Goal: Information Seeking & Learning: Learn about a topic

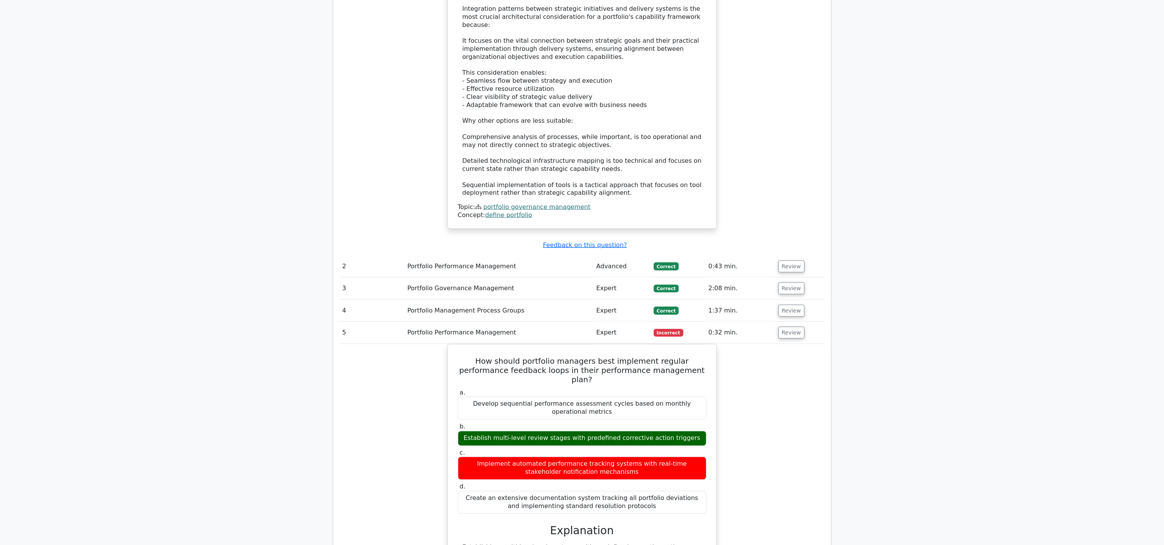
scroll to position [632, 0]
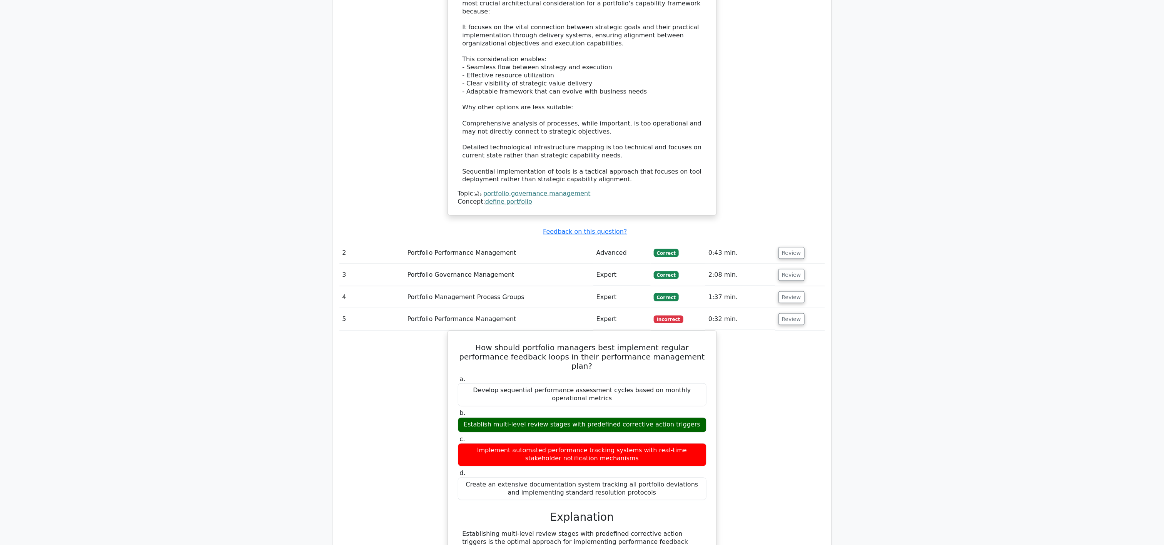
click at [446, 255] on td "Portfolio Performance Management" at bounding box center [498, 253] width 189 height 22
click at [782, 252] on button "Review" at bounding box center [791, 253] width 26 height 12
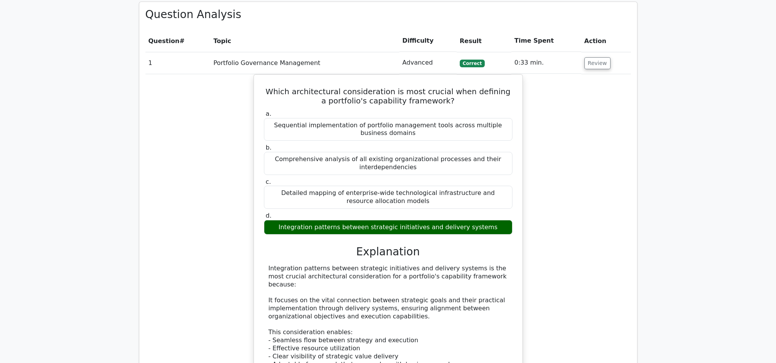
scroll to position [410, 0]
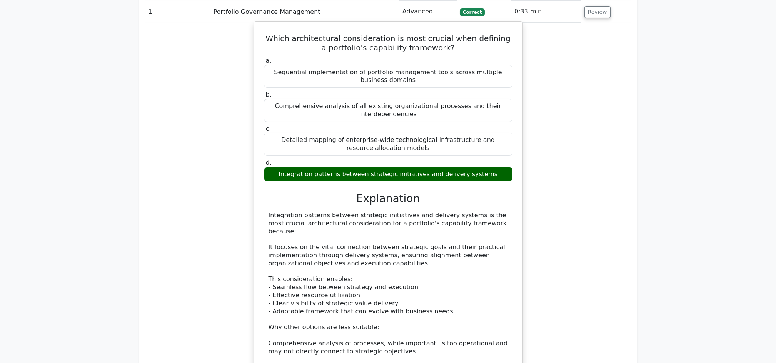
drag, startPoint x: 267, startPoint y: 214, endPoint x: 491, endPoint y: 223, distance: 224.5
click at [491, 223] on div "Integration patterns between strategic initiatives and delivery systems is the …" at bounding box center [388, 308] width 249 height 192
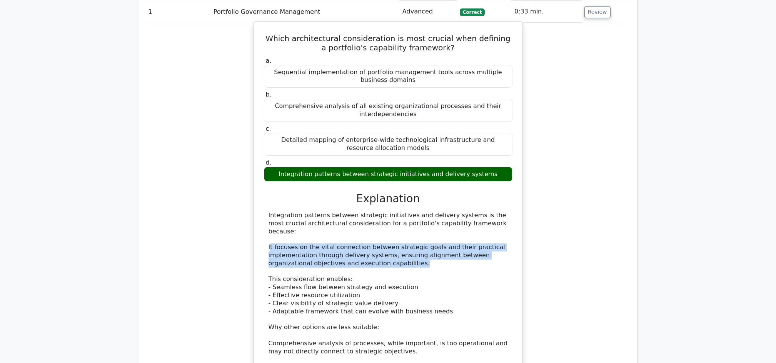
drag, startPoint x: 271, startPoint y: 236, endPoint x: 381, endPoint y: 252, distance: 110.4
click at [381, 252] on div "Integration patterns between strategic initiatives and delivery systems is the …" at bounding box center [388, 308] width 239 height 192
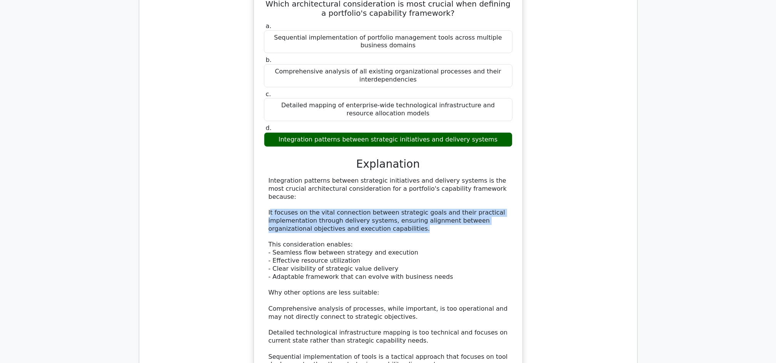
scroll to position [513, 0]
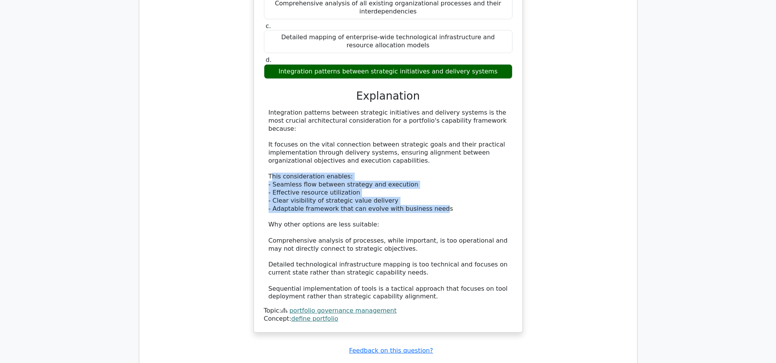
drag, startPoint x: 271, startPoint y: 169, endPoint x: 426, endPoint y: 200, distance: 158.6
click at [426, 200] on div "Integration patterns between strategic initiatives and delivery systems is the …" at bounding box center [388, 205] width 239 height 192
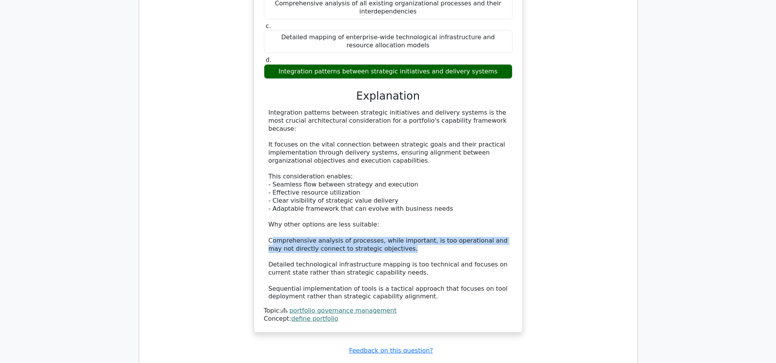
drag, startPoint x: 274, startPoint y: 233, endPoint x: 499, endPoint y: 239, distance: 225.6
click at [499, 239] on div "Integration patterns between strategic initiatives and delivery systems is the …" at bounding box center [388, 205] width 239 height 192
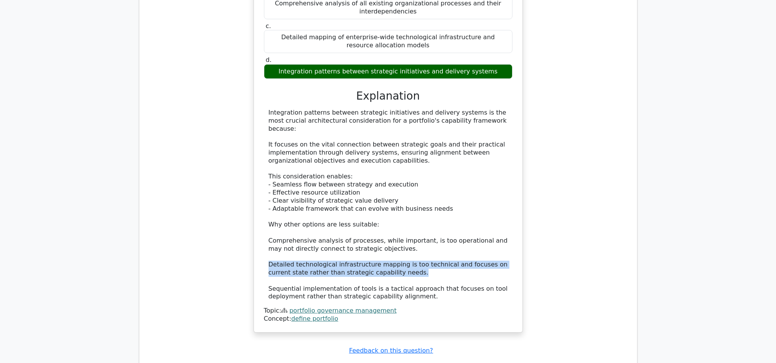
drag, startPoint x: 270, startPoint y: 256, endPoint x: 503, endPoint y: 267, distance: 233.0
click at [503, 267] on div "Integration patterns between strategic initiatives and delivery systems is the …" at bounding box center [388, 205] width 239 height 192
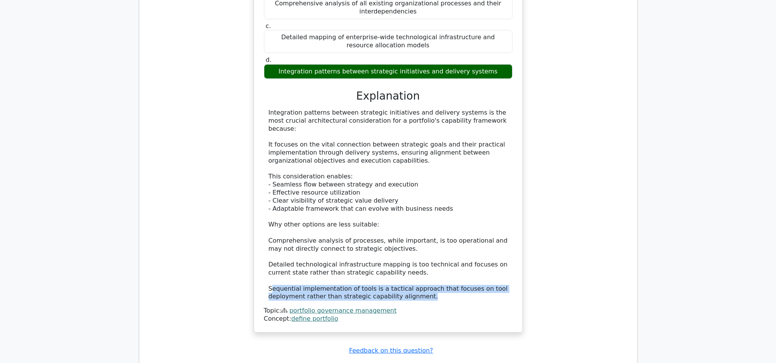
drag, startPoint x: 270, startPoint y: 283, endPoint x: 487, endPoint y: 289, distance: 217.1
click at [487, 289] on div "Integration patterns between strategic initiatives and delivery systems is the …" at bounding box center [388, 205] width 239 height 192
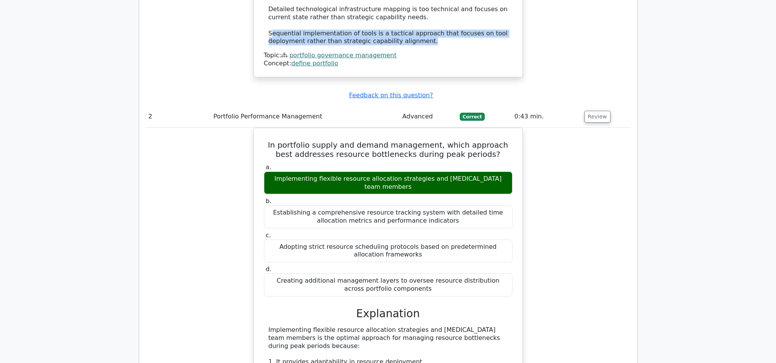
scroll to position [770, 0]
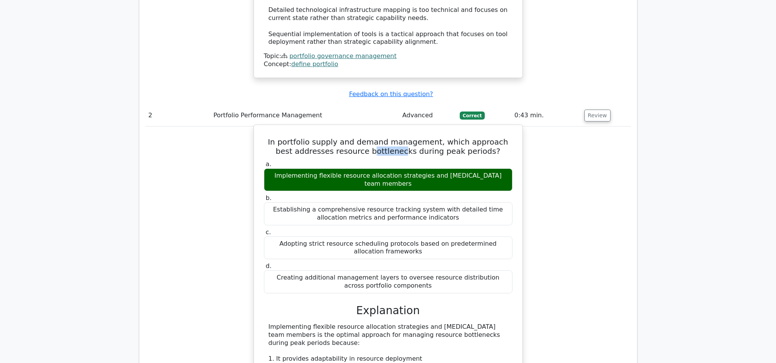
drag, startPoint x: 370, startPoint y: 143, endPoint x: 398, endPoint y: 144, distance: 28.1
click at [398, 144] on h5 "In portfolio supply and demand management, which approach best addresses resour…" at bounding box center [388, 146] width 250 height 18
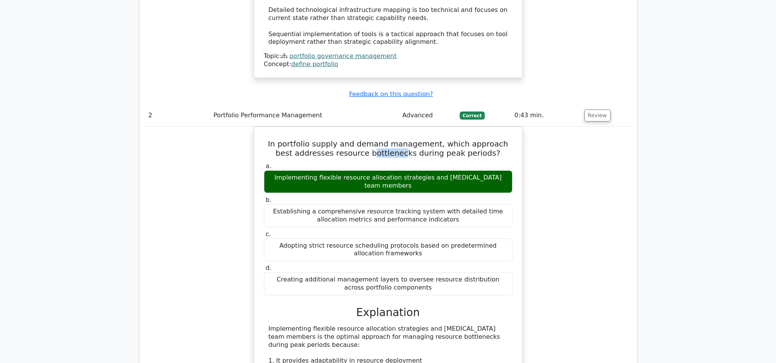
scroll to position [821, 0]
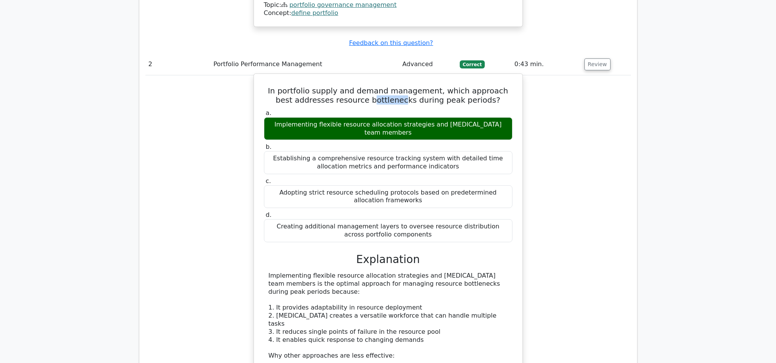
drag, startPoint x: 336, startPoint y: 262, endPoint x: 507, endPoint y: 269, distance: 171.7
click at [507, 272] on div "Implementing flexible resource allocation strategies and cross-training team me…" at bounding box center [388, 360] width 239 height 176
drag, startPoint x: 281, startPoint y: 286, endPoint x: 392, endPoint y: 282, distance: 111.2
click at [392, 282] on div "Implementing flexible resource allocation strategies and cross-training team me…" at bounding box center [388, 360] width 239 height 176
drag, startPoint x: 392, startPoint y: 282, endPoint x: 483, endPoint y: 296, distance: 91.9
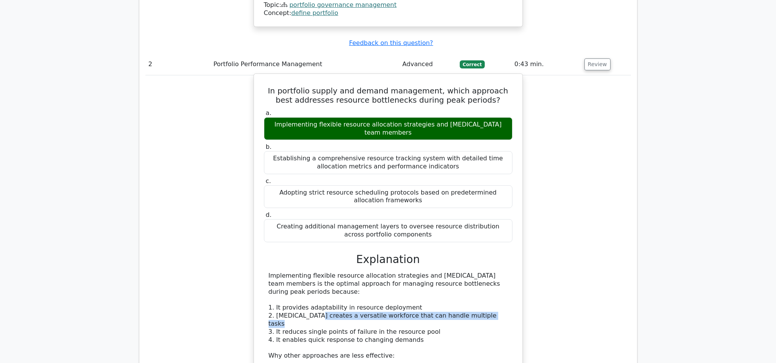
click at [483, 296] on div "Implementing flexible resource allocation strategies and cross-training team me…" at bounding box center [388, 360] width 239 height 176
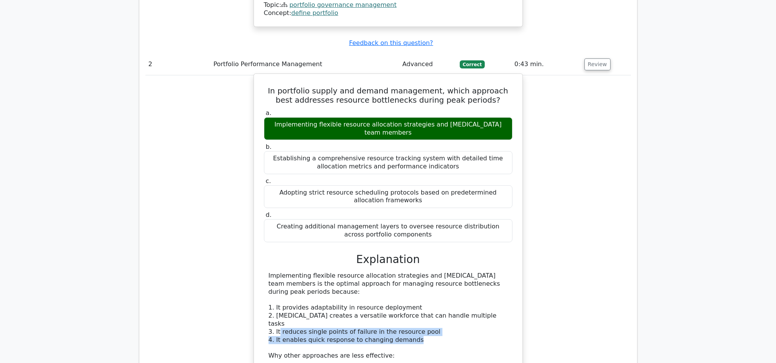
drag, startPoint x: 278, startPoint y: 303, endPoint x: 440, endPoint y: 308, distance: 162.1
click at [440, 308] on div "Implementing flexible resource allocation strategies and cross-training team me…" at bounding box center [388, 360] width 239 height 176
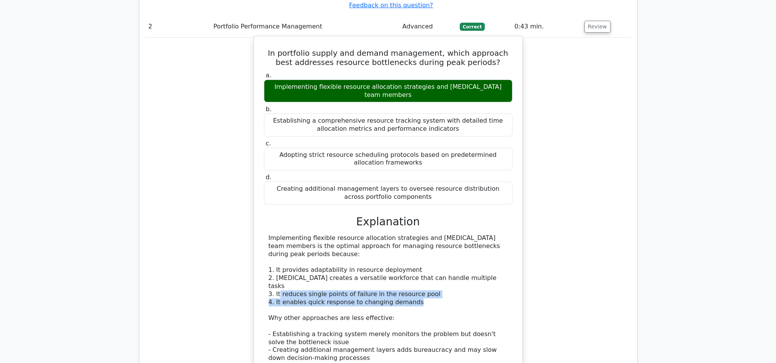
scroll to position [923, 0]
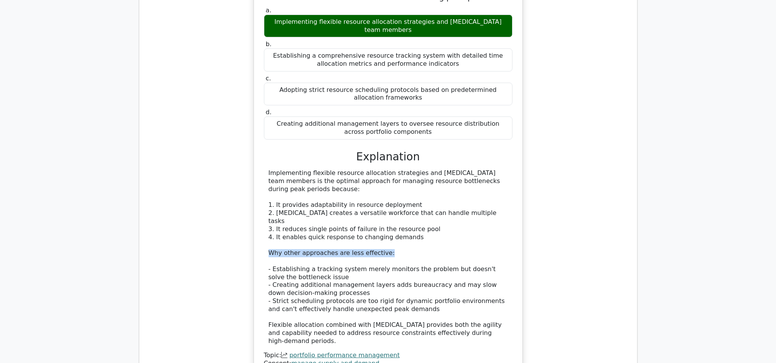
drag, startPoint x: 270, startPoint y: 222, endPoint x: 382, endPoint y: 223, distance: 111.6
click at [382, 223] on div "Implementing flexible resource allocation strategies and cross-training team me…" at bounding box center [388, 257] width 239 height 176
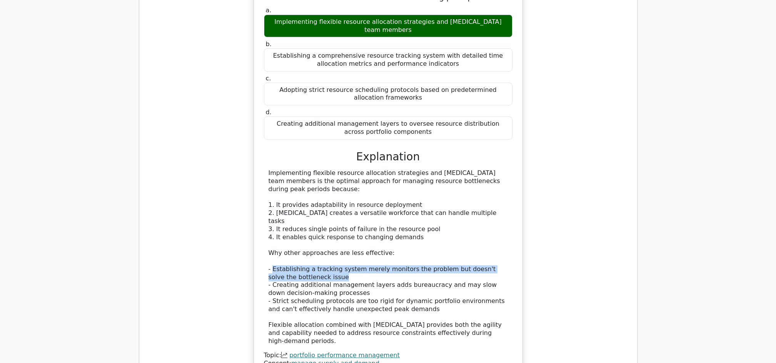
drag, startPoint x: 273, startPoint y: 239, endPoint x: 322, endPoint y: 247, distance: 50.0
click at [322, 247] on div "Implementing flexible resource allocation strategies and cross-training team me…" at bounding box center [388, 257] width 239 height 176
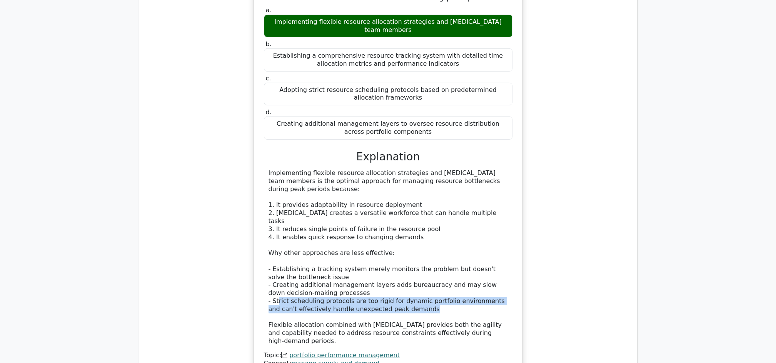
drag, startPoint x: 277, startPoint y: 267, endPoint x: 425, endPoint y: 275, distance: 148.0
click at [425, 275] on div "Implementing flexible resource allocation strategies and cross-training team me…" at bounding box center [388, 257] width 239 height 176
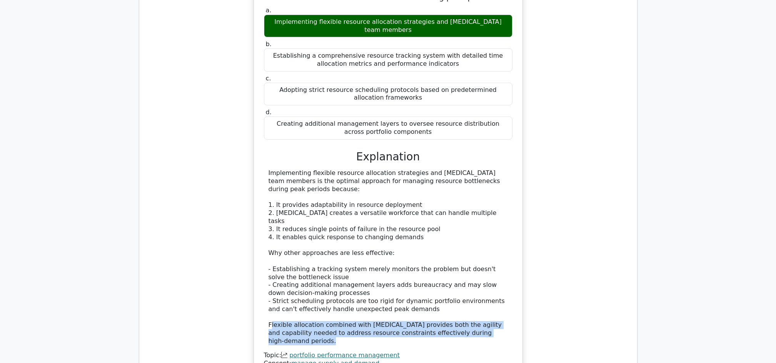
drag, startPoint x: 270, startPoint y: 294, endPoint x: 494, endPoint y: 301, distance: 224.8
click at [494, 301] on div "Implementing flexible resource allocation strategies and cross-training team me…" at bounding box center [388, 257] width 239 height 176
drag, startPoint x: 494, startPoint y: 301, endPoint x: 471, endPoint y: 307, distance: 23.9
click at [471, 307] on div "Implementing flexible resource allocation strategies and cross-training team me…" at bounding box center [388, 257] width 239 height 176
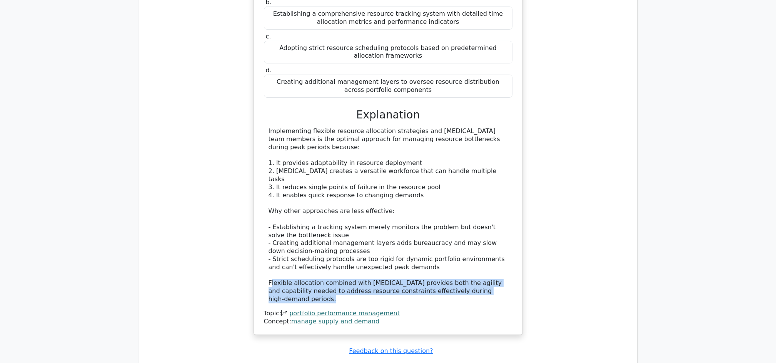
scroll to position [1026, 0]
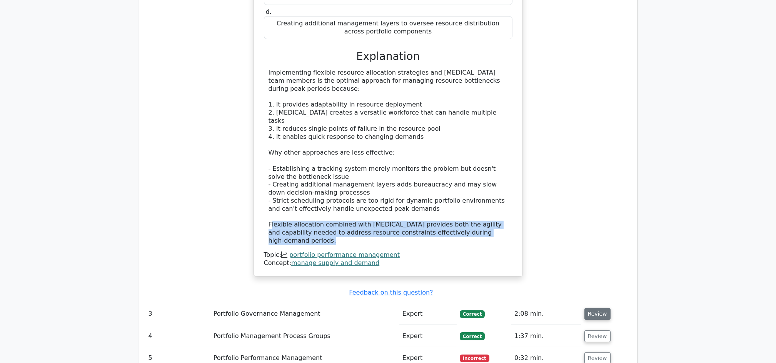
click at [587, 308] on button "Review" at bounding box center [597, 314] width 26 height 12
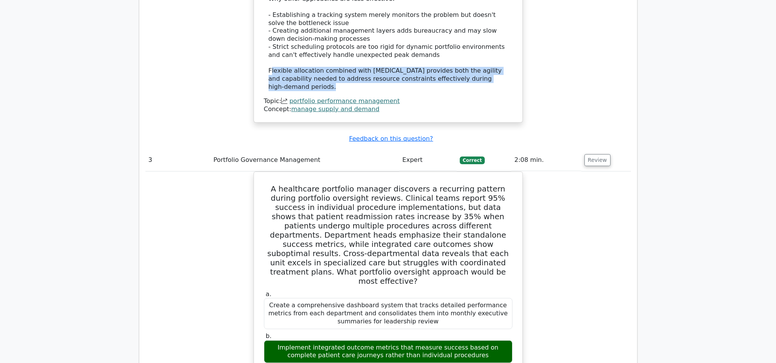
scroll to position [1334, 0]
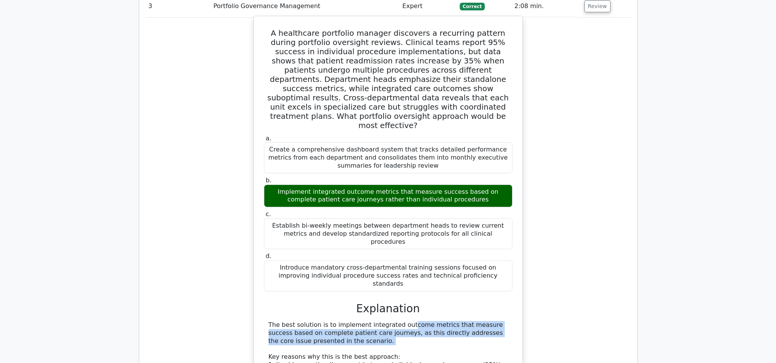
drag, startPoint x: 354, startPoint y: 253, endPoint x: 497, endPoint y: 275, distance: 145.2
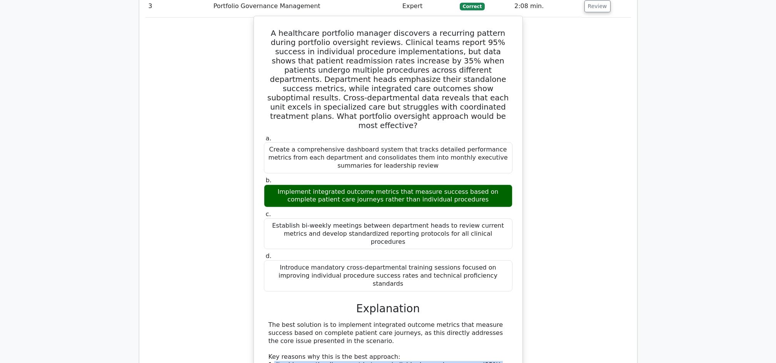
drag, startPoint x: 273, startPoint y: 294, endPoint x: 501, endPoint y: 299, distance: 227.5
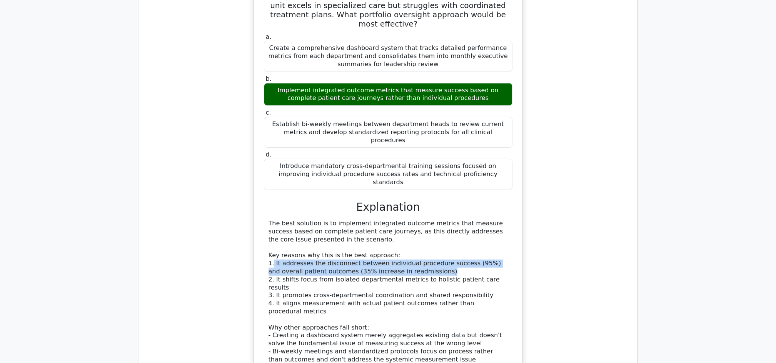
scroll to position [1436, 0]
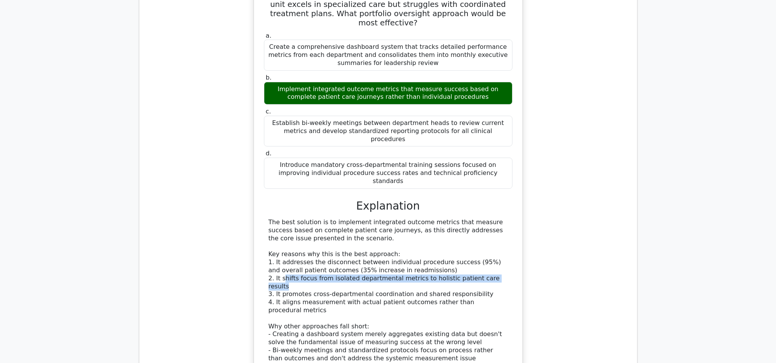
drag, startPoint x: 282, startPoint y: 205, endPoint x: 488, endPoint y: 207, distance: 206.2
click at [488, 219] on div "The best solution is to implement integrated outcome metrics that measure succe…" at bounding box center [388, 319] width 239 height 200
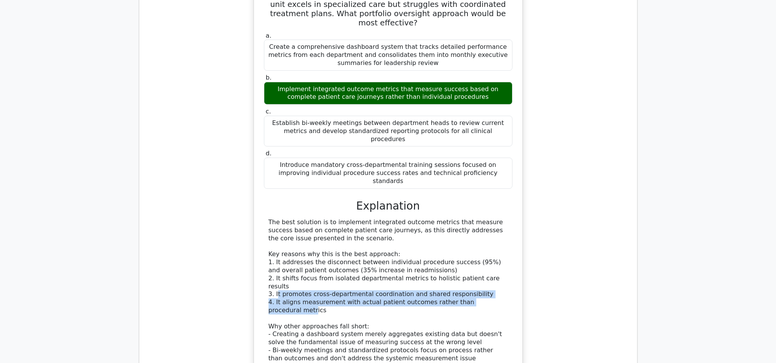
drag, startPoint x: 277, startPoint y: 214, endPoint x: 493, endPoint y: 224, distance: 215.3
click at [493, 224] on div "The best solution is to implement integrated outcome metrics that measure succe…" at bounding box center [388, 319] width 239 height 200
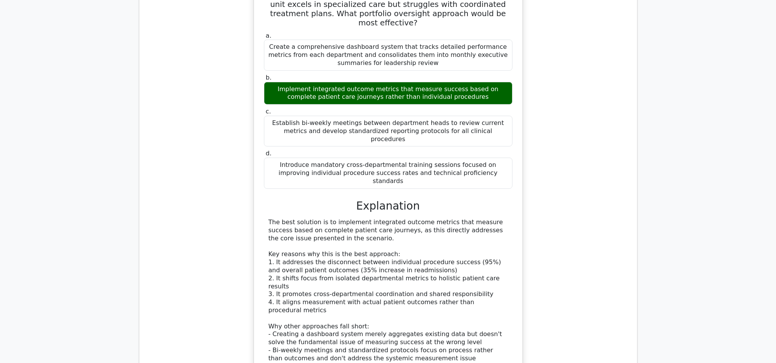
click at [337, 225] on div "The best solution is to implement integrated outcome metrics that measure succe…" at bounding box center [388, 319] width 239 height 200
drag, startPoint x: 284, startPoint y: 224, endPoint x: 508, endPoint y: 222, distance: 223.9
click at [508, 222] on div "The best solution is to implement integrated outcome metrics that measure succe…" at bounding box center [388, 319] width 249 height 200
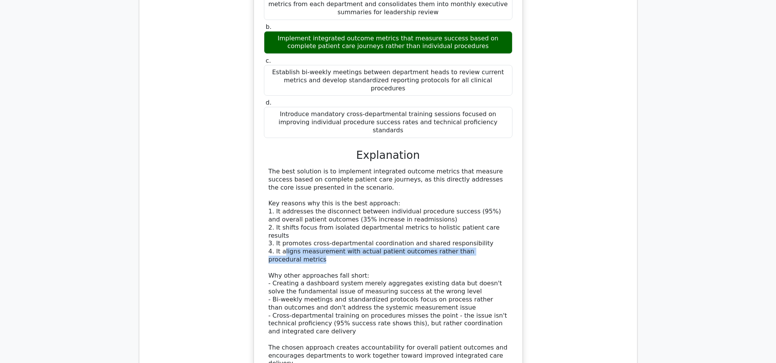
scroll to position [1488, 0]
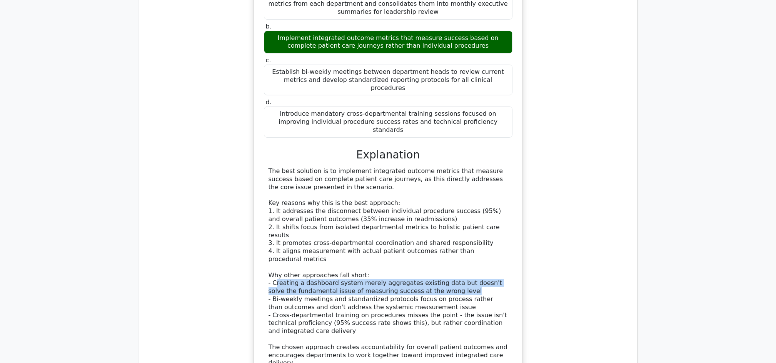
drag, startPoint x: 274, startPoint y: 195, endPoint x: 486, endPoint y: 202, distance: 211.4
click at [486, 202] on div "The best solution is to implement integrated outcome metrics that measure succe…" at bounding box center [388, 267] width 239 height 200
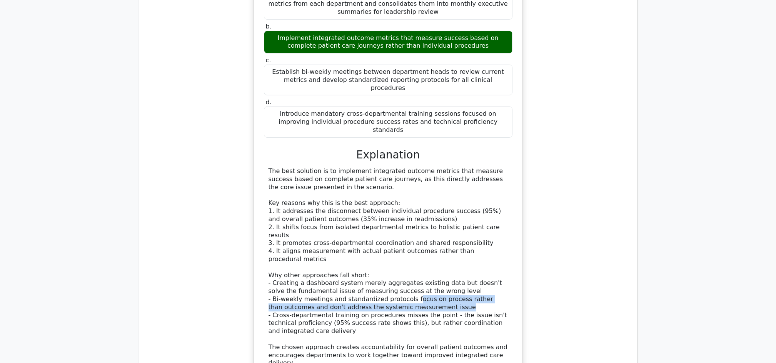
drag, startPoint x: 405, startPoint y: 210, endPoint x: 497, endPoint y: 215, distance: 92.1
click at [497, 215] on div "The best solution is to implement integrated outcome metrics that measure succe…" at bounding box center [388, 267] width 239 height 200
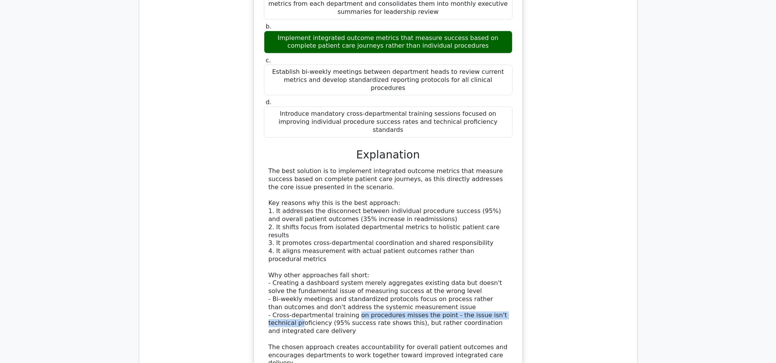
drag, startPoint x: 274, startPoint y: 230, endPoint x: 351, endPoint y: 228, distance: 77.4
click at [351, 228] on div "The best solution is to implement integrated outcome metrics that measure succe…" at bounding box center [388, 267] width 239 height 200
drag, startPoint x: 351, startPoint y: 228, endPoint x: 384, endPoint y: 239, distance: 34.7
click at [384, 239] on div "The best solution is to implement integrated outcome metrics that measure succe…" at bounding box center [388, 267] width 239 height 200
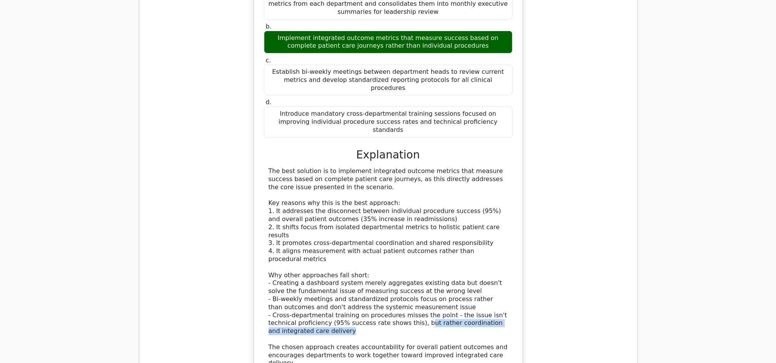
drag, startPoint x: 386, startPoint y: 235, endPoint x: 422, endPoint y: 238, distance: 36.2
click at [422, 238] on div "The best solution is to implement integrated outcome metrics that measure succe…" at bounding box center [388, 267] width 239 height 200
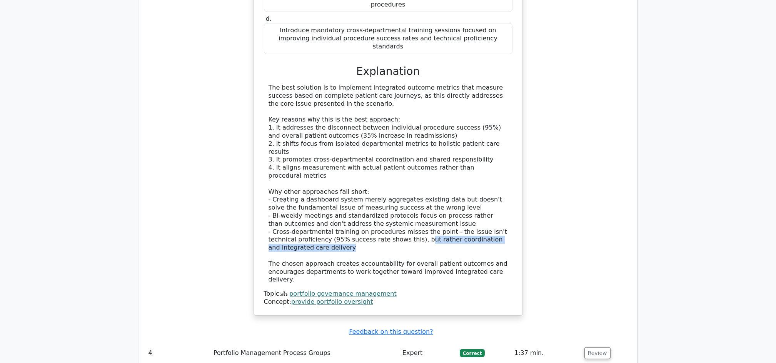
scroll to position [1641, 0]
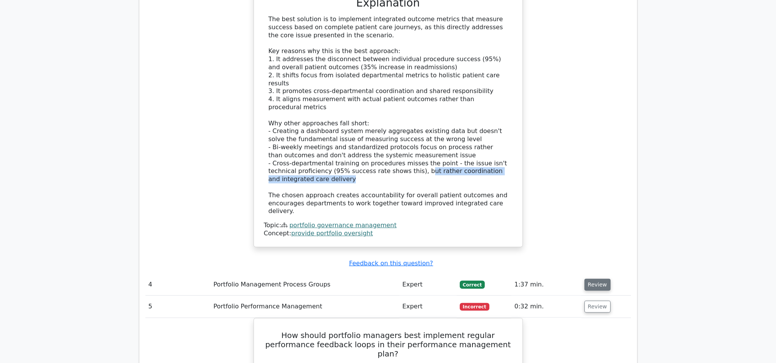
click at [588, 279] on button "Review" at bounding box center [597, 285] width 26 height 12
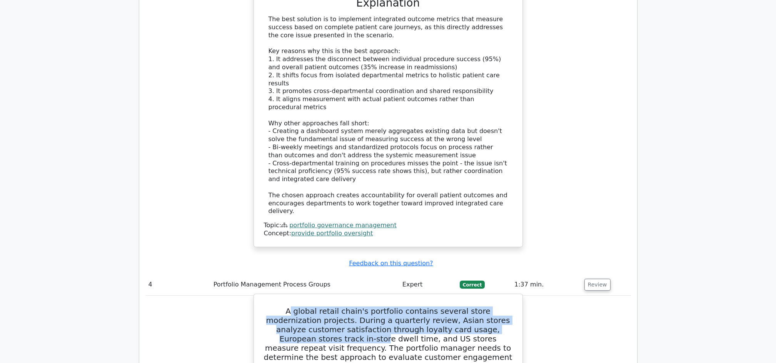
drag, startPoint x: 272, startPoint y: 215, endPoint x: 506, endPoint y: 229, distance: 234.4
click at [506, 307] on h5 "A global retail chain's portfolio contains several store modernization projects…" at bounding box center [388, 344] width 250 height 74
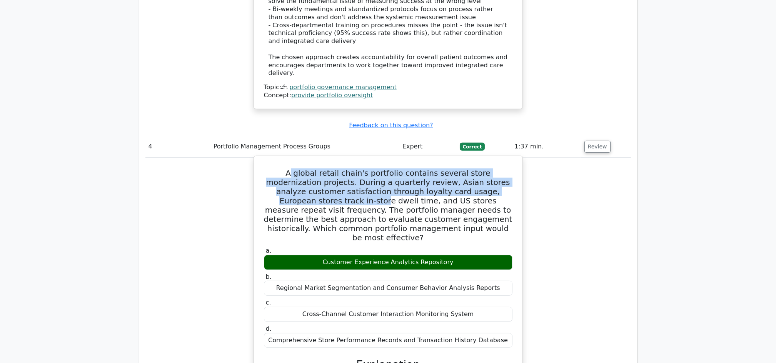
scroll to position [1795, 0]
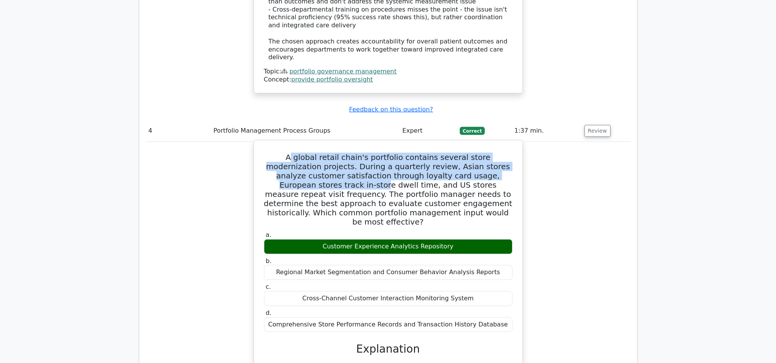
drag, startPoint x: 273, startPoint y: 258, endPoint x: 493, endPoint y: 262, distance: 220.1
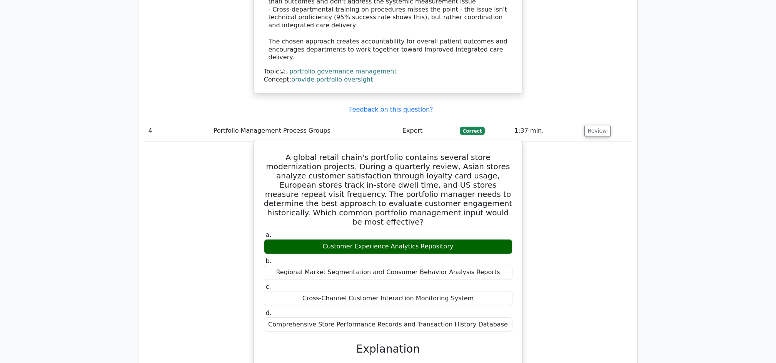
drag, startPoint x: 284, startPoint y: 274, endPoint x: 378, endPoint y: 282, distance: 94.6
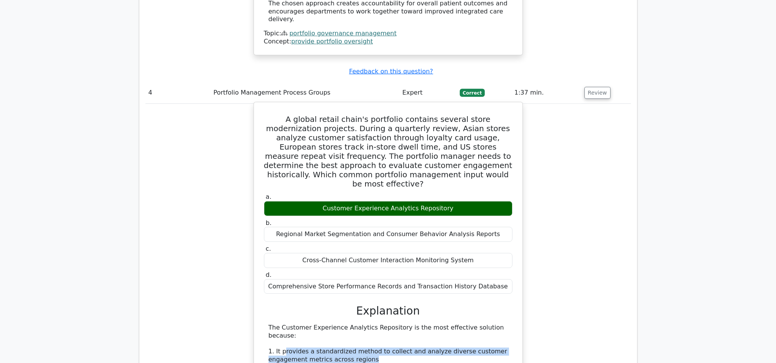
scroll to position [1898, 0]
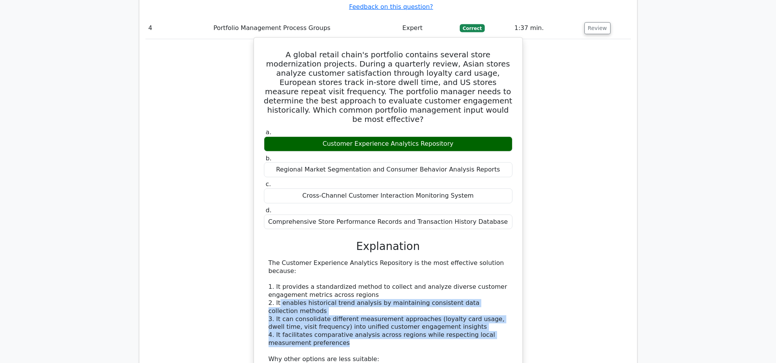
drag, startPoint x: 278, startPoint y: 189, endPoint x: 502, endPoint y: 218, distance: 225.8
click at [502, 259] on div "The Customer Experience Analytics Repository is the most effective solution bec…" at bounding box center [388, 363] width 239 height 208
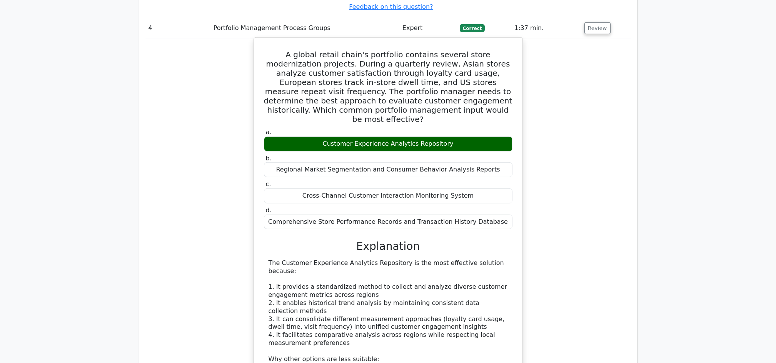
drag, startPoint x: 270, startPoint y: 253, endPoint x: 473, endPoint y: 259, distance: 203.3
click at [473, 259] on div "The Customer Experience Analytics Repository is the most effective solution bec…" at bounding box center [388, 363] width 239 height 208
drag, startPoint x: 275, startPoint y: 280, endPoint x: 433, endPoint y: 281, distance: 157.4
click at [433, 281] on div "The Customer Experience Analytics Repository is the most effective solution bec…" at bounding box center [388, 363] width 239 height 208
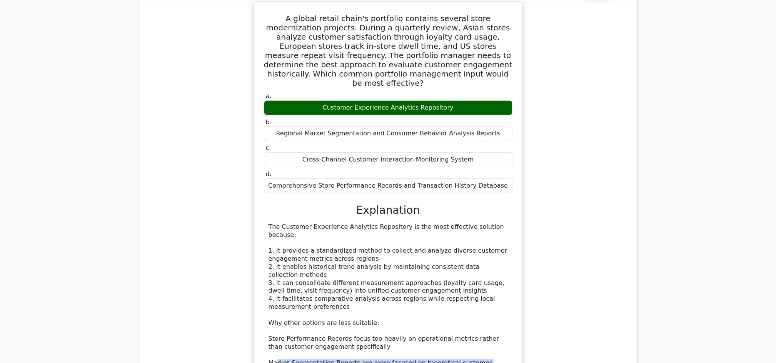
scroll to position [1949, 0]
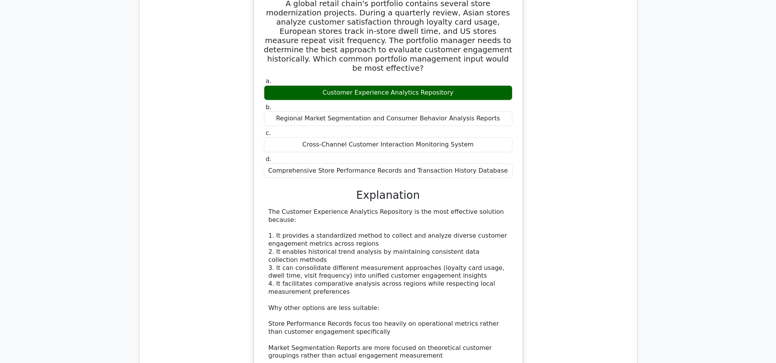
drag, startPoint x: 273, startPoint y: 250, endPoint x: 404, endPoint y: 255, distance: 131.3
click at [404, 255] on div "The Customer Experience Analytics Repository is the most effective solution bec…" at bounding box center [388, 312] width 239 height 208
drag, startPoint x: 404, startPoint y: 255, endPoint x: 317, endPoint y: 259, distance: 87.4
click at [317, 259] on div "The Customer Experience Analytics Repository is the most effective solution bec…" at bounding box center [388, 312] width 239 height 208
click at [278, 250] on div "The Customer Experience Analytics Repository is the most effective solution bec…" at bounding box center [388, 312] width 239 height 208
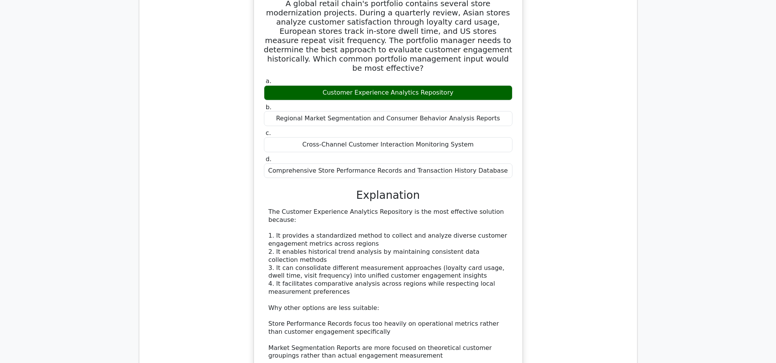
drag, startPoint x: 268, startPoint y: 249, endPoint x: 404, endPoint y: 254, distance: 135.9
click at [404, 254] on div "The Customer Experience Analytics Repository is the most effective solution bec…" at bounding box center [388, 312] width 249 height 208
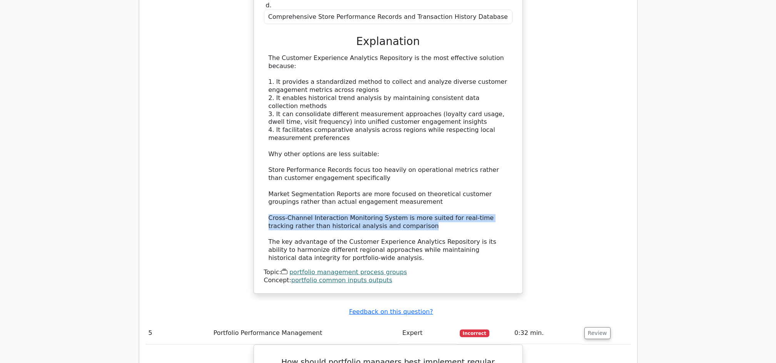
scroll to position [2155, 0]
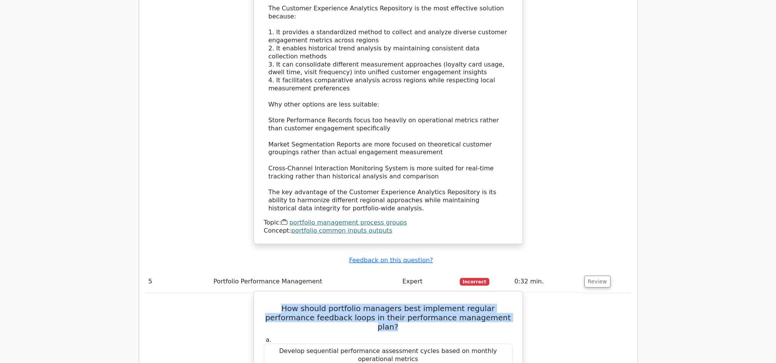
drag, startPoint x: 267, startPoint y: 185, endPoint x: 501, endPoint y: 200, distance: 234.0
click at [501, 304] on h5 "How should portfolio managers best implement regular performance feedback loops…" at bounding box center [388, 318] width 250 height 28
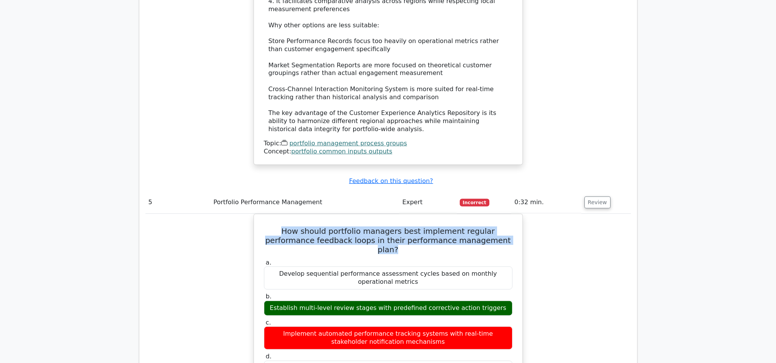
scroll to position [2257, 0]
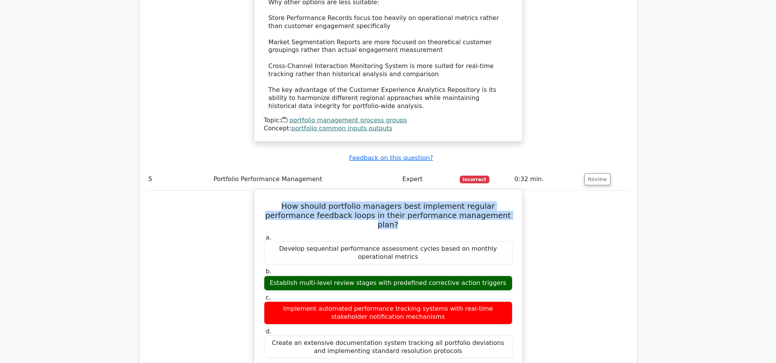
drag, startPoint x: 269, startPoint y: 262, endPoint x: 494, endPoint y: 266, distance: 224.4
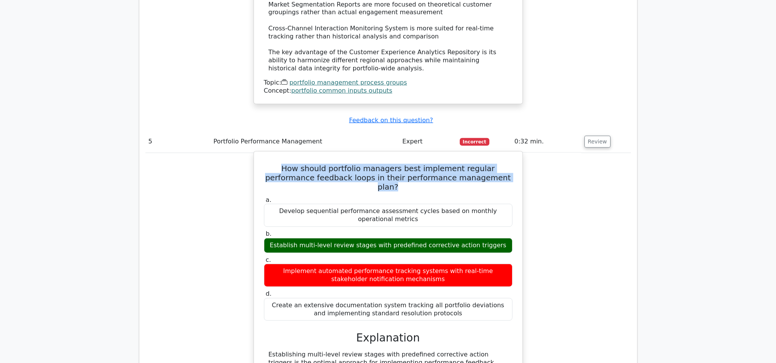
scroll to position [2309, 0]
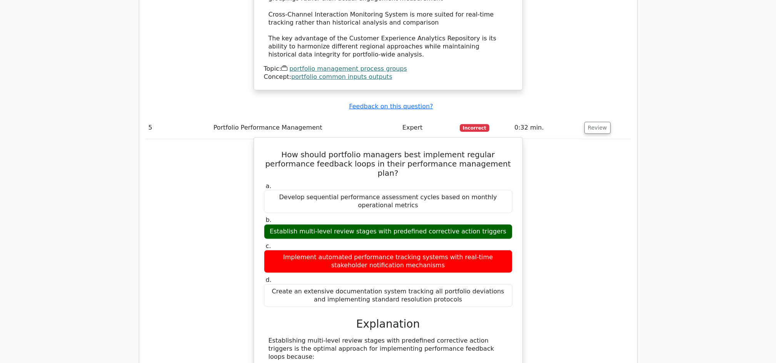
drag, startPoint x: 277, startPoint y: 235, endPoint x: 347, endPoint y: 239, distance: 69.7
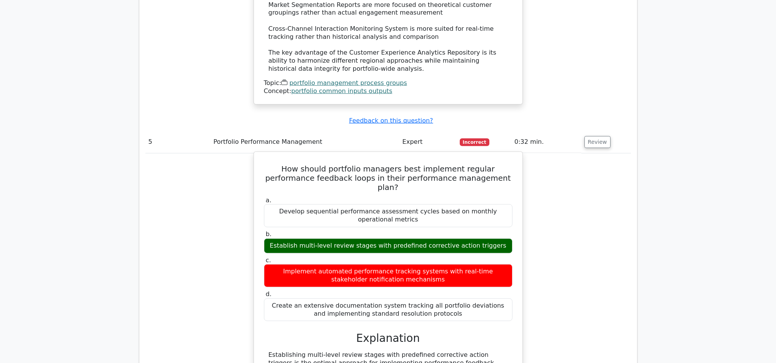
scroll to position [2257, 0]
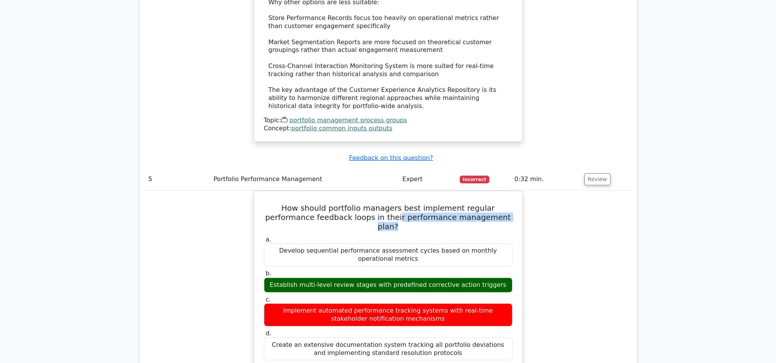
drag, startPoint x: 367, startPoint y: 92, endPoint x: 523, endPoint y: 93, distance: 155.5
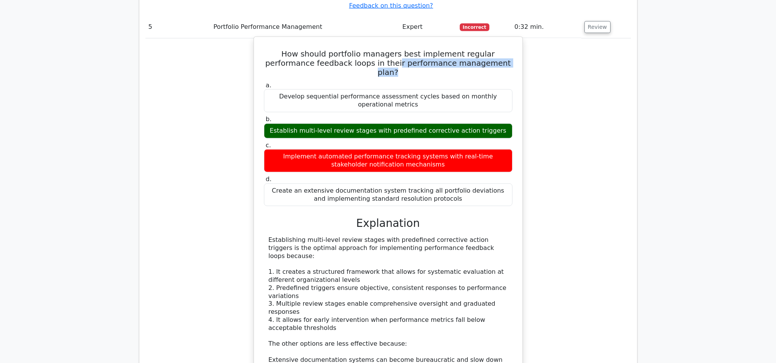
scroll to position [2411, 0]
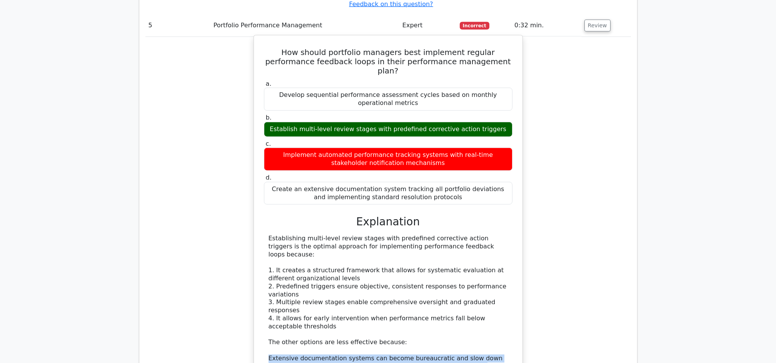
drag, startPoint x: 269, startPoint y: 203, endPoint x: 502, endPoint y: 211, distance: 233.3
click at [502, 235] on div "Establishing multi-level review stages with predefined corrective action trigge…" at bounding box center [388, 331] width 239 height 192
drag, startPoint x: 277, startPoint y: 229, endPoint x: 489, endPoint y: 235, distance: 212.1
click at [489, 235] on div "Establishing multi-level review stages with predefined corrective action trigge…" at bounding box center [388, 331] width 239 height 192
drag, startPoint x: 270, startPoint y: 252, endPoint x: 500, endPoint y: 255, distance: 230.5
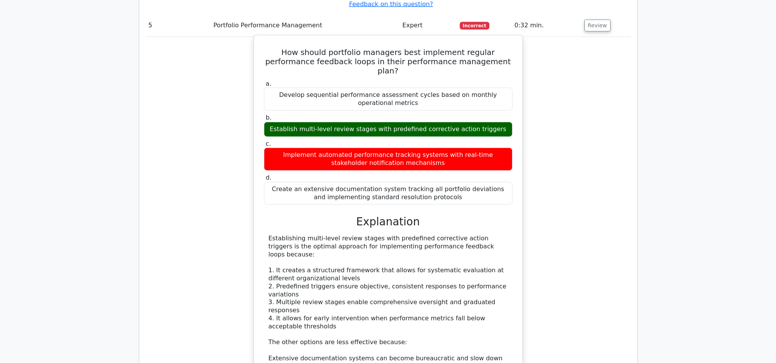
click at [500, 255] on div "Establishing multi-level review stages with predefined corrective action trigge…" at bounding box center [388, 331] width 239 height 192
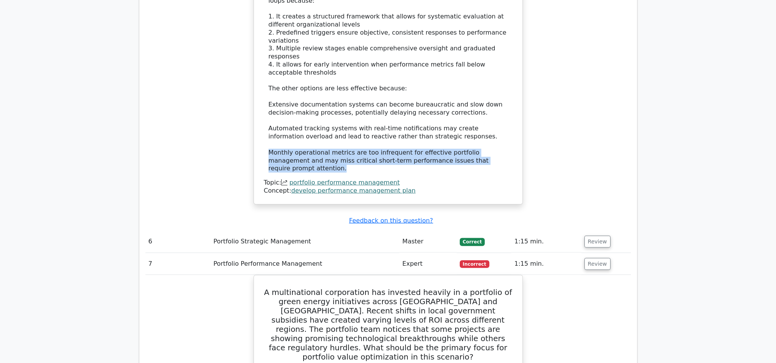
scroll to position [2668, 0]
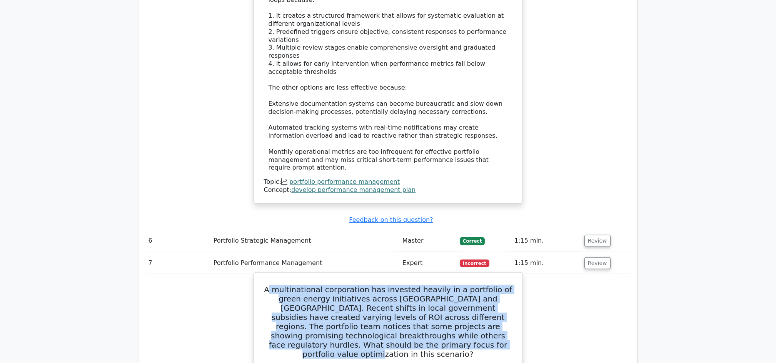
drag, startPoint x: 269, startPoint y: 127, endPoint x: 453, endPoint y: 179, distance: 192.1
click at [453, 285] on h5 "A multinational corporation has invested heavily in a portfolio of green energy…" at bounding box center [388, 322] width 250 height 74
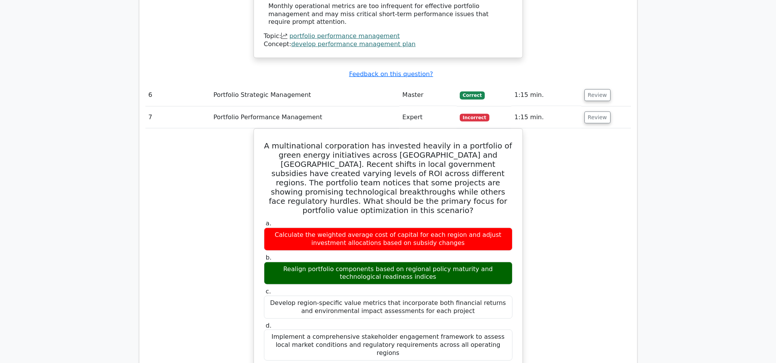
scroll to position [2822, 0]
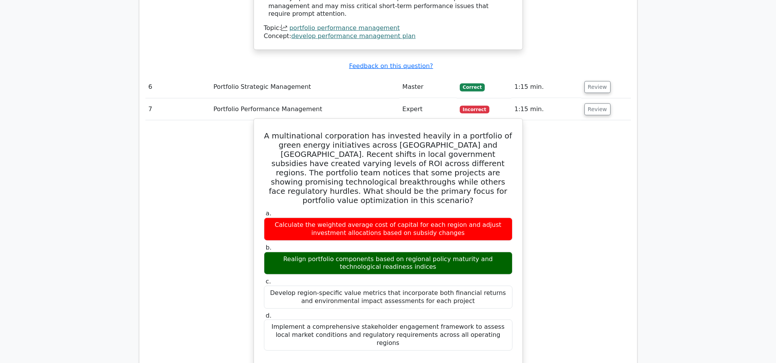
drag, startPoint x: 273, startPoint y: 201, endPoint x: 508, endPoint y: 219, distance: 235.1
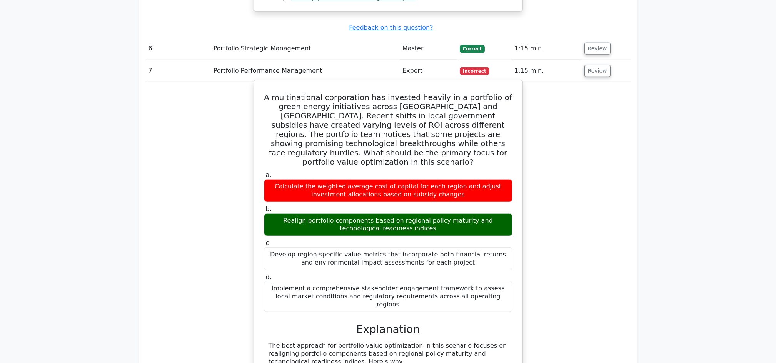
scroll to position [2924, 0]
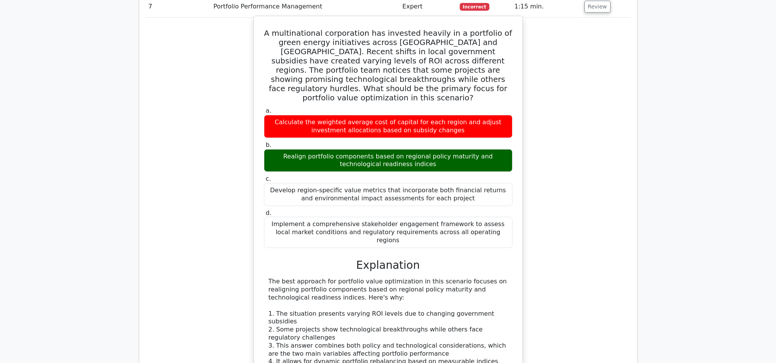
drag, startPoint x: 272, startPoint y: 225, endPoint x: 427, endPoint y: 236, distance: 155.4
drag, startPoint x: 275, startPoint y: 254, endPoint x: 432, endPoint y: 269, distance: 157.6
drag, startPoint x: 268, startPoint y: 285, endPoint x: 487, endPoint y: 300, distance: 219.4
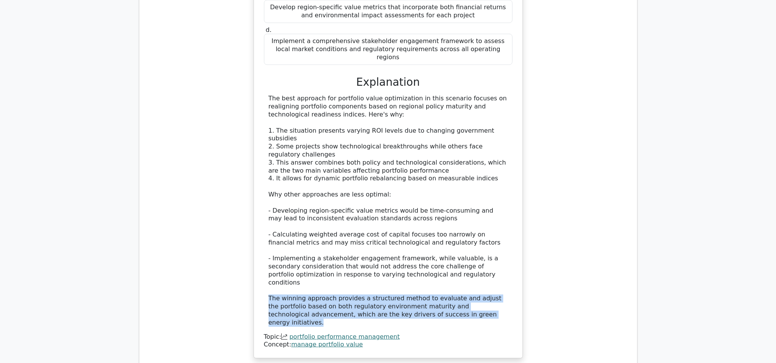
scroll to position [3181, 0]
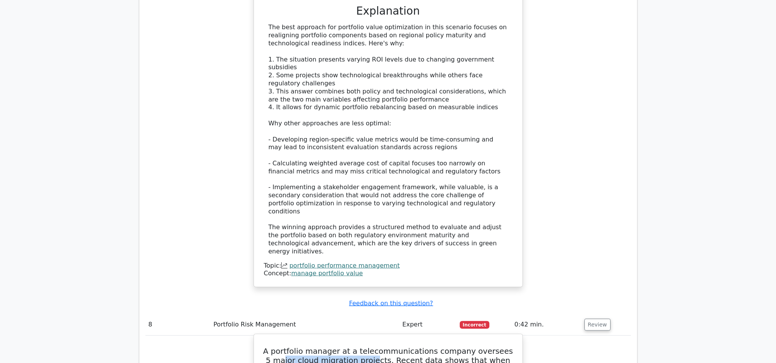
drag, startPoint x: 284, startPoint y: 156, endPoint x: 372, endPoint y: 155, distance: 88.5
drag, startPoint x: 372, startPoint y: 155, endPoint x: 472, endPoint y: 219, distance: 118.0
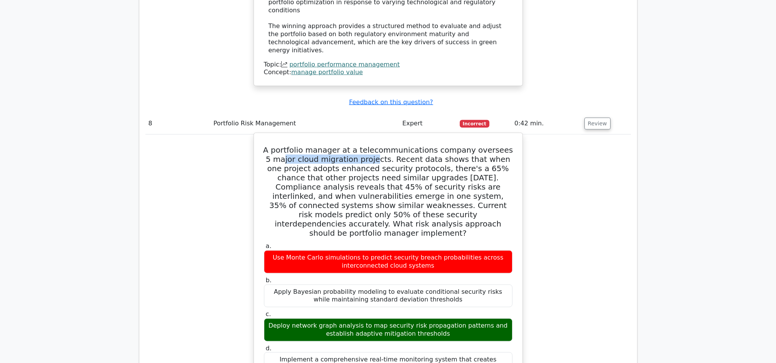
scroll to position [3386, 0]
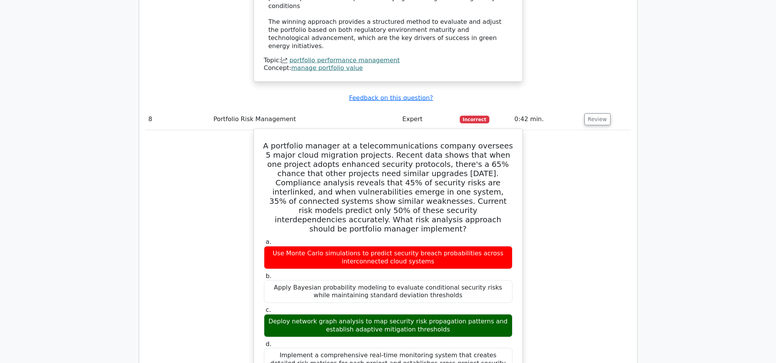
drag, startPoint x: 270, startPoint y: 190, endPoint x: 495, endPoint y: 196, distance: 225.2
drag, startPoint x: 279, startPoint y: 207, endPoint x: 477, endPoint y: 286, distance: 212.8
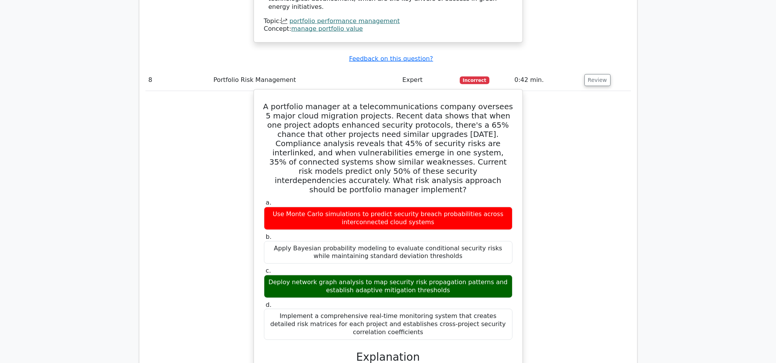
scroll to position [3488, 0]
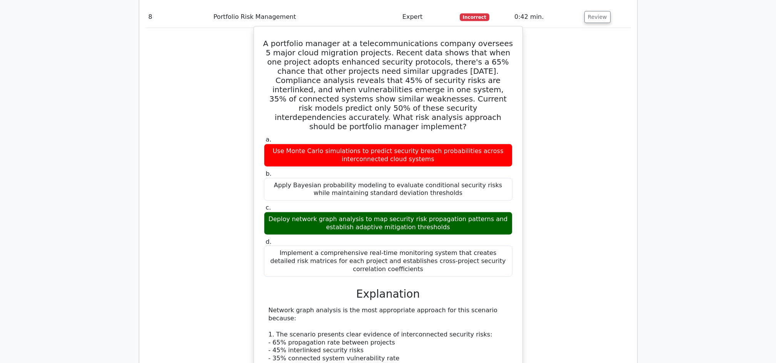
drag, startPoint x: 266, startPoint y: 198, endPoint x: 326, endPoint y: 207, distance: 61.1
drag, startPoint x: 268, startPoint y: 224, endPoint x: 482, endPoint y: 231, distance: 214.1
drag, startPoint x: 342, startPoint y: 247, endPoint x: 484, endPoint y: 264, distance: 143.0
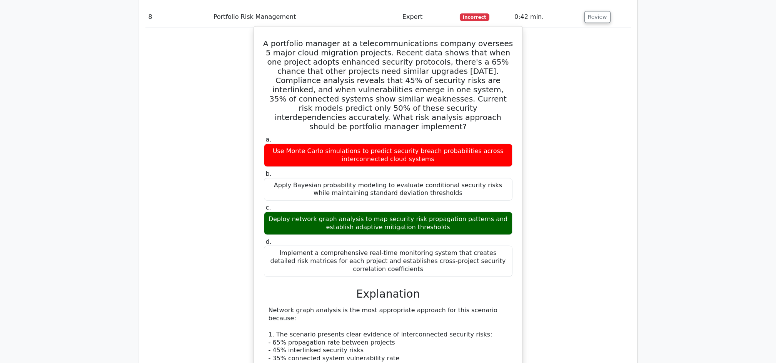
drag, startPoint x: 484, startPoint y: 264, endPoint x: 406, endPoint y: 266, distance: 78.5
drag, startPoint x: 346, startPoint y: 265, endPoint x: 261, endPoint y: 249, distance: 85.9
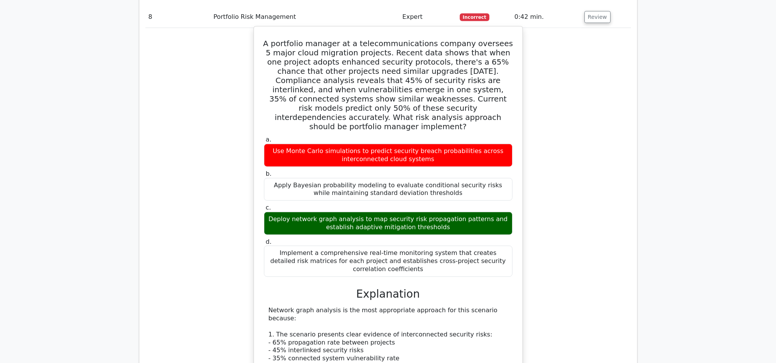
click at [261, 249] on div "A portfolio manager at a telecommunications company oversees 5 major cloud migr…" at bounding box center [388, 299] width 262 height 538
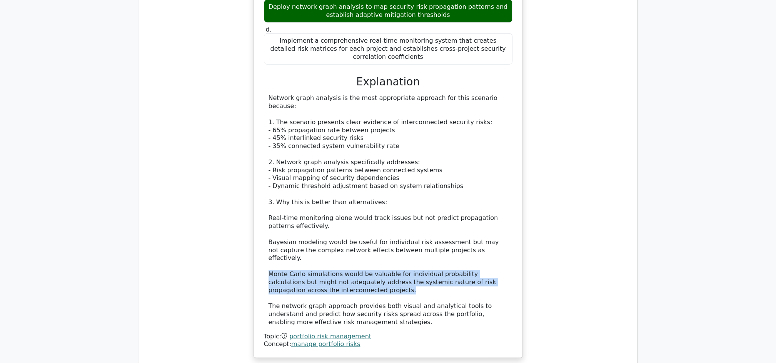
scroll to position [3706, 0]
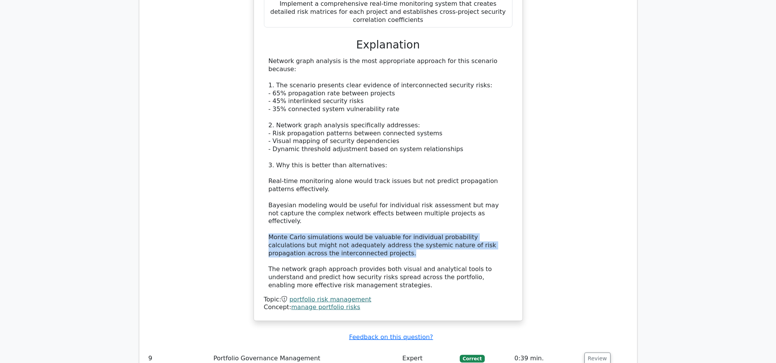
scroll to position [3757, 0]
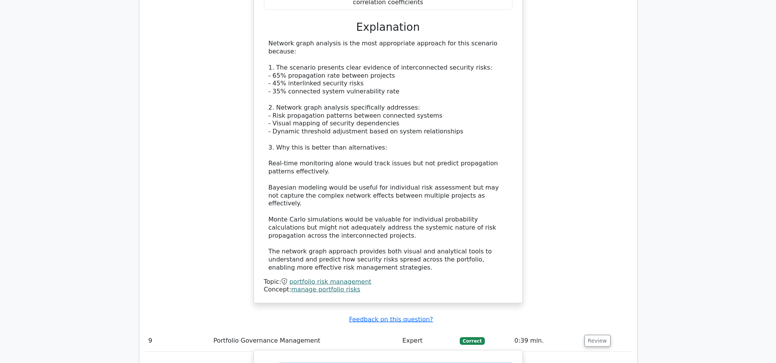
drag, startPoint x: 290, startPoint y: 130, endPoint x: 512, endPoint y: 190, distance: 230.0
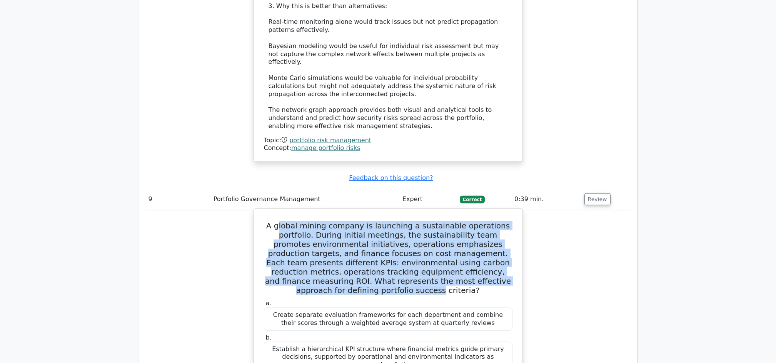
scroll to position [3911, 0]
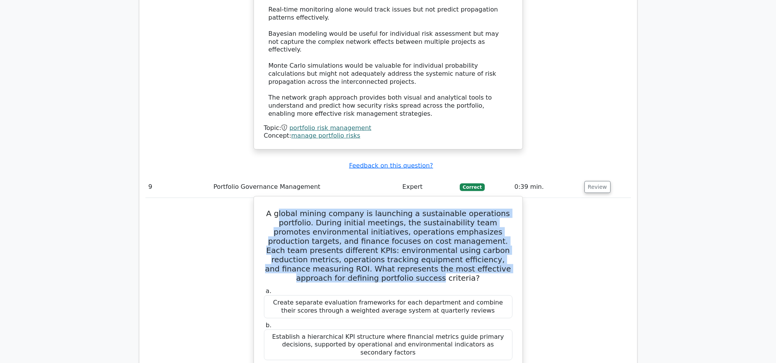
drag, startPoint x: 272, startPoint y: 223, endPoint x: 486, endPoint y: 240, distance: 214.7
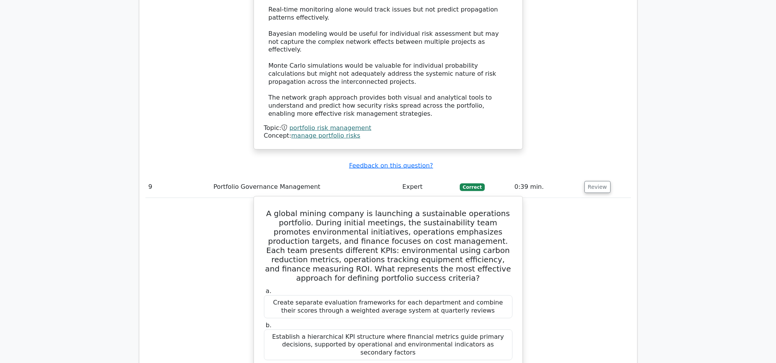
drag, startPoint x: 314, startPoint y: 260, endPoint x: 406, endPoint y: 262, distance: 91.6
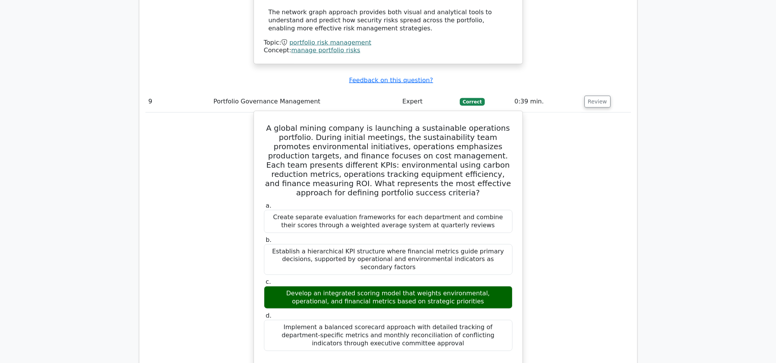
scroll to position [4014, 0]
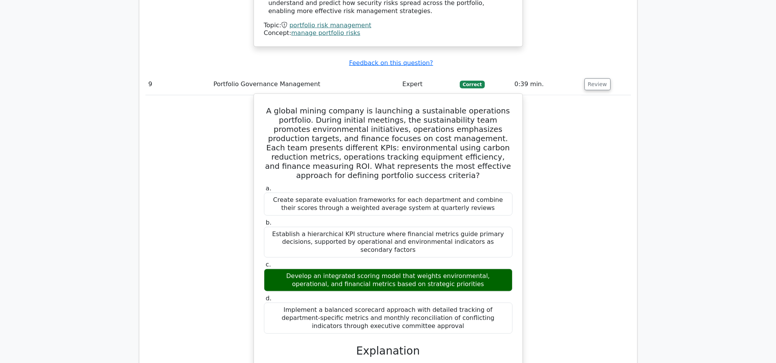
drag, startPoint x: 332, startPoint y: 169, endPoint x: 349, endPoint y: 180, distance: 20.7
drag, startPoint x: 349, startPoint y: 180, endPoint x: 422, endPoint y: 193, distance: 73.5
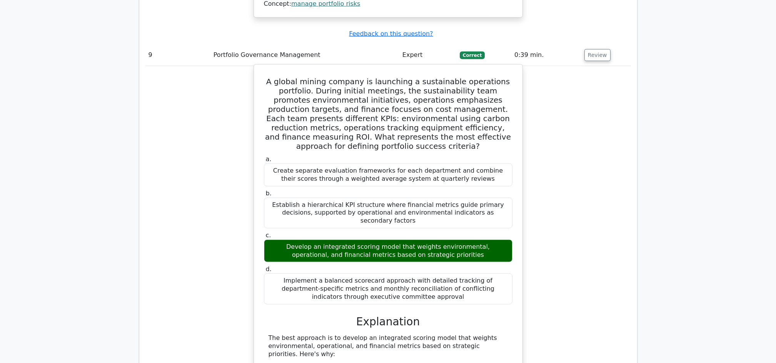
scroll to position [4065, 0]
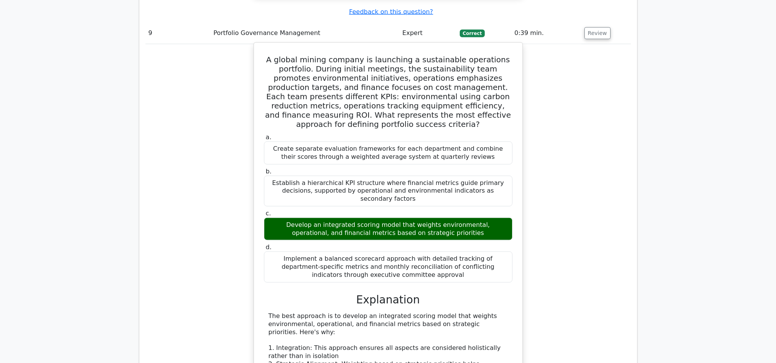
drag, startPoint x: 271, startPoint y: 187, endPoint x: 490, endPoint y: 192, distance: 218.6
drag, startPoint x: 346, startPoint y: 214, endPoint x: 458, endPoint y: 216, distance: 112.4
drag, startPoint x: 275, startPoint y: 230, endPoint x: 430, endPoint y: 242, distance: 155.5
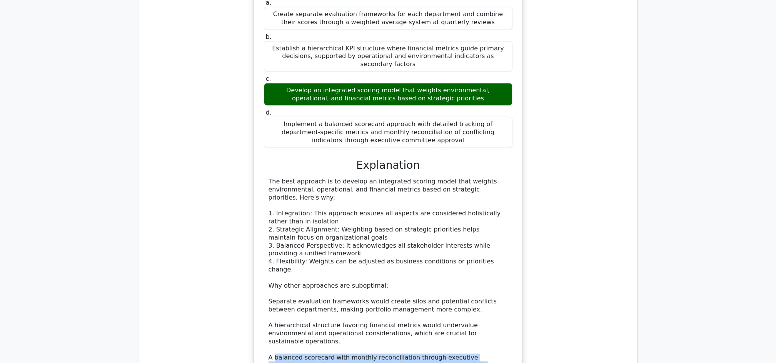
scroll to position [4210, 0]
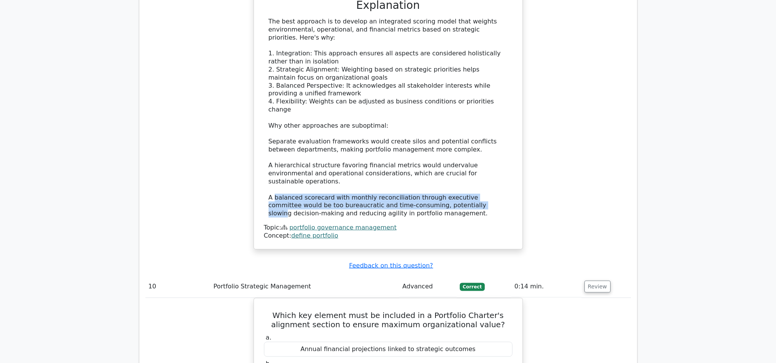
scroll to position [4364, 0]
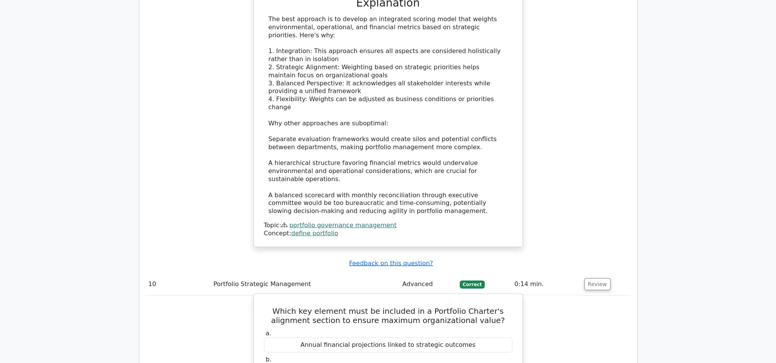
drag, startPoint x: 264, startPoint y: 212, endPoint x: 497, endPoint y: 302, distance: 249.9
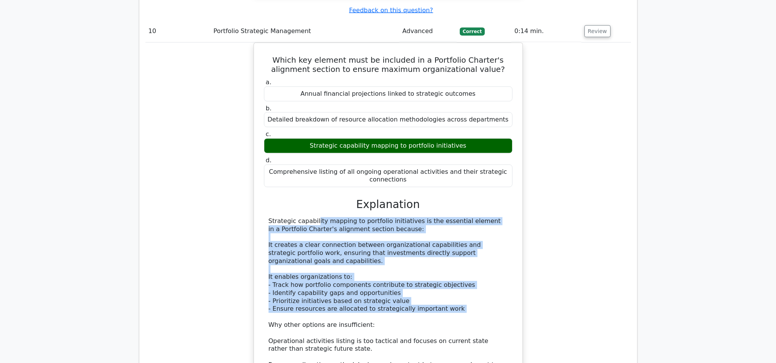
scroll to position [4628, 0]
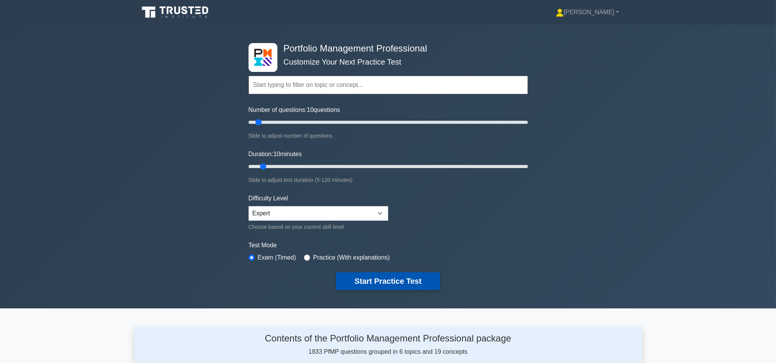
click at [383, 285] on button "Start Practice Test" at bounding box center [388, 281] width 104 height 18
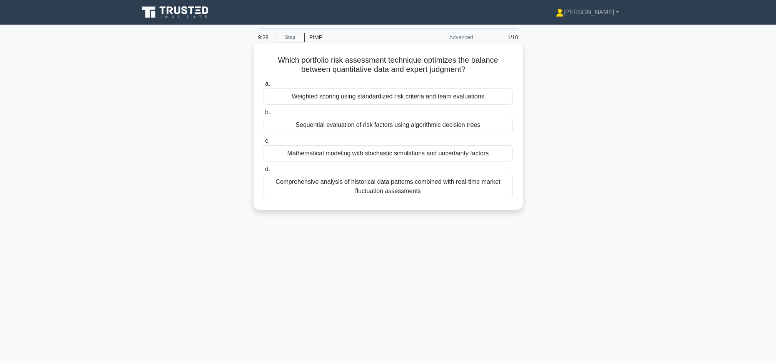
click at [414, 154] on div "Mathematical modeling with stochastic simulations and uncertainty factors" at bounding box center [388, 153] width 249 height 16
click at [264, 144] on input "c. Mathematical modeling with stochastic simulations and uncertainty factors" at bounding box center [264, 141] width 0 height 5
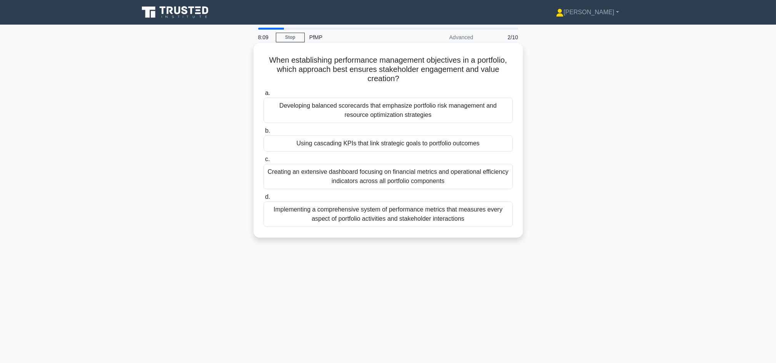
drag, startPoint x: 447, startPoint y: 147, endPoint x: 517, endPoint y: 122, distance: 74.1
click at [517, 122] on div "a. Developing balanced scorecards that emphasize portfolio risk management and …" at bounding box center [388, 158] width 259 height 142
click at [518, 124] on div "When establishing performance management objectives in a portfolio, which appro…" at bounding box center [388, 140] width 263 height 189
click at [501, 118] on div "Developing balanced scorecards that emphasize portfolio risk management and res…" at bounding box center [388, 110] width 249 height 25
click at [264, 96] on input "a. Developing balanced scorecards that emphasize portfolio risk management and …" at bounding box center [264, 93] width 0 height 5
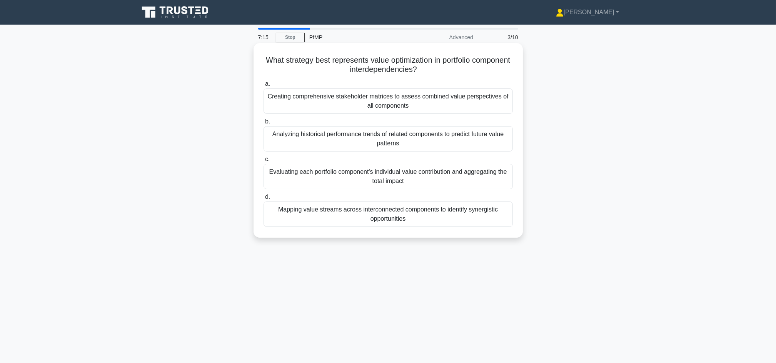
click at [457, 217] on div "Mapping value streams across interconnected components to identify synergistic …" at bounding box center [388, 214] width 249 height 25
click at [264, 200] on input "d. Mapping value streams across interconnected components to identify synergist…" at bounding box center [264, 197] width 0 height 5
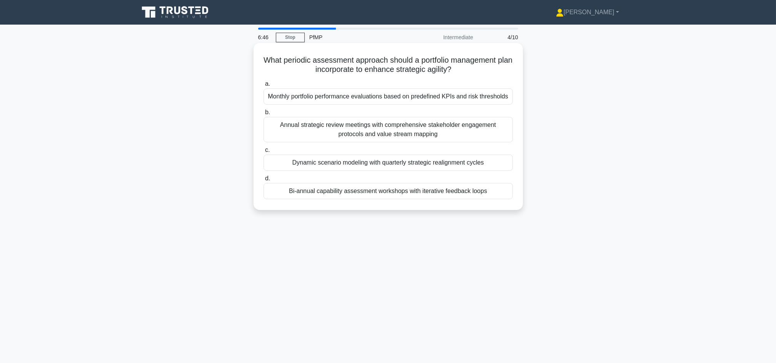
click at [441, 168] on div "Dynamic scenario modeling with quarterly strategic realignment cycles" at bounding box center [388, 163] width 249 height 16
click at [264, 153] on input "c. Dynamic scenario modeling with quarterly strategic realignment cycles" at bounding box center [264, 150] width 0 height 5
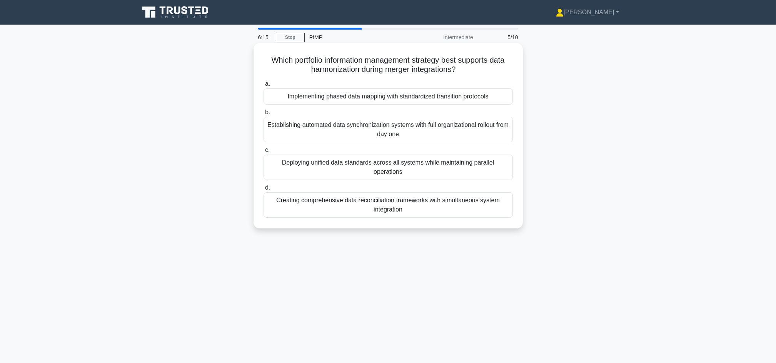
click at [414, 99] on div "Implementing phased data mapping with standardized transition protocols" at bounding box center [388, 96] width 249 height 16
click at [264, 87] on input "a. Implementing phased data mapping with standardized transition protocols" at bounding box center [264, 84] width 0 height 5
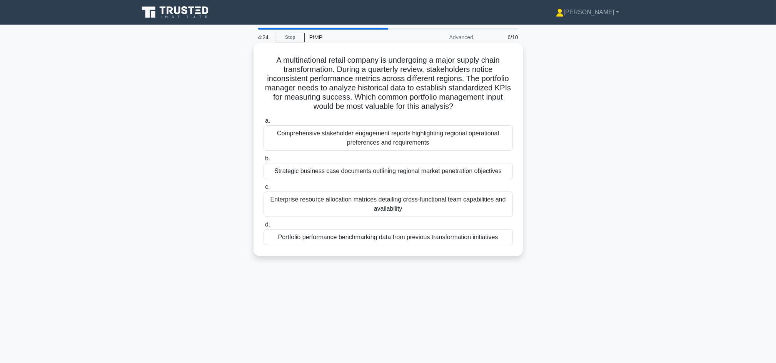
click at [421, 208] on div "Enterprise resource allocation matrices detailing cross-functional team capabil…" at bounding box center [388, 204] width 249 height 25
click at [264, 190] on input "c. Enterprise resource allocation matrices detailing cross-functional team capa…" at bounding box center [264, 187] width 0 height 5
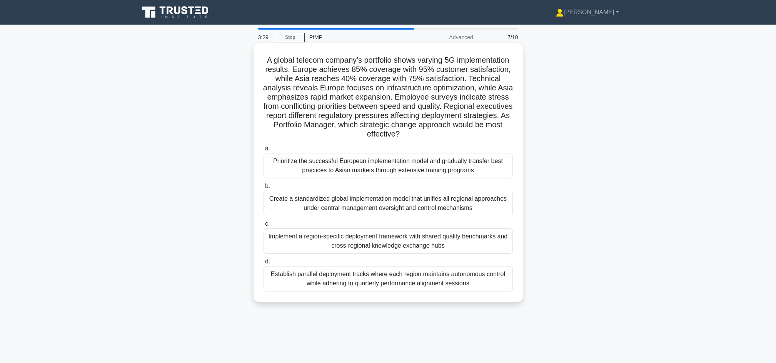
click at [434, 164] on div "Prioritize the successful European implementation model and gradually transfer …" at bounding box center [388, 165] width 249 height 25
click at [264, 151] on input "a. Prioritize the successful European implementation model and gradually transf…" at bounding box center [264, 148] width 0 height 5
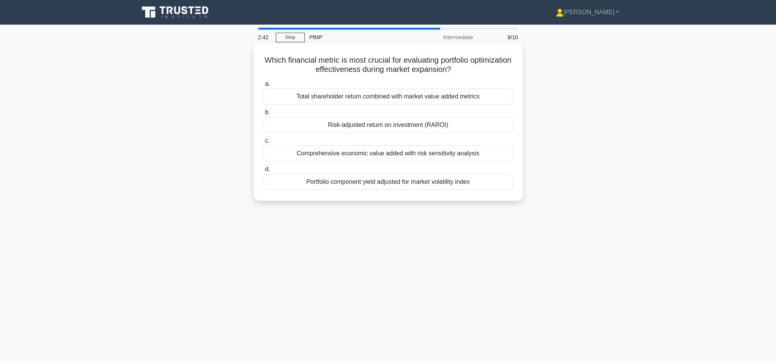
click at [437, 177] on div "Portfolio component yield adjusted for market volatility index" at bounding box center [388, 182] width 249 height 16
click at [264, 172] on input "d. Portfolio component yield adjusted for market volatility index" at bounding box center [264, 169] width 0 height 5
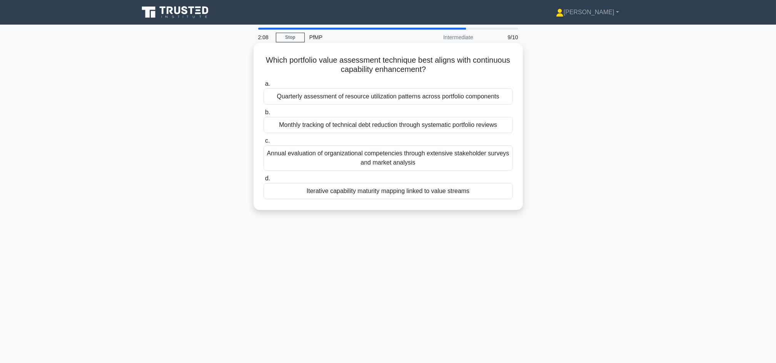
drag, startPoint x: 330, startPoint y: 60, endPoint x: 501, endPoint y: 66, distance: 170.6
click at [501, 66] on h5 "Which portfolio value assessment technique best aligns with continuous capabili…" at bounding box center [388, 64] width 251 height 19
click at [408, 194] on div "Iterative capability maturity mapping linked to value streams" at bounding box center [388, 191] width 249 height 16
click at [264, 181] on input "d. Iterative capability maturity mapping linked to value streams" at bounding box center [264, 178] width 0 height 5
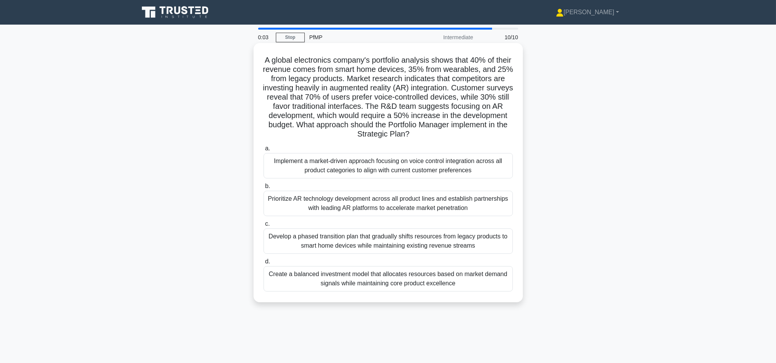
click at [415, 233] on div "Develop a phased transition plan that gradually shifts resources from legacy pr…" at bounding box center [388, 241] width 249 height 25
click at [264, 227] on input "c. Develop a phased transition plan that gradually shifts resources from legacy…" at bounding box center [264, 224] width 0 height 5
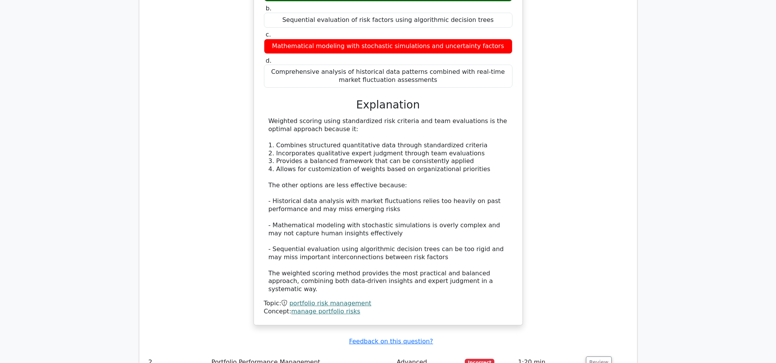
scroll to position [667, 0]
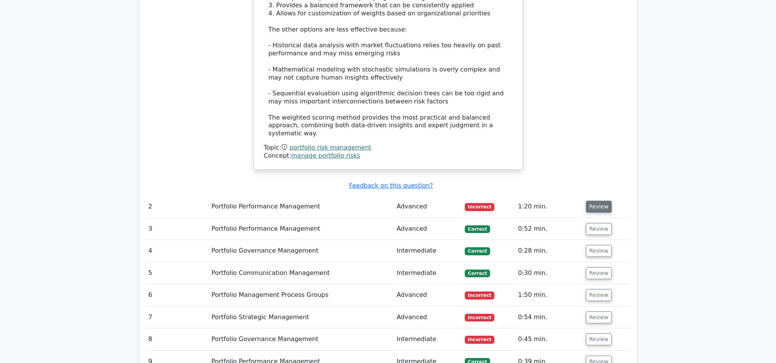
click at [586, 201] on button "Review" at bounding box center [599, 207] width 26 height 12
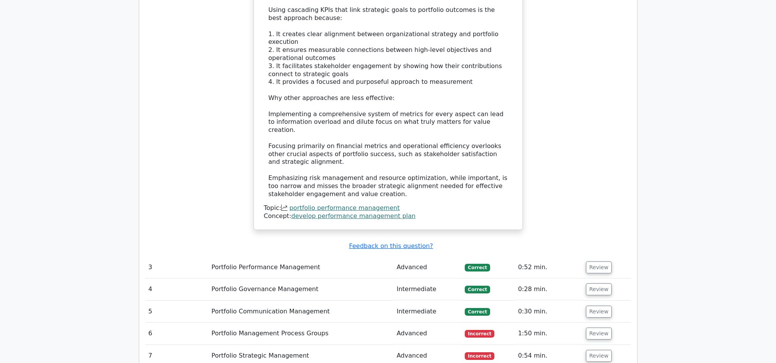
scroll to position [1180, 0]
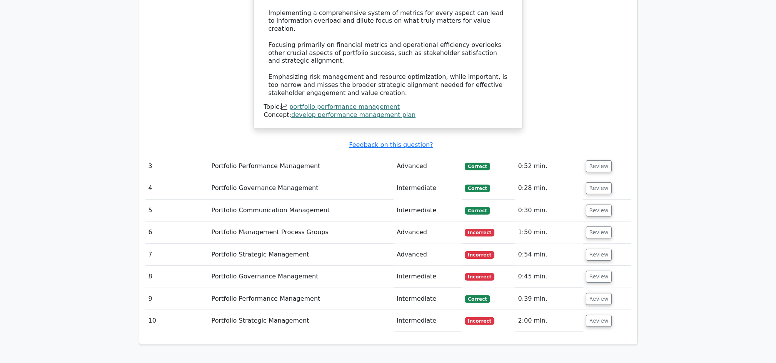
click at [601, 222] on td "Review" at bounding box center [607, 233] width 48 height 22
click at [601, 227] on button "Review" at bounding box center [599, 233] width 26 height 12
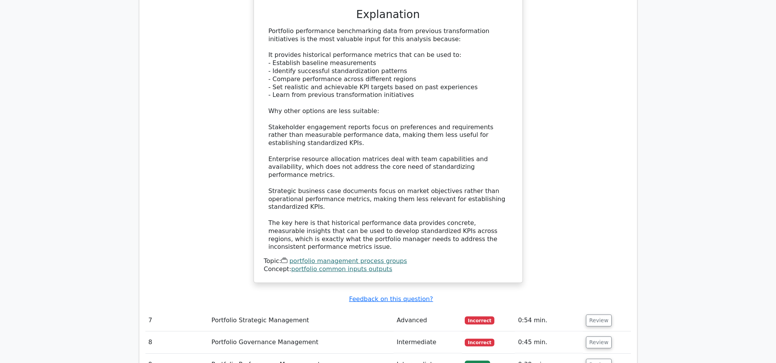
scroll to position [1744, 0]
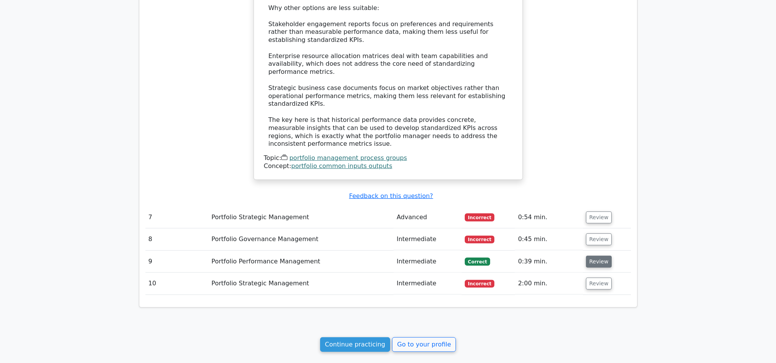
click at [594, 256] on button "Review" at bounding box center [599, 262] width 26 height 12
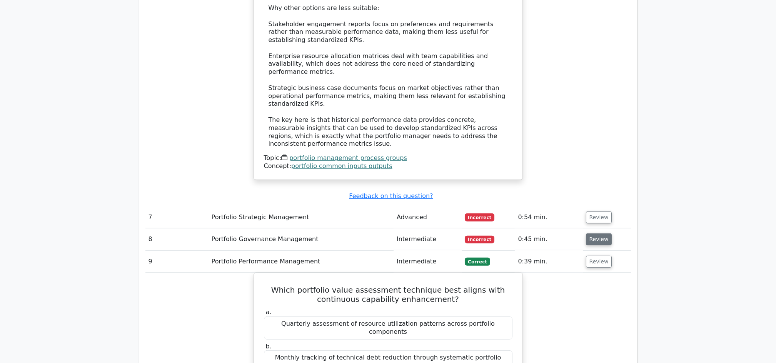
click at [593, 234] on button "Review" at bounding box center [599, 240] width 26 height 12
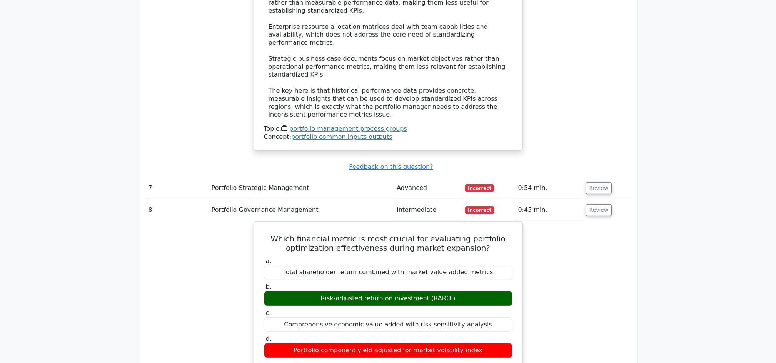
scroll to position [1795, 0]
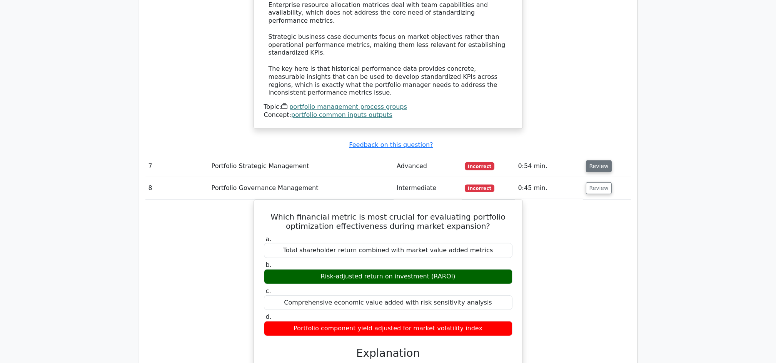
click at [596, 160] on button "Review" at bounding box center [599, 166] width 26 height 12
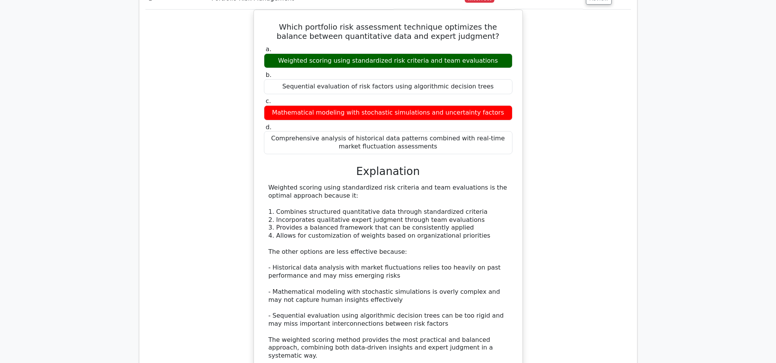
scroll to position [462, 0]
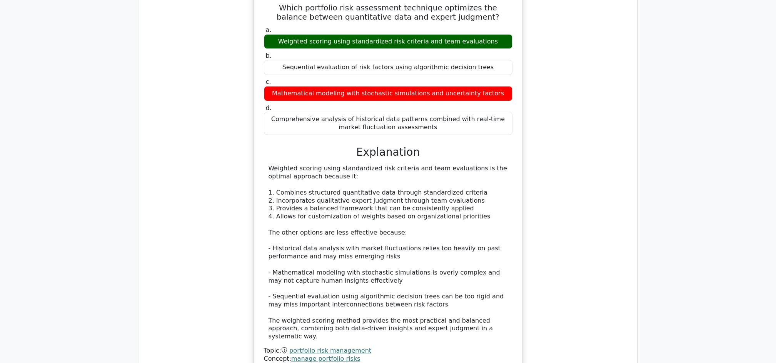
drag, startPoint x: 268, startPoint y: 170, endPoint x: 334, endPoint y: 174, distance: 66.7
click at [334, 174] on div "Weighted scoring using standardized risk criteria and team evaluations is the o…" at bounding box center [388, 253] width 249 height 176
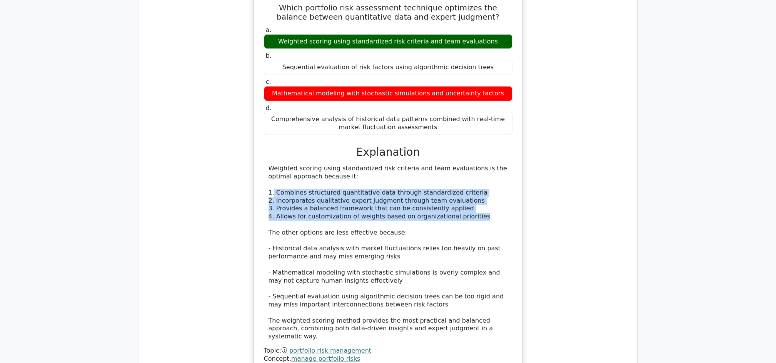
drag, startPoint x: 272, startPoint y: 193, endPoint x: 475, endPoint y: 218, distance: 203.9
click at [475, 218] on div "Weighted scoring using standardized risk criteria and team evaluations is the o…" at bounding box center [388, 253] width 239 height 176
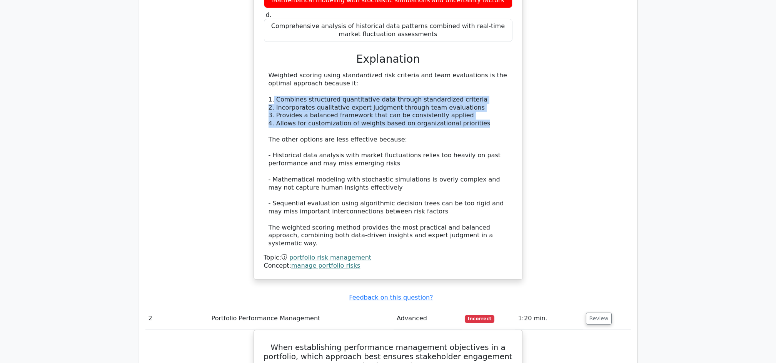
scroll to position [564, 0]
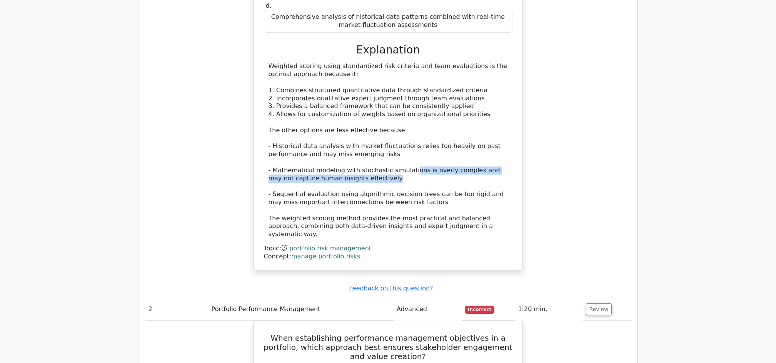
drag, startPoint x: 402, startPoint y: 171, endPoint x: 499, endPoint y: 177, distance: 97.5
click at [499, 177] on div "Weighted scoring using standardized risk criteria and team evaluations is the o…" at bounding box center [388, 150] width 239 height 176
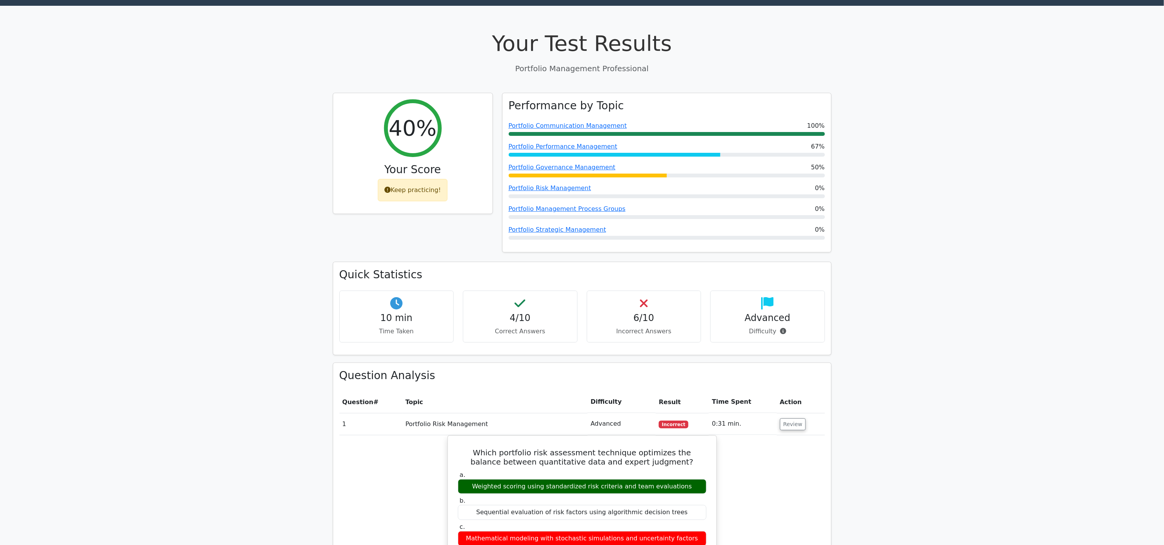
scroll to position [250, 0]
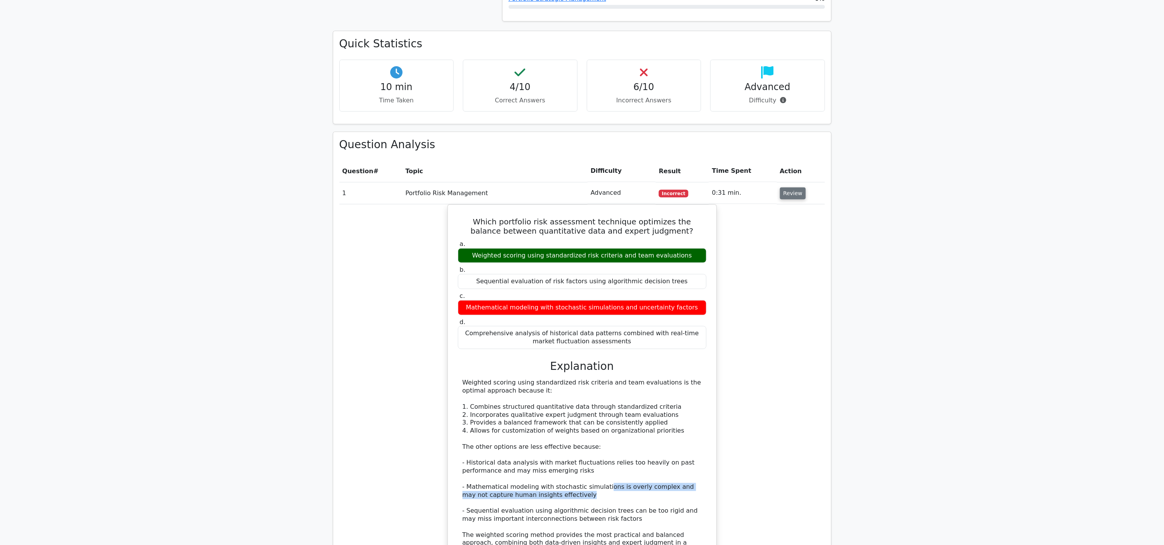
click at [776, 194] on button "Review" at bounding box center [793, 193] width 26 height 12
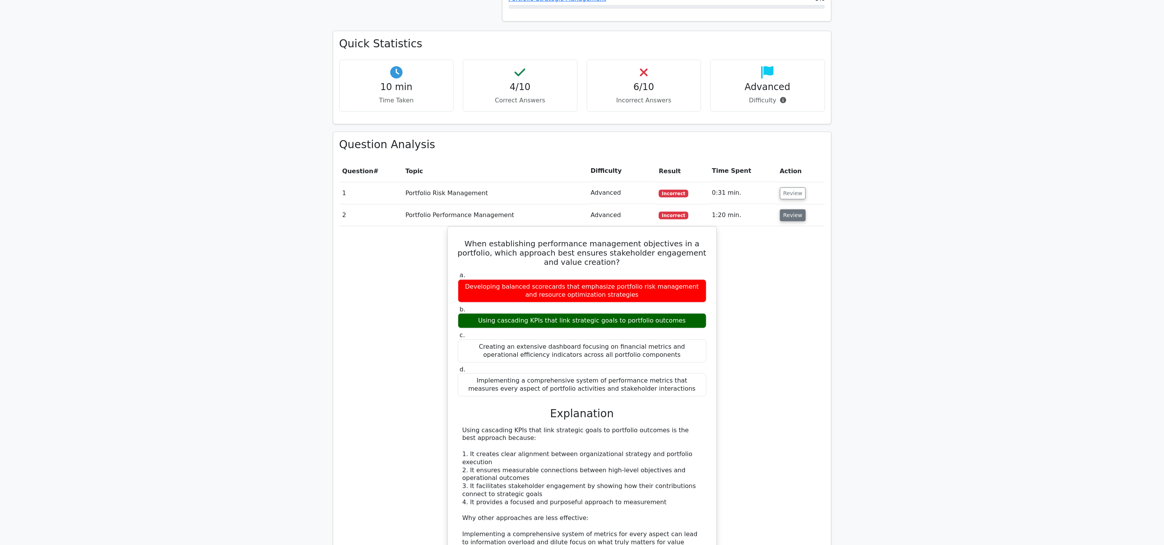
click at [776, 218] on button "Review" at bounding box center [793, 215] width 26 height 12
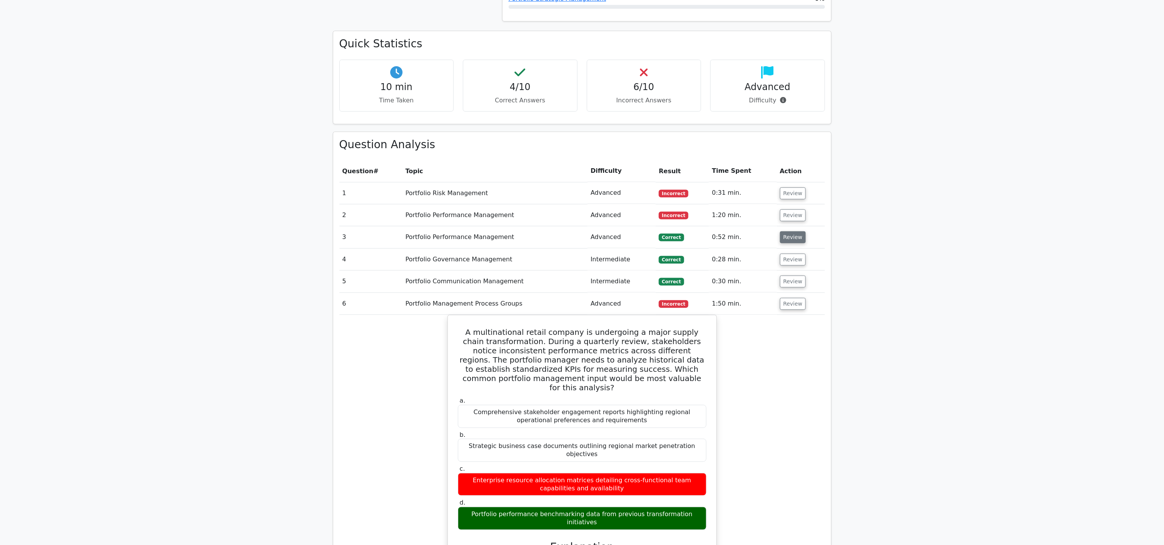
click at [776, 243] on button "Review" at bounding box center [793, 237] width 26 height 12
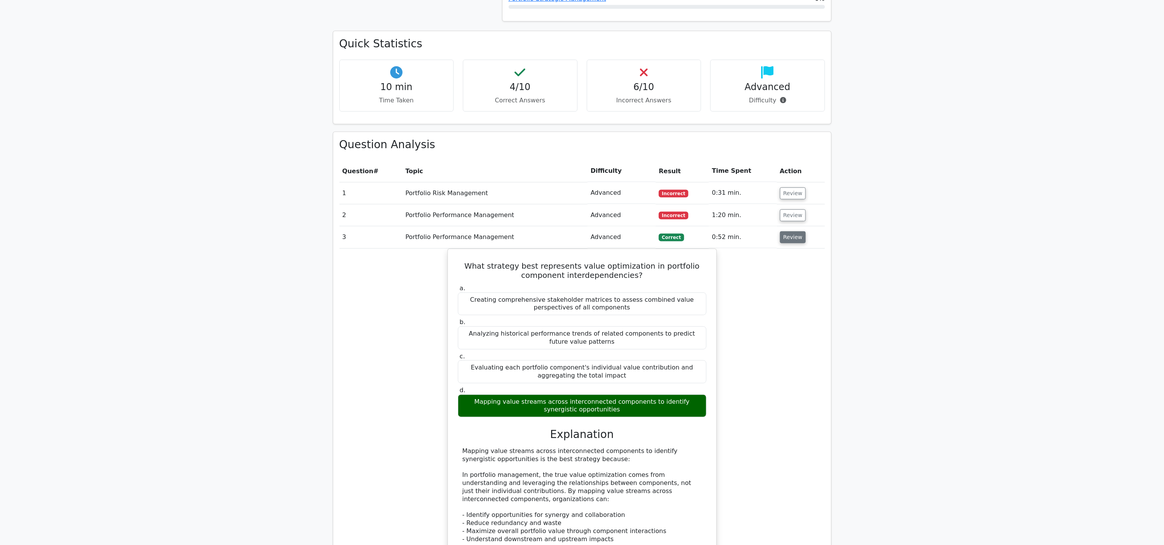
click at [776, 243] on button "Review" at bounding box center [793, 237] width 26 height 12
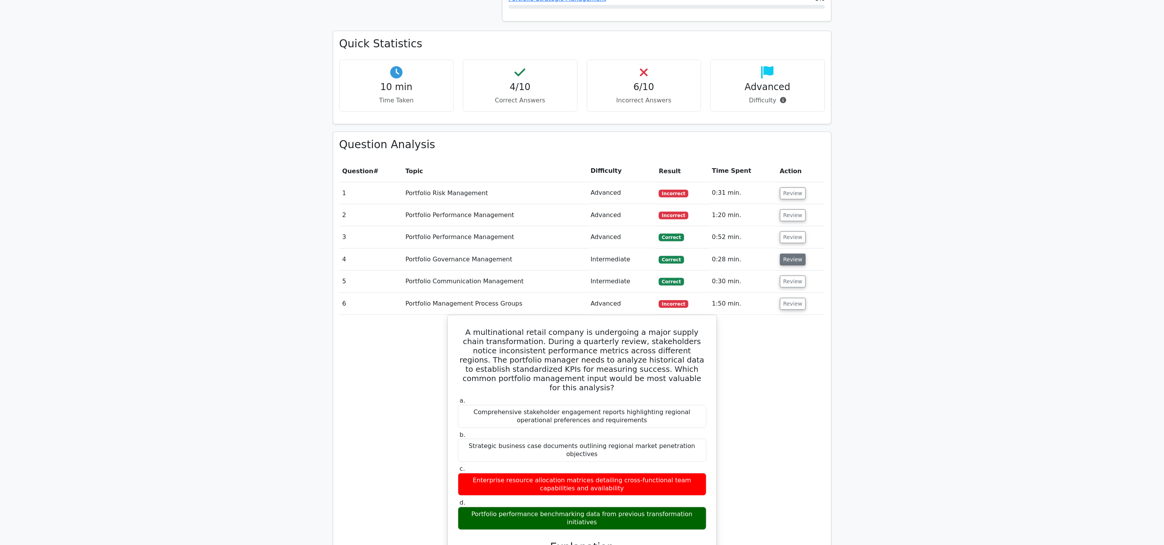
click at [776, 257] on button "Review" at bounding box center [793, 260] width 26 height 12
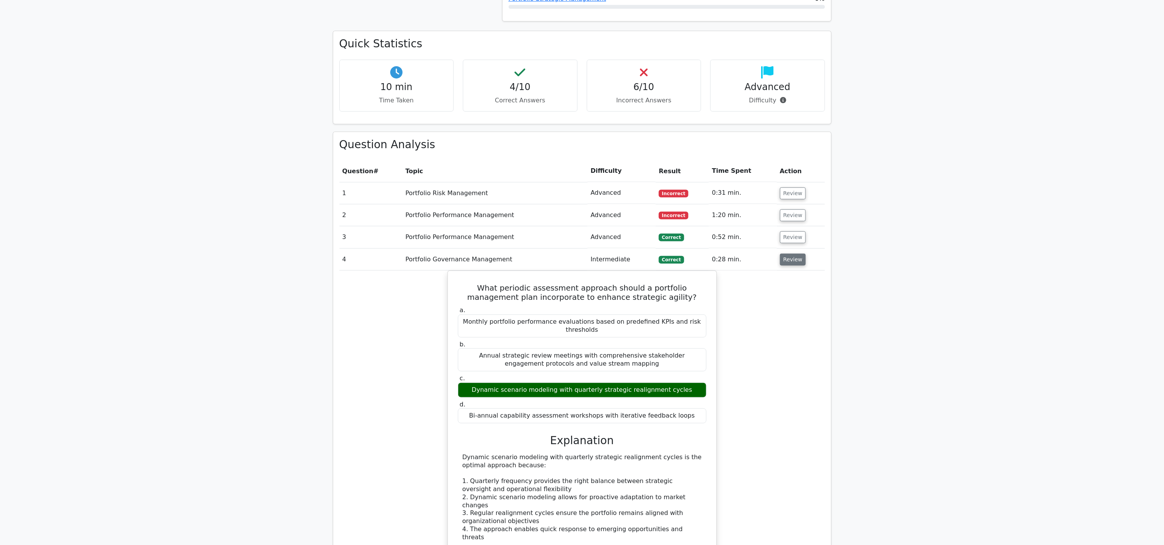
click at [776, 257] on button "Review" at bounding box center [793, 260] width 26 height 12
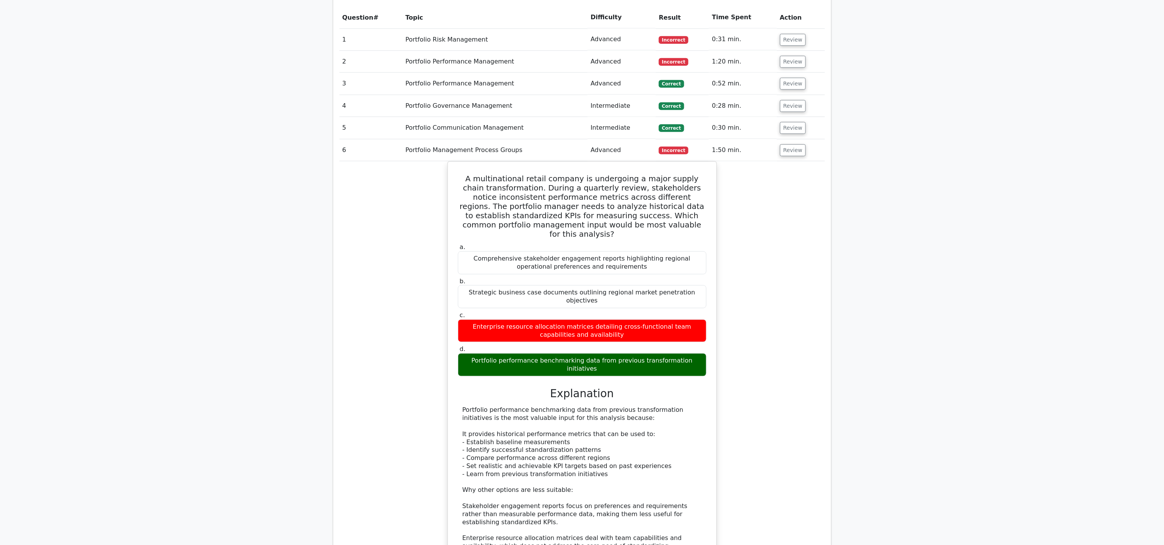
scroll to position [404, 0]
click at [776, 146] on td "Review" at bounding box center [801, 150] width 48 height 22
click at [776, 151] on button "Review" at bounding box center [793, 150] width 26 height 12
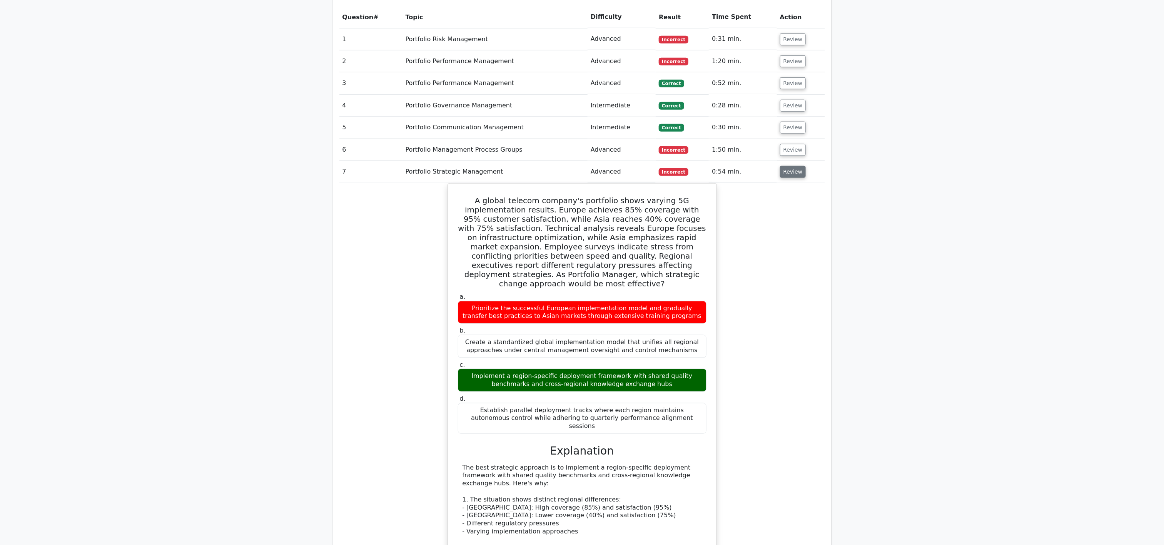
click at [776, 172] on button "Review" at bounding box center [793, 172] width 26 height 12
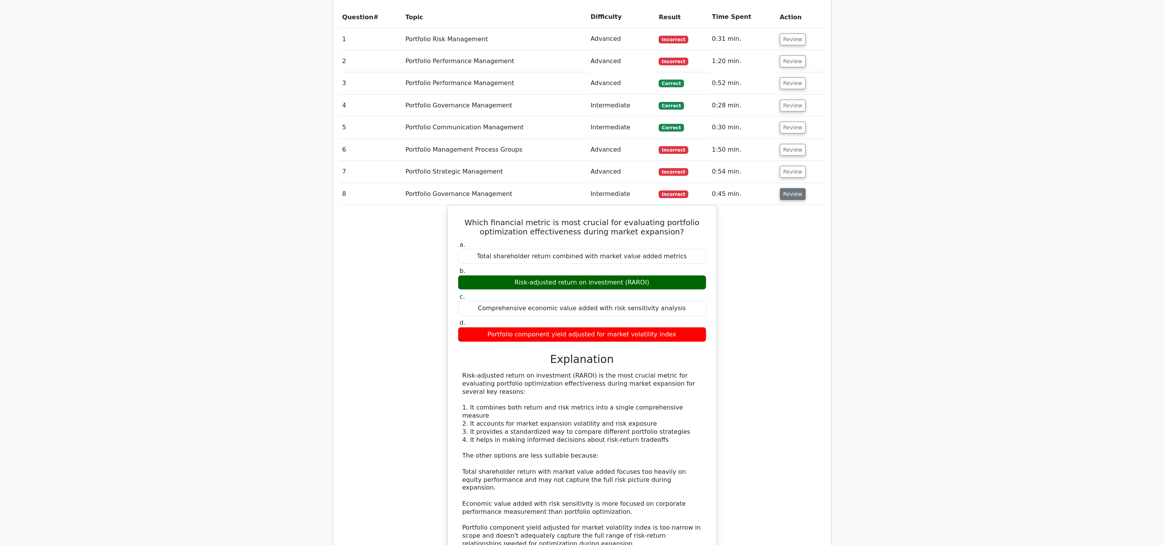
click at [776, 199] on button "Review" at bounding box center [793, 194] width 26 height 12
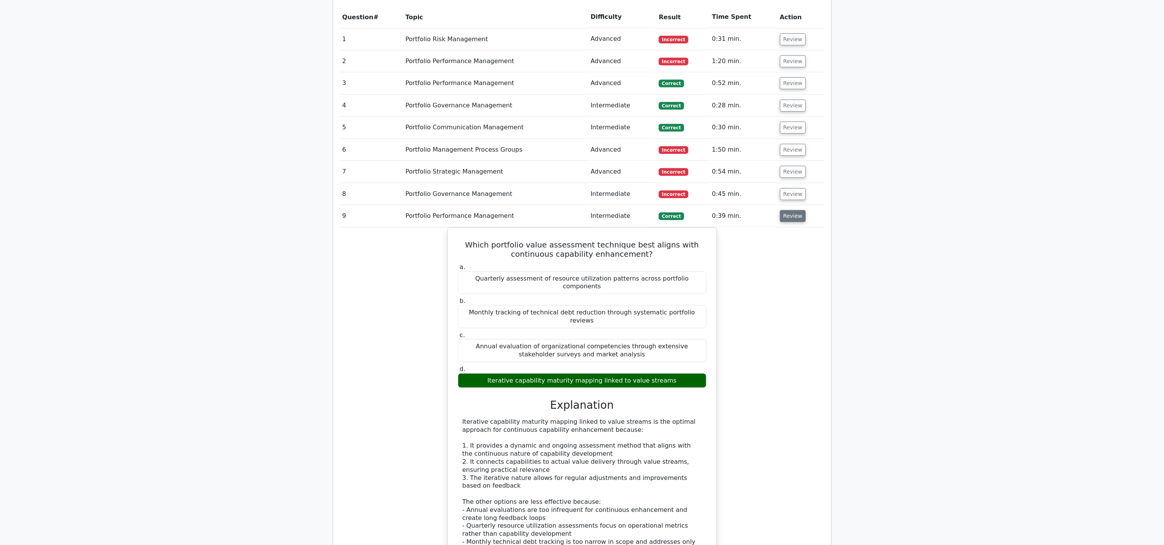
click at [776, 222] on button "Review" at bounding box center [793, 216] width 26 height 12
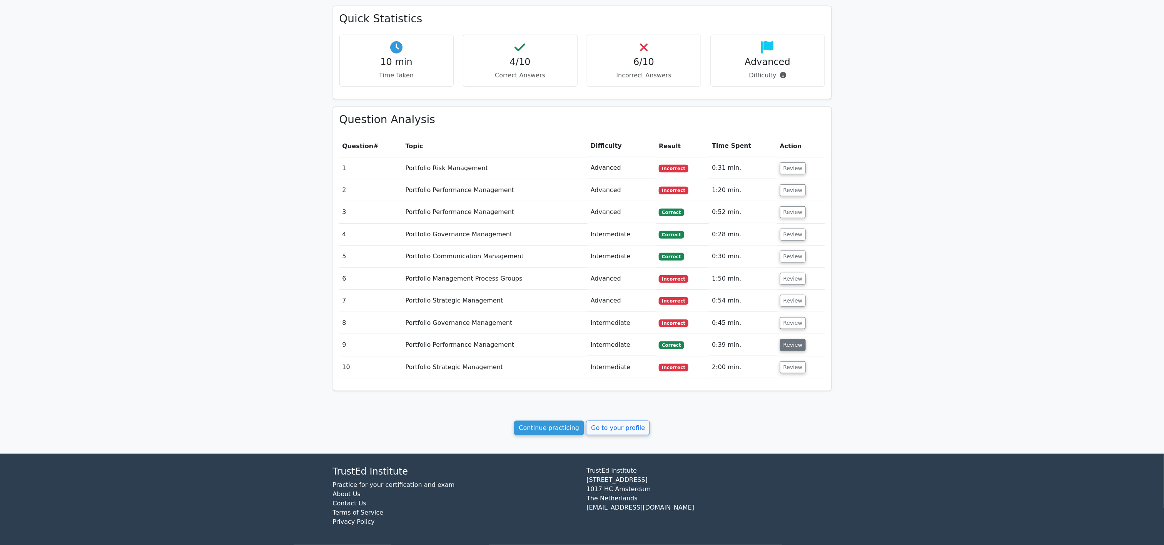
scroll to position [280, 0]
click at [554, 363] on link "Continue practicing" at bounding box center [549, 428] width 70 height 15
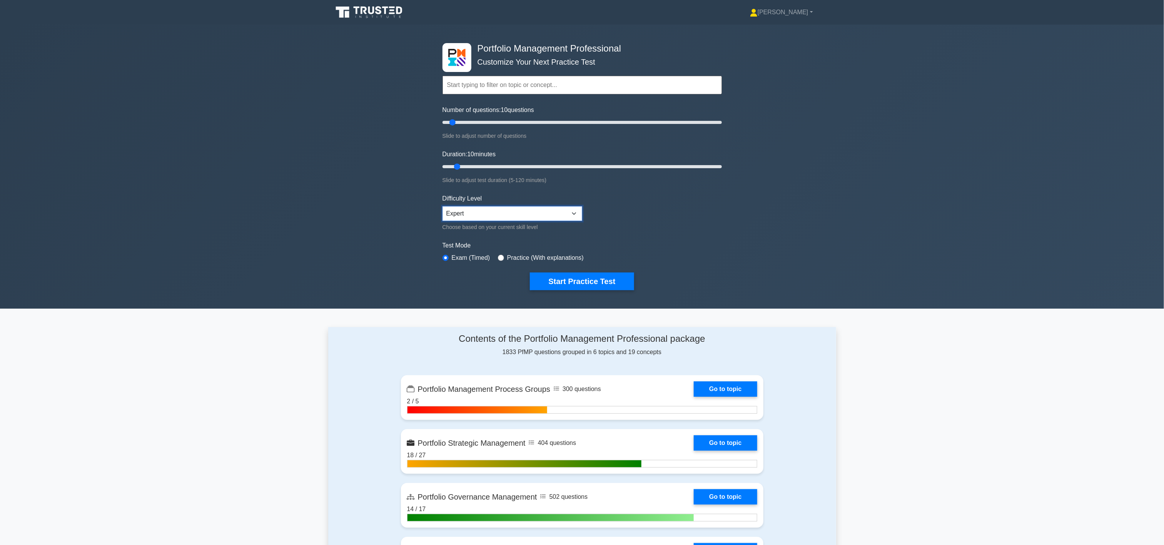
click at [552, 219] on select "Beginner Intermediate Expert" at bounding box center [512, 213] width 140 height 15
click at [737, 199] on div "Portfolio Management Professional Customize Your Next Practice Test Topics Port…" at bounding box center [582, 167] width 1164 height 284
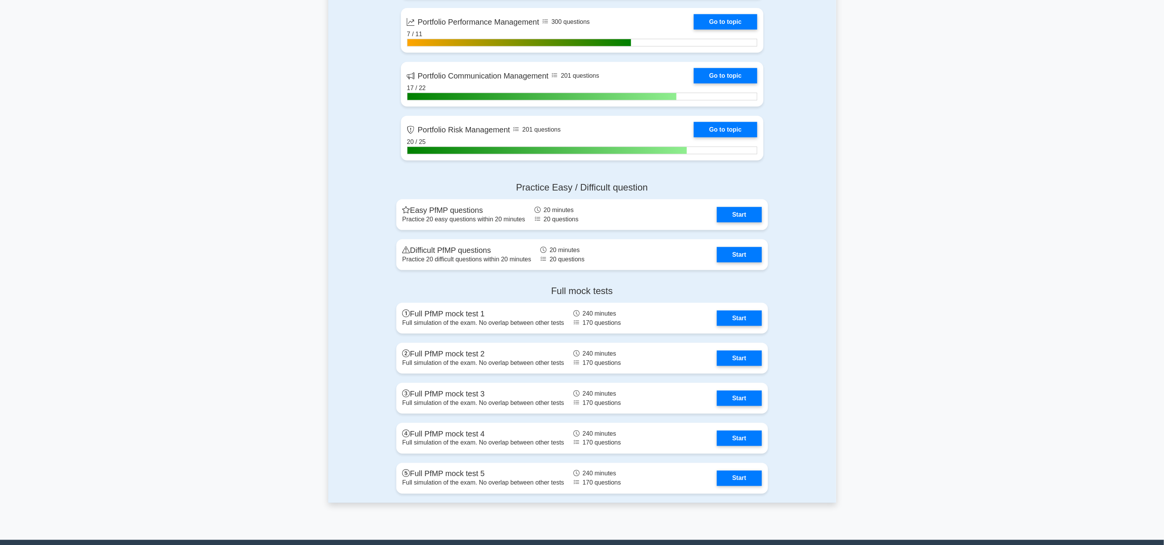
scroll to position [539, 0]
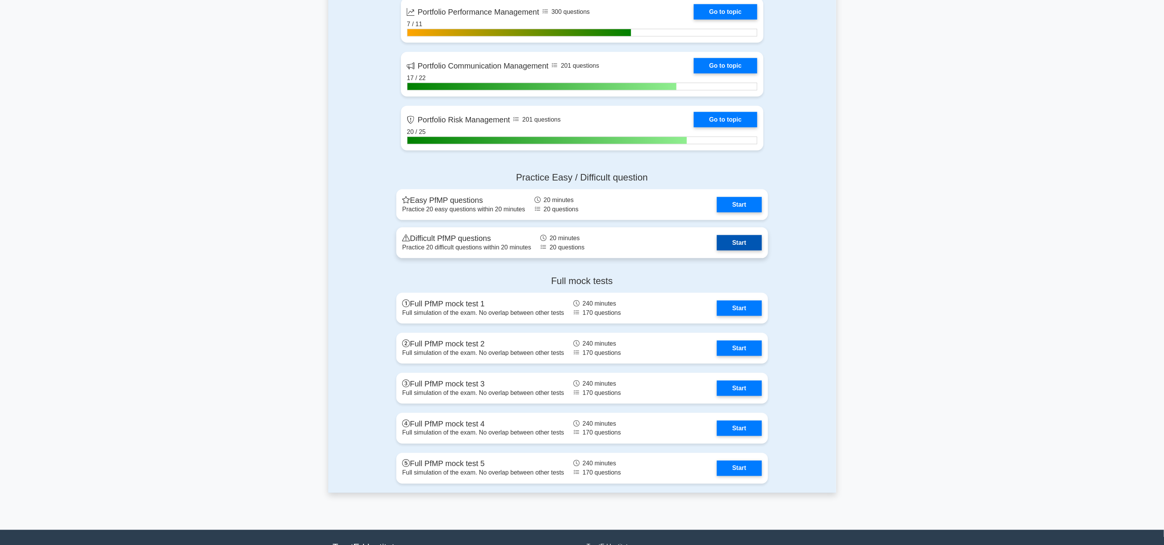
click at [750, 240] on link "Start" at bounding box center [739, 242] width 45 height 15
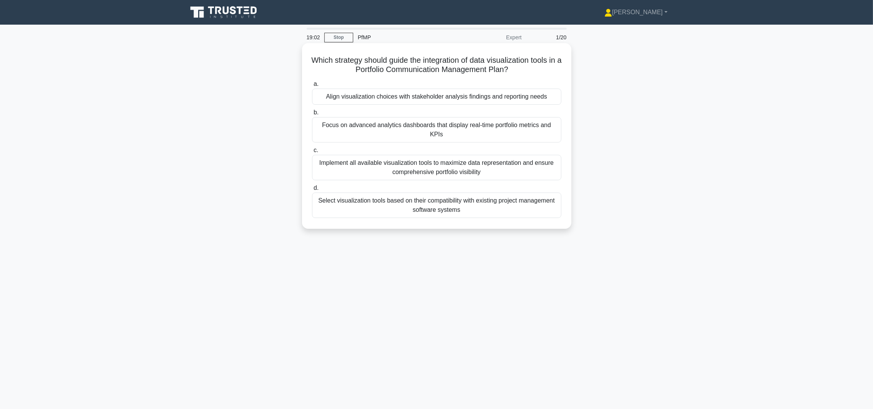
click at [514, 99] on div "Align visualization choices with stakeholder analysis findings and reporting ne…" at bounding box center [436, 96] width 249 height 16
click at [312, 87] on input "a. Align visualization choices with stakeholder analysis findings and reporting…" at bounding box center [312, 84] width 0 height 5
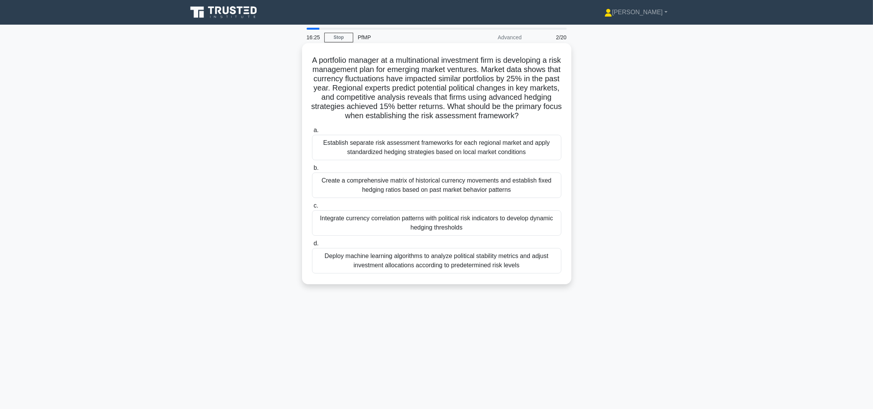
click at [511, 235] on div "Integrate currency correlation patterns with political risk indicators to devel…" at bounding box center [436, 222] width 249 height 25
click at [312, 208] on input "c. Integrate currency correlation patterns with political risk indicators to de…" at bounding box center [312, 205] width 0 height 5
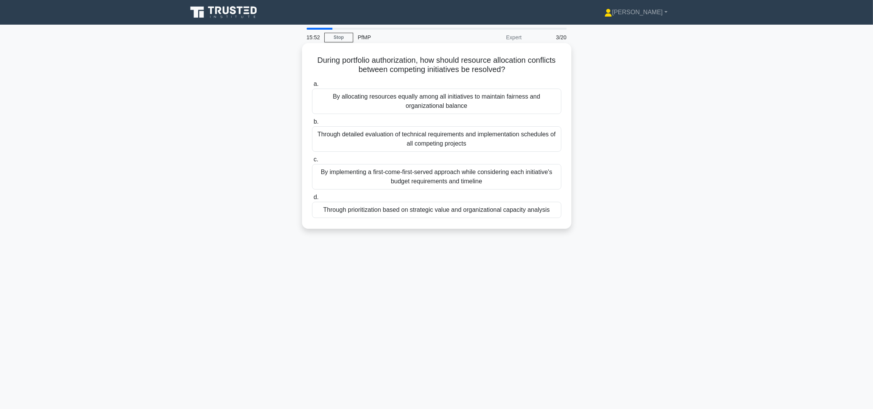
click at [518, 214] on div "Through prioritization based on strategic value and organizational capacity ana…" at bounding box center [436, 210] width 249 height 16
click at [312, 200] on input "d. Through prioritization based on strategic value and organizational capacity …" at bounding box center [312, 197] width 0 height 5
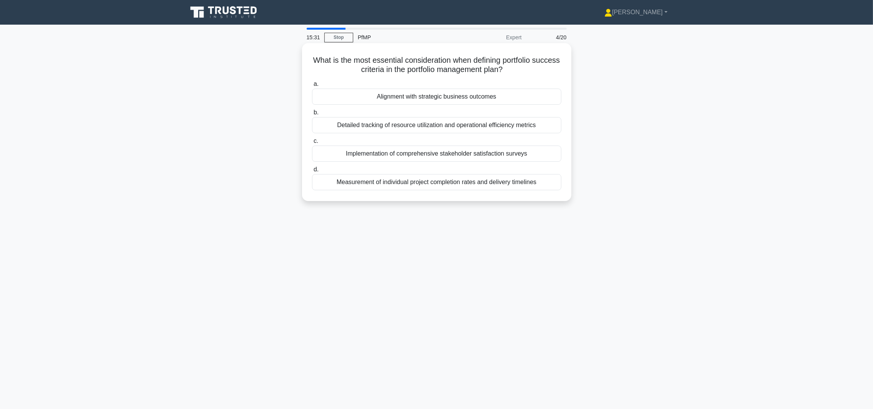
click at [503, 101] on div "Alignment with strategic business outcomes" at bounding box center [436, 96] width 249 height 16
click at [312, 87] on input "a. Alignment with strategic business outcomes" at bounding box center [312, 84] width 0 height 5
click at [459, 98] on div "Strategic value alignment and expected benefits realization" at bounding box center [436, 96] width 249 height 16
click at [312, 87] on input "a. Strategic value alignment and expected benefits realization" at bounding box center [312, 84] width 0 height 5
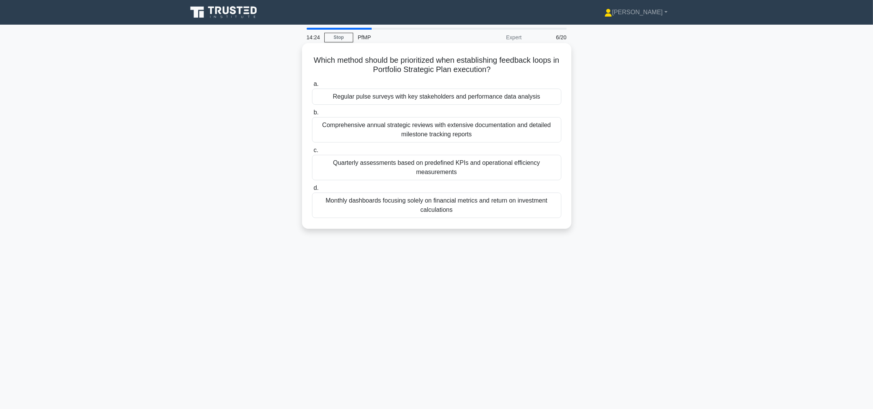
click at [397, 172] on div "Quarterly assessments based on predefined KPIs and operational efficiency measu…" at bounding box center [436, 167] width 249 height 25
click at [312, 153] on input "c. Quarterly assessments based on predefined KPIs and operational efficiency me…" at bounding box center [312, 150] width 0 height 5
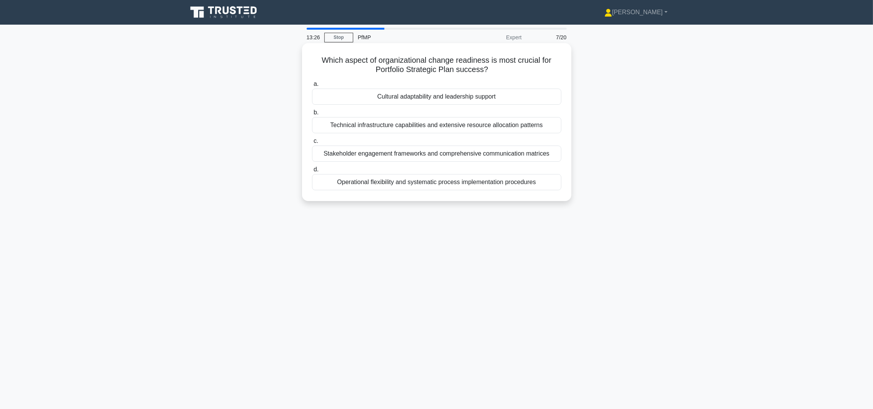
click at [433, 97] on div "Cultural adaptability and leadership support" at bounding box center [436, 96] width 249 height 16
click at [312, 87] on input "a. Cultural adaptability and leadership support" at bounding box center [312, 84] width 0 height 5
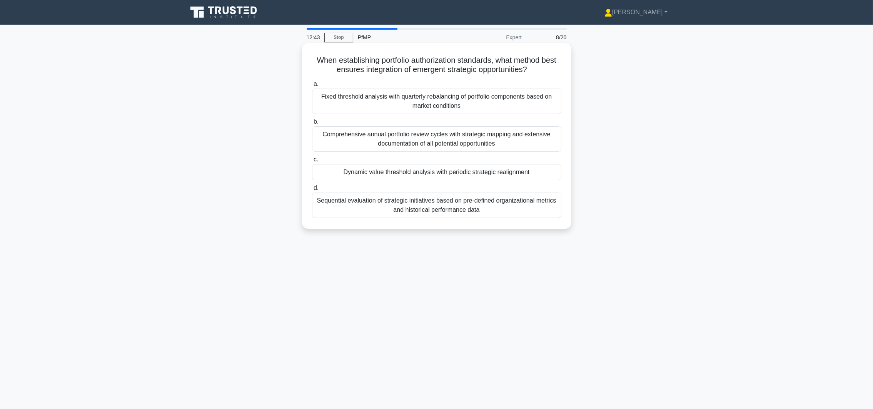
drag, startPoint x: 382, startPoint y: 63, endPoint x: 559, endPoint y: 73, distance: 177.7
click at [559, 73] on h5 "When establishing portfolio authorization standards, what method best ensures i…" at bounding box center [436, 64] width 251 height 19
click at [518, 179] on div "Dynamic value threshold analysis with periodic strategic realignment" at bounding box center [436, 172] width 249 height 16
click at [312, 162] on input "c. Dynamic value threshold analysis with periodic strategic realignment" at bounding box center [312, 159] width 0 height 5
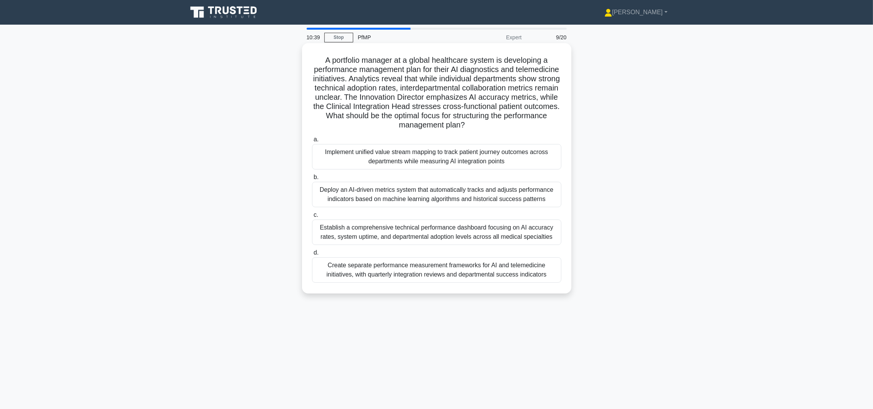
click at [492, 160] on div "Implement unified value stream mapping to track patient journey outcomes across…" at bounding box center [436, 156] width 249 height 25
click at [312, 142] on input "a. Implement unified value stream mapping to track patient journey outcomes acr…" at bounding box center [312, 139] width 0 height 5
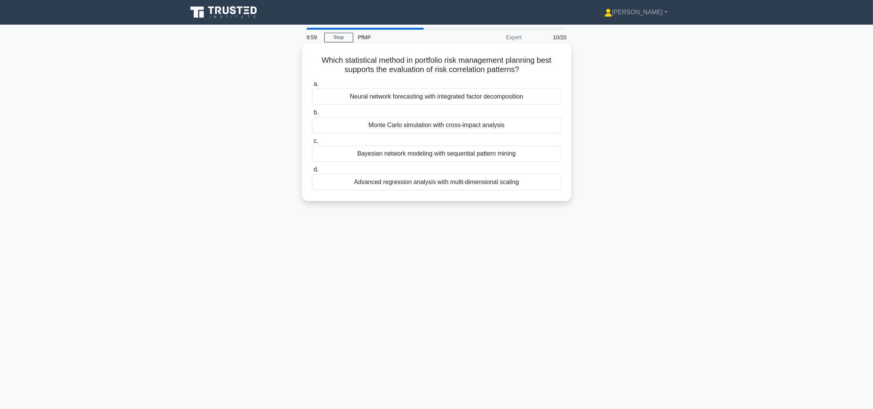
click at [474, 100] on div "Neural network forecasting with integrated factor decomposition" at bounding box center [436, 96] width 249 height 16
click at [312, 87] on input "a. Neural network forecasting with integrated factor decomposition" at bounding box center [312, 84] width 0 height 5
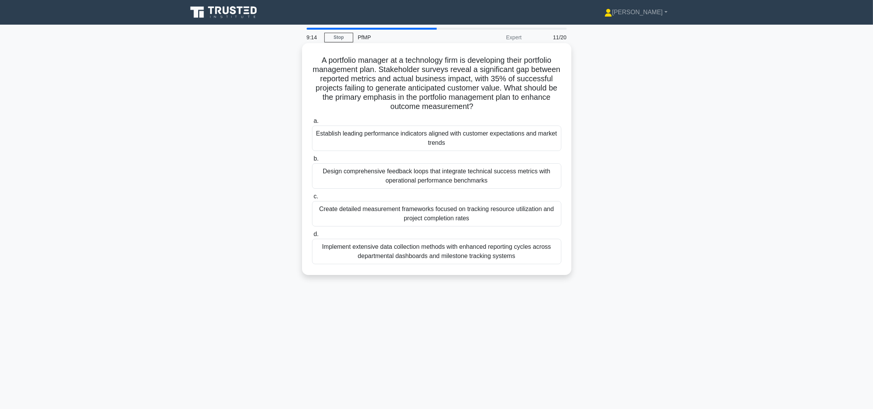
click at [429, 146] on div "Establish leading performance indicators aligned with customer expectations and…" at bounding box center [436, 137] width 249 height 25
click at [312, 124] on input "a. Establish leading performance indicators aligned with customer expectations …" at bounding box center [312, 121] width 0 height 5
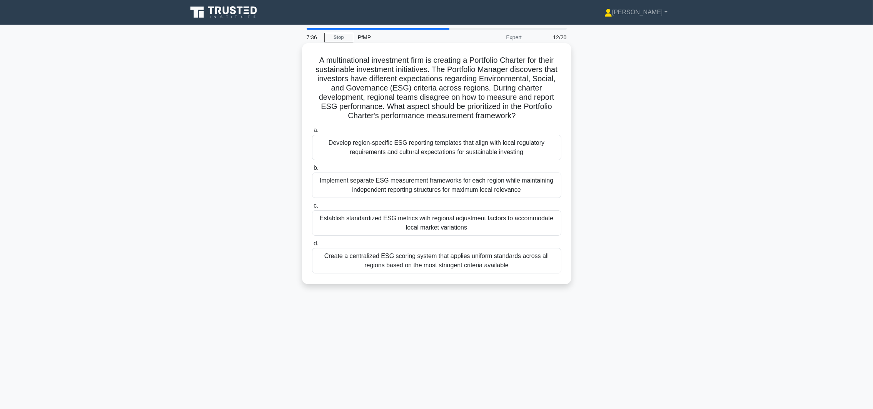
click at [486, 225] on div "Establish standardized ESG metrics with regional adjustment factors to accommod…" at bounding box center [436, 222] width 249 height 25
click at [312, 208] on input "c. Establish standardized ESG metrics with regional adjustment factors to accom…" at bounding box center [312, 205] width 0 height 5
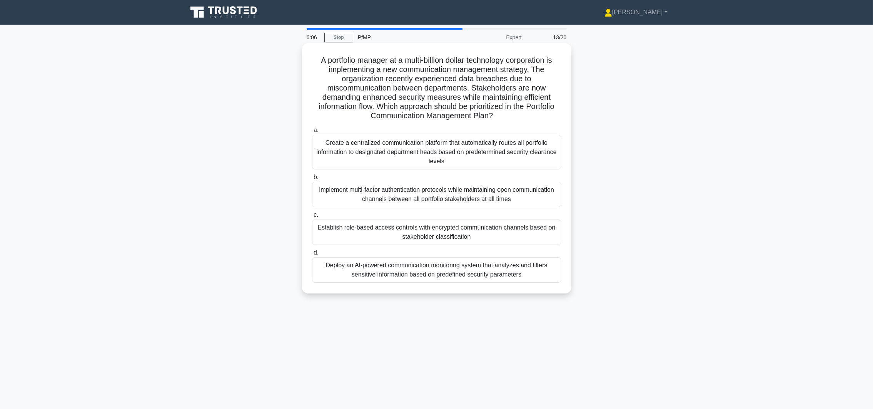
click at [509, 163] on div "Create a centralized communication platform that automatically routes all portf…" at bounding box center [436, 152] width 249 height 35
click at [312, 133] on input "a. Create a centralized communication platform that automatically routes all po…" at bounding box center [312, 130] width 0 height 5
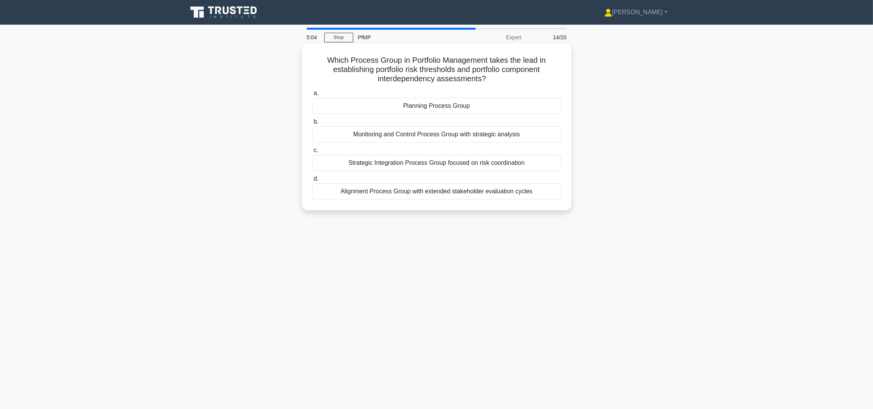
click at [463, 109] on div "Planning Process Group" at bounding box center [436, 106] width 249 height 16
click at [312, 96] on input "a. Planning Process Group" at bounding box center [312, 93] width 0 height 5
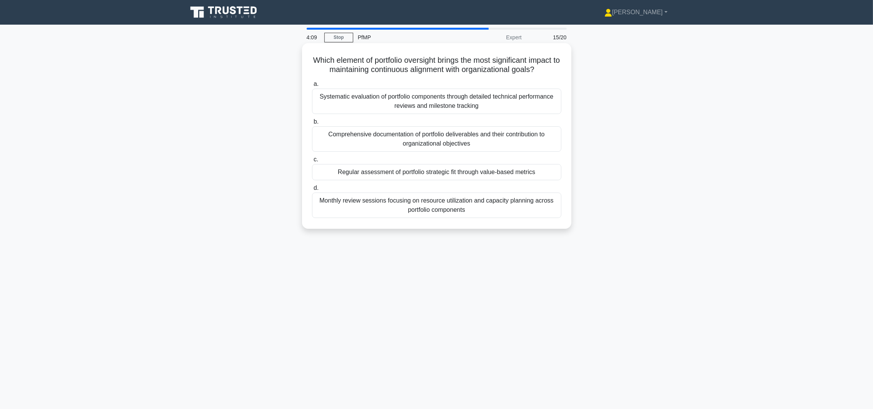
click at [516, 173] on div "Regular assessment of portfolio strategic fit through value-based metrics" at bounding box center [436, 172] width 249 height 16
click at [312, 162] on input "c. Regular assessment of portfolio strategic fit through value-based metrics" at bounding box center [312, 159] width 0 height 5
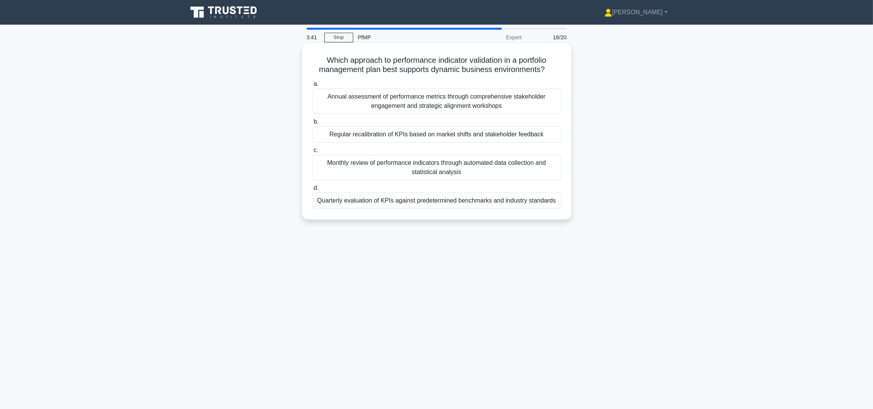
drag, startPoint x: 324, startPoint y: 62, endPoint x: 557, endPoint y: 67, distance: 232.5
click at [557, 67] on h5 "Which approach to performance indicator validation in a portfolio management pl…" at bounding box center [436, 64] width 251 height 19
click at [425, 137] on div "Regular recalibration of KPIs based on market shifts and stakeholder feedback" at bounding box center [436, 134] width 249 height 16
click at [312, 124] on input "b. Regular recalibration of KPIs based on market shifts and stakeholder feedback" at bounding box center [312, 121] width 0 height 5
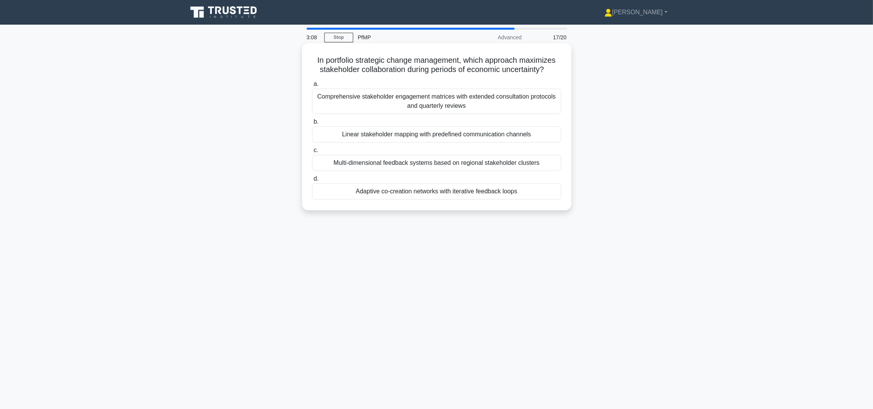
click at [434, 193] on div "Adaptive co-creation networks with iterative feedback loops" at bounding box center [436, 191] width 249 height 16
click at [312, 181] on input "d. Adaptive co-creation networks with iterative feedback loops" at bounding box center [312, 178] width 0 height 5
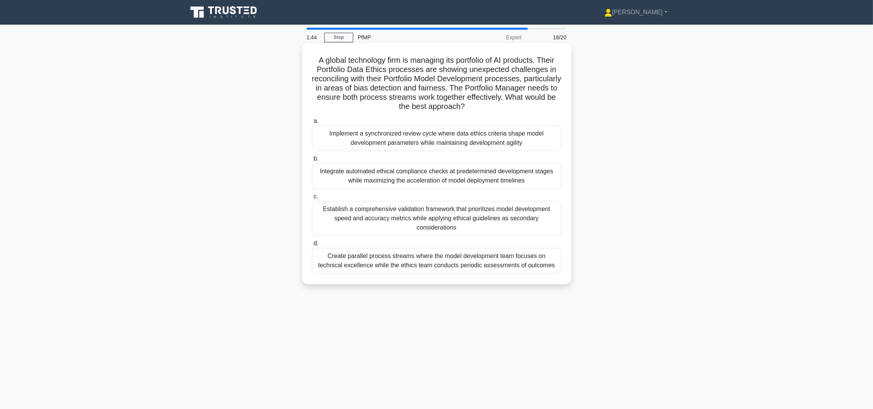
click at [422, 142] on div "Implement a synchronized review cycle where data ethics criteria shape model de…" at bounding box center [436, 137] width 249 height 25
click at [312, 124] on input "a. Implement a synchronized review cycle where data ethics criteria shape model…" at bounding box center [312, 121] width 0 height 5
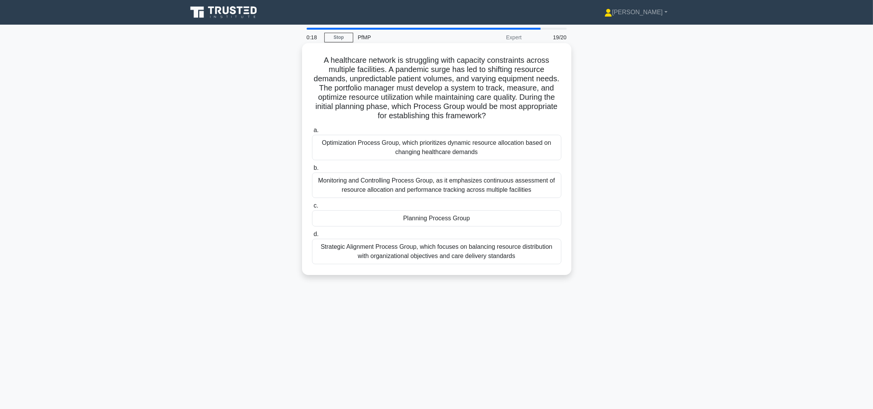
click at [480, 157] on div "Optimization Process Group, which prioritizes dynamic resource allocation based…" at bounding box center [436, 147] width 249 height 25
click at [312, 133] on input "a. Optimization Process Group, which prioritizes dynamic resource allocation ba…" at bounding box center [312, 130] width 0 height 5
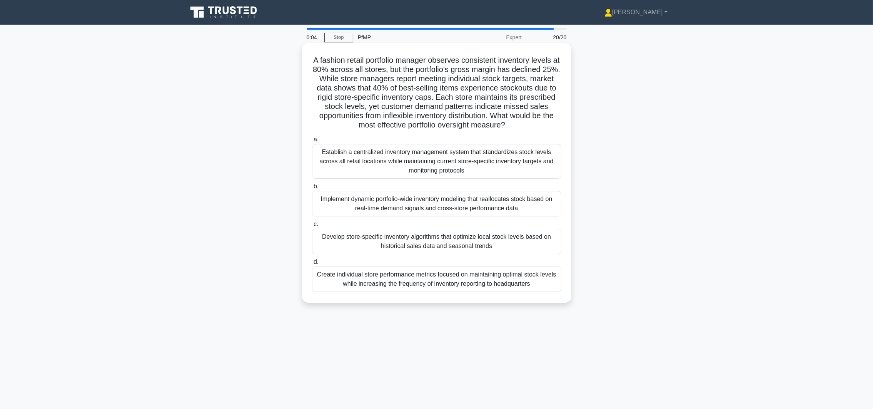
click at [434, 255] on div "a. Establish a centralized inventory management system that standardizes stock …" at bounding box center [436, 213] width 259 height 160
click at [438, 244] on div "Develop store-specific inventory algorithms that optimize local stock levels ba…" at bounding box center [436, 241] width 249 height 25
click at [312, 227] on input "c. Develop store-specific inventory algorithms that optimize local stock levels…" at bounding box center [312, 224] width 0 height 5
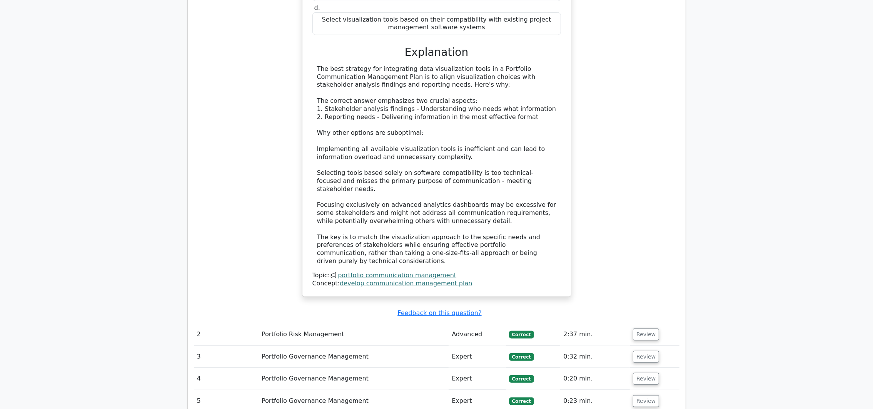
scroll to position [692, 0]
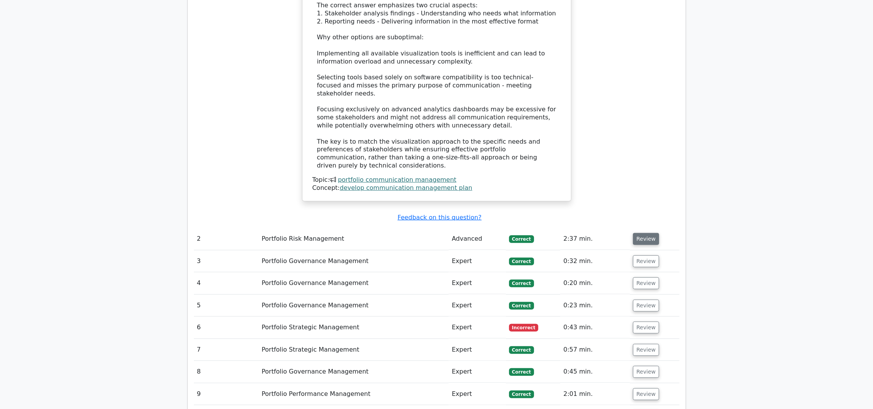
click at [643, 233] on button "Review" at bounding box center [646, 239] width 26 height 12
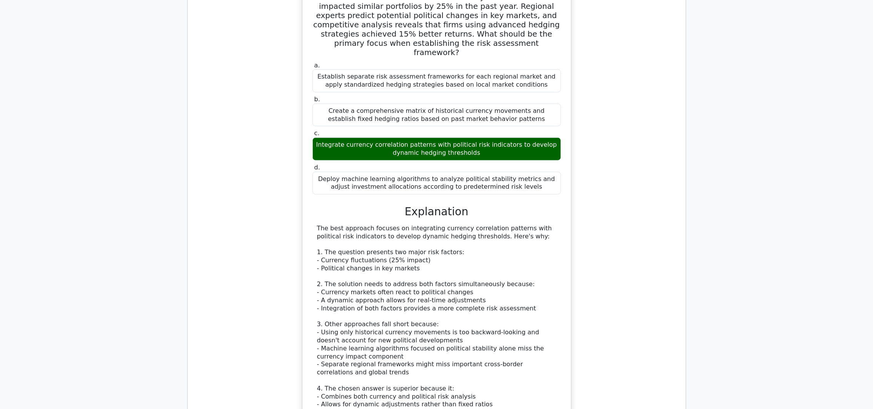
scroll to position [1269, 0]
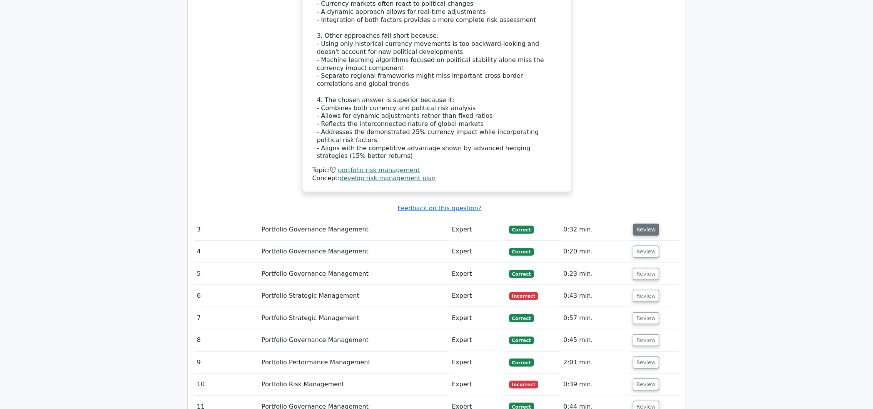
click at [642, 224] on button "Review" at bounding box center [646, 230] width 26 height 12
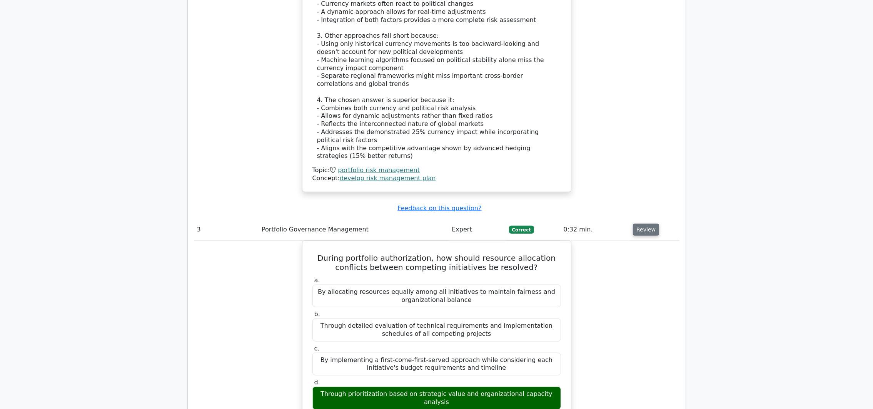
click at [644, 224] on button "Review" at bounding box center [646, 230] width 26 height 12
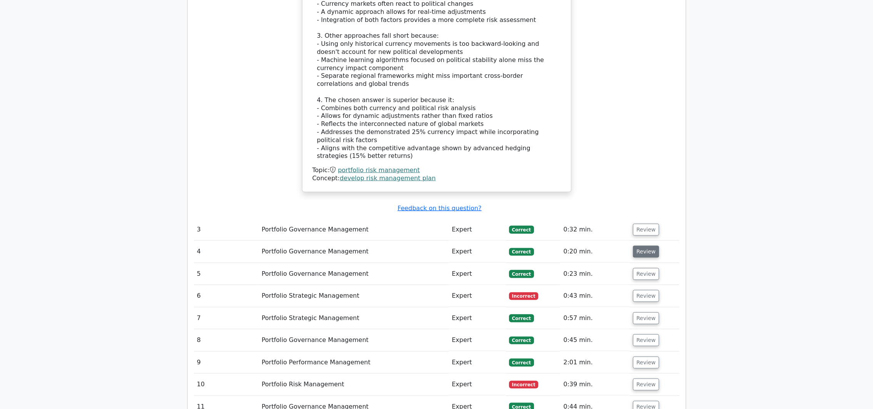
click at [644, 245] on button "Review" at bounding box center [646, 251] width 26 height 12
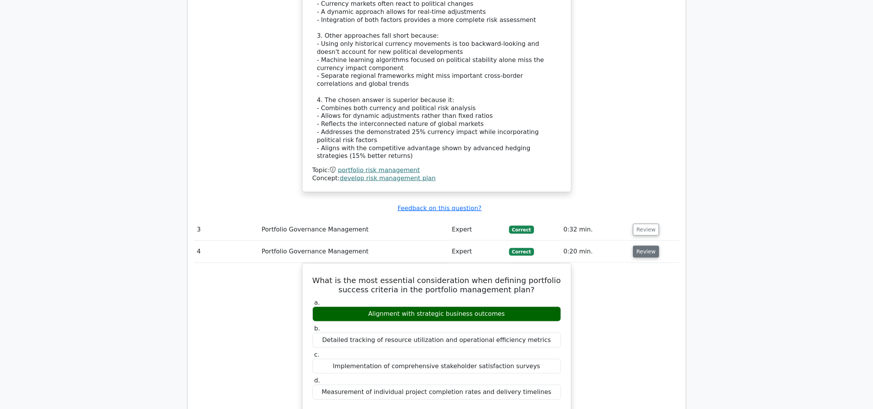
click at [639, 245] on button "Review" at bounding box center [646, 251] width 26 height 12
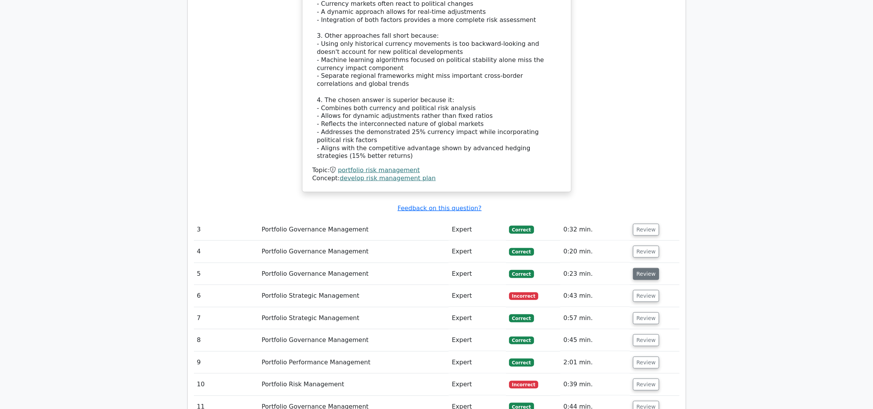
click at [648, 268] on button "Review" at bounding box center [646, 274] width 26 height 12
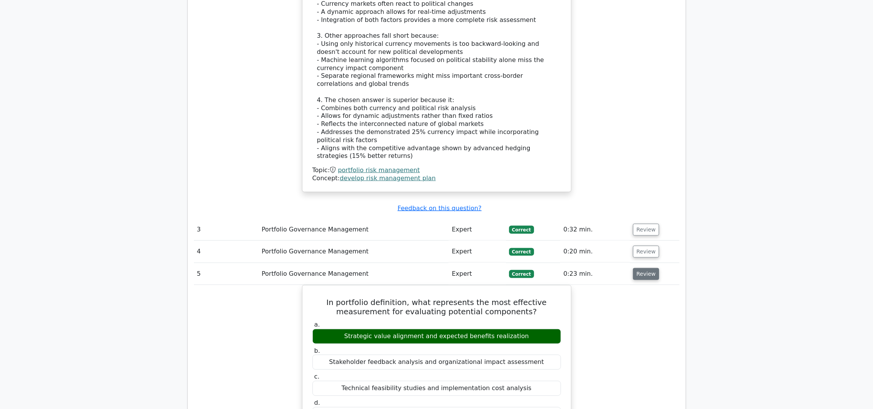
click at [649, 268] on button "Review" at bounding box center [646, 274] width 26 height 12
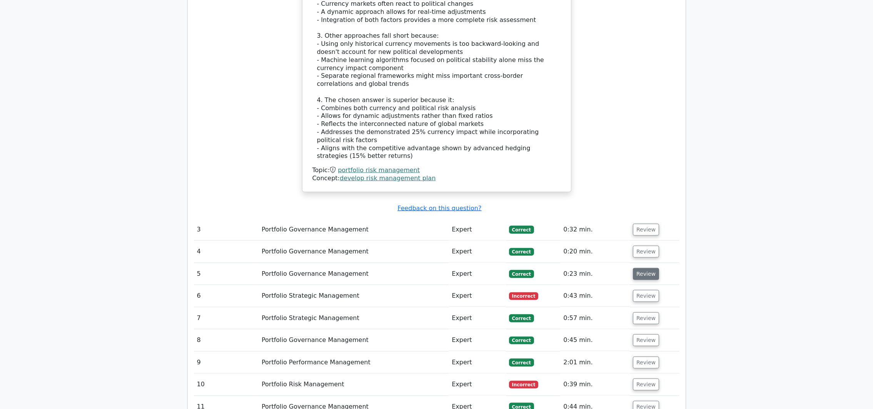
click at [649, 268] on button "Review" at bounding box center [646, 274] width 26 height 12
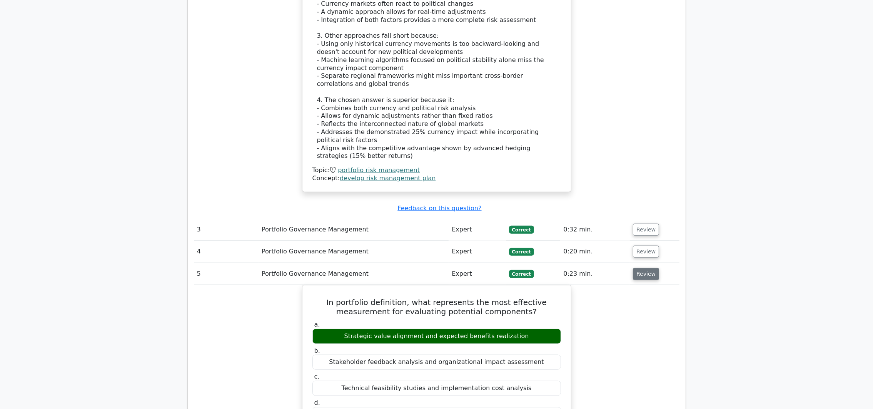
click at [649, 268] on button "Review" at bounding box center [646, 274] width 26 height 12
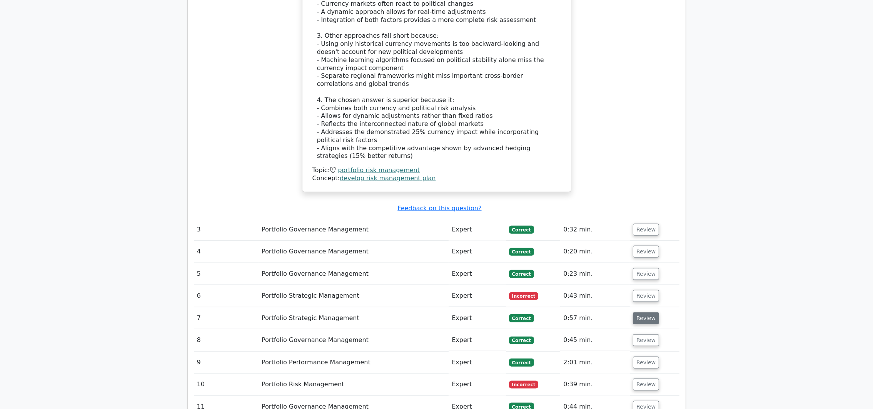
scroll to position [1327, 0]
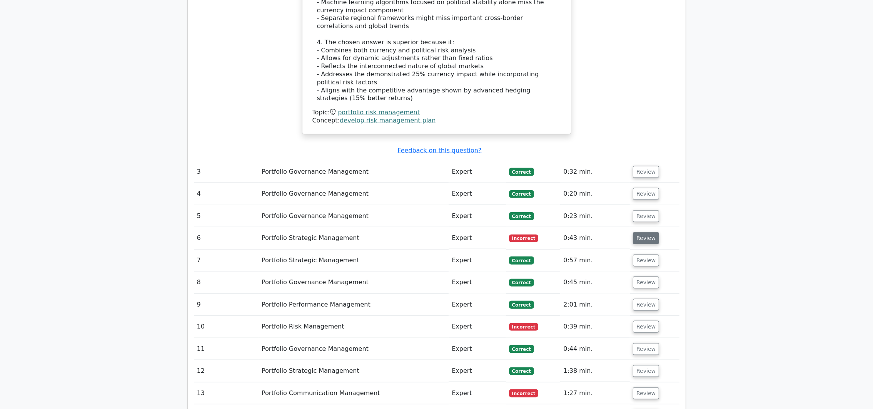
click at [638, 232] on button "Review" at bounding box center [646, 238] width 26 height 12
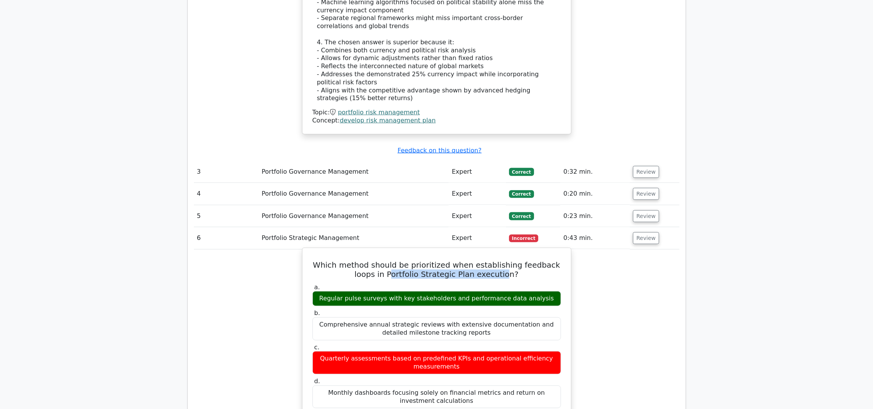
drag, startPoint x: 386, startPoint y: 225, endPoint x: 494, endPoint y: 225, distance: 107.7
click at [494, 260] on h5 "Which method should be prioritized when establishing feedback loops in Portfoli…" at bounding box center [437, 269] width 250 height 18
drag, startPoint x: 327, startPoint y: 217, endPoint x: 479, endPoint y: 223, distance: 152.5
click at [479, 260] on h5 "Which method should be prioritized when establishing feedback loops in Portfoli…" at bounding box center [437, 269] width 250 height 18
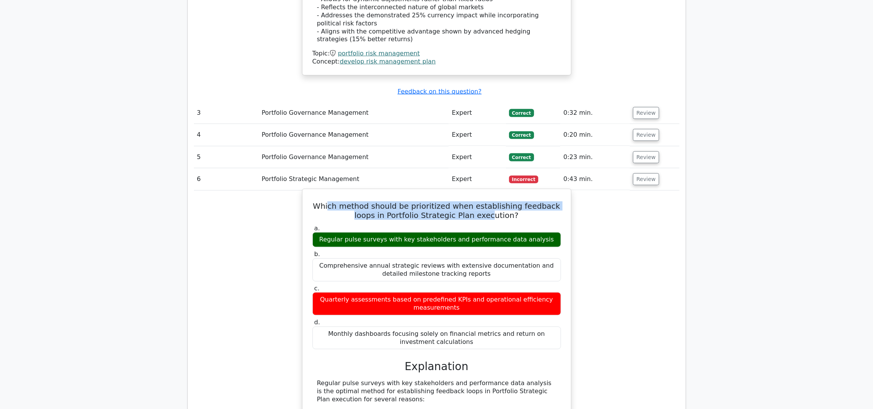
scroll to position [1443, 0]
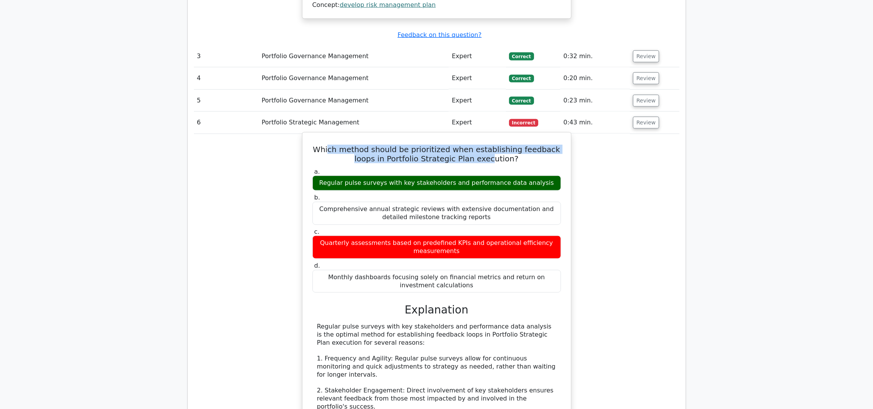
drag, startPoint x: 317, startPoint y: 277, endPoint x: 394, endPoint y: 296, distance: 79.2
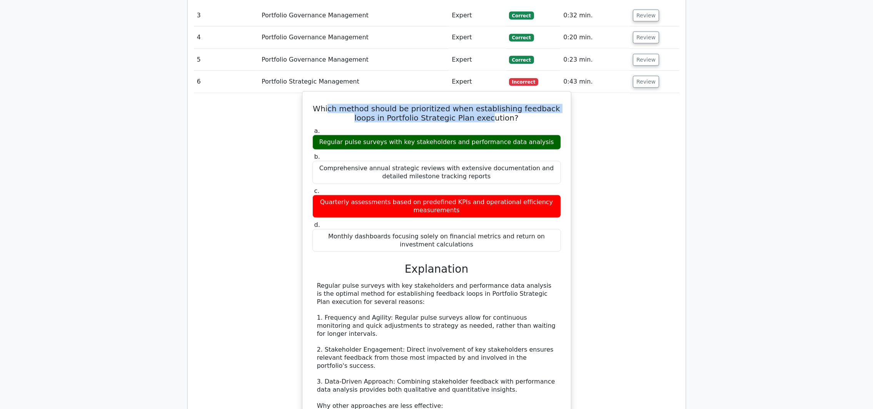
scroll to position [1500, 0]
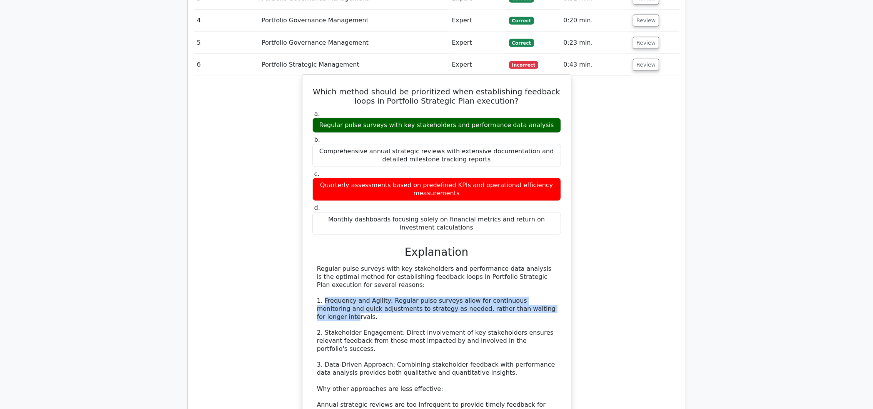
drag, startPoint x: 324, startPoint y: 254, endPoint x: 521, endPoint y: 264, distance: 197.3
click at [521, 265] on div "Regular pulse surveys with key stakeholders and performance data analysis is th…" at bounding box center [436, 369] width 239 height 208
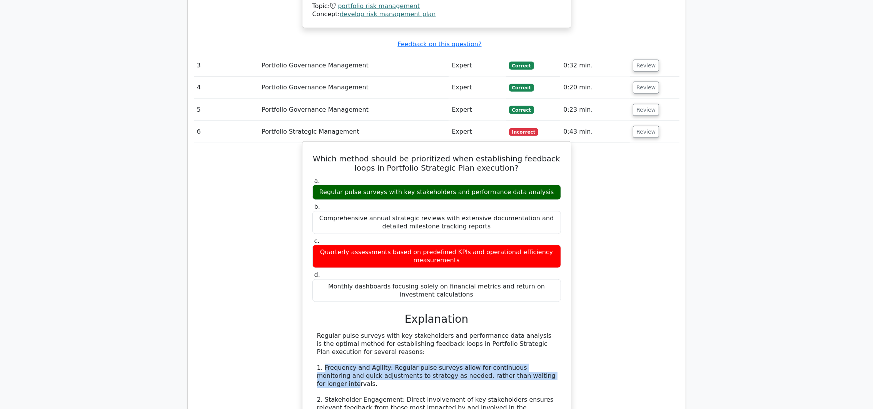
scroll to position [1385, 0]
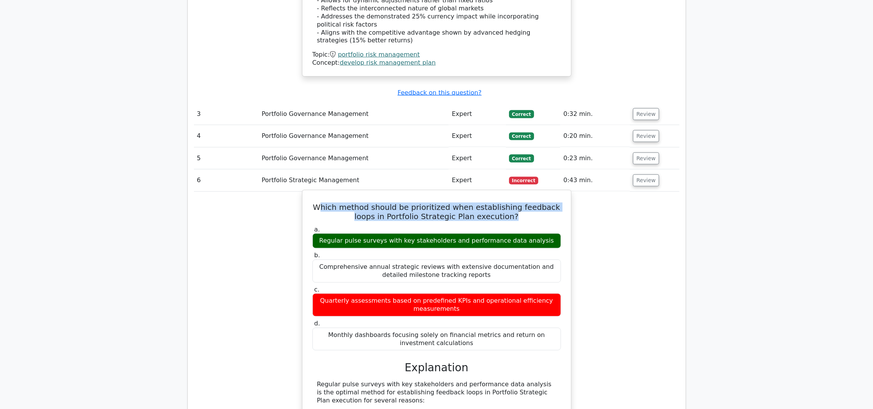
drag, startPoint x: 319, startPoint y: 160, endPoint x: 508, endPoint y: 166, distance: 188.3
click at [508, 202] on h5 "Which method should be prioritized when establishing feedback loops in Portfoli…" at bounding box center [437, 211] width 250 height 18
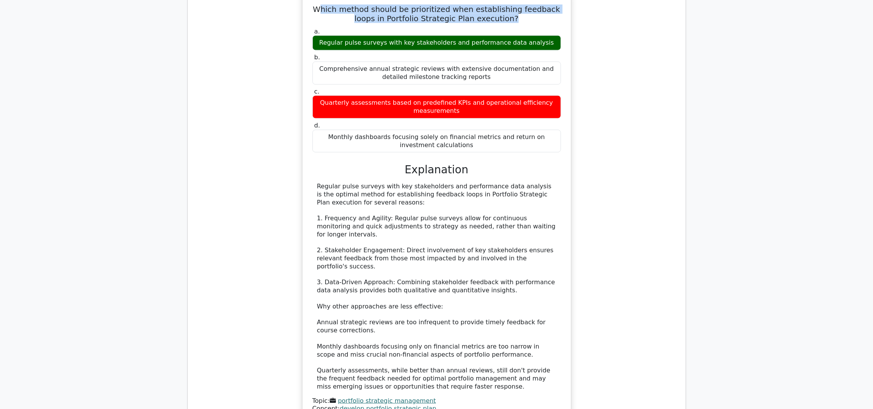
scroll to position [1616, 0]
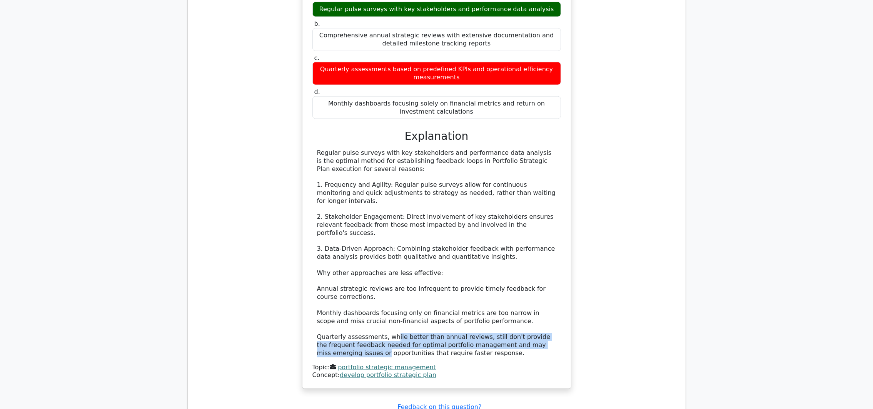
drag, startPoint x: 389, startPoint y: 273, endPoint x: 551, endPoint y: 283, distance: 163.1
click at [551, 283] on div "Regular pulse surveys with key stakeholders and performance data analysis is th…" at bounding box center [436, 253] width 239 height 208
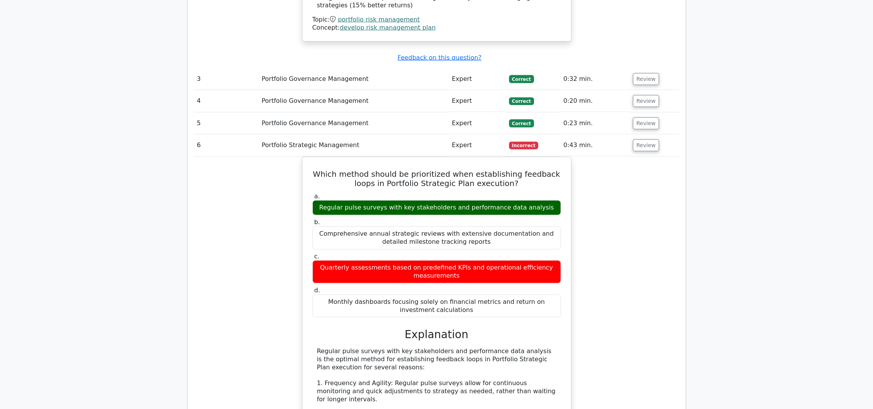
scroll to position [1327, 0]
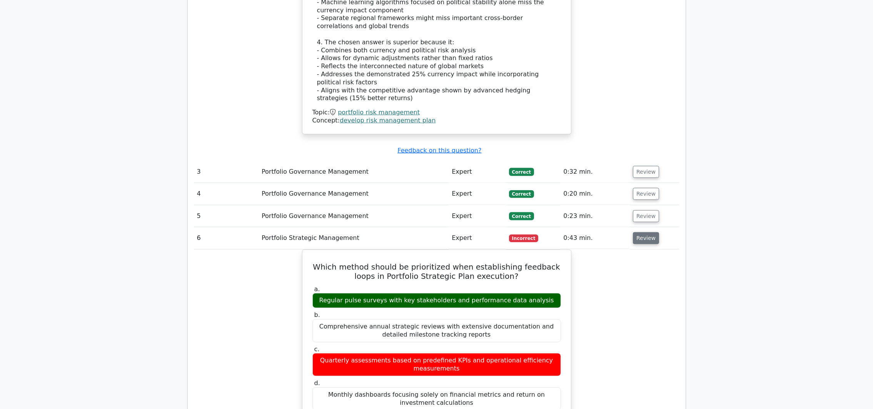
click at [648, 232] on button "Review" at bounding box center [646, 238] width 26 height 12
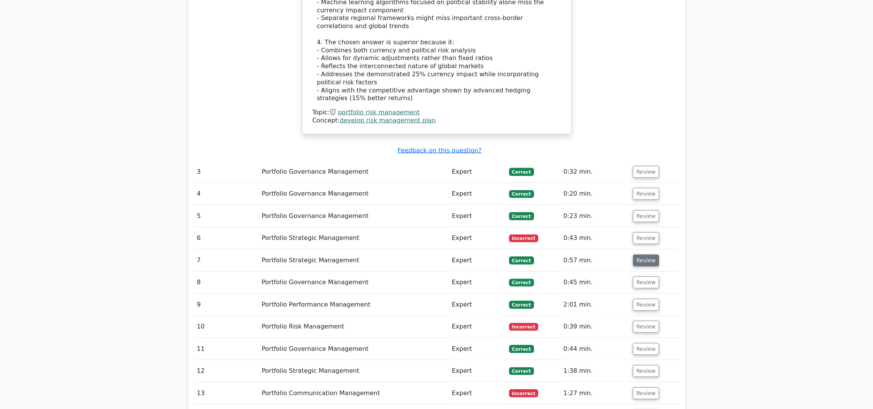
click at [645, 254] on button "Review" at bounding box center [646, 260] width 26 height 12
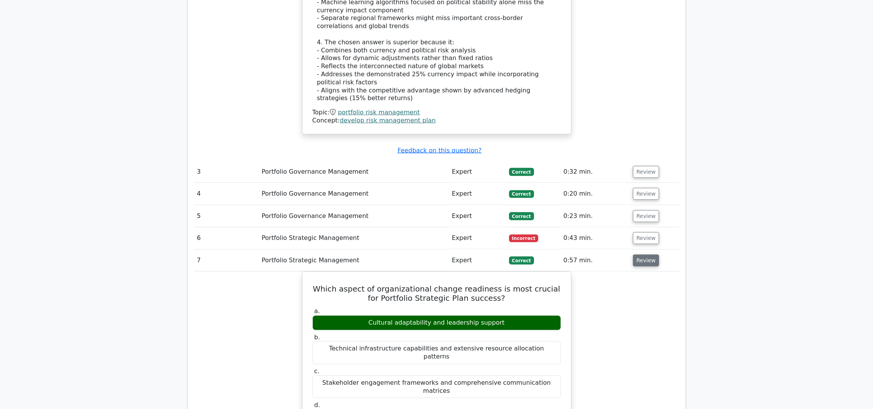
click at [645, 254] on button "Review" at bounding box center [646, 260] width 26 height 12
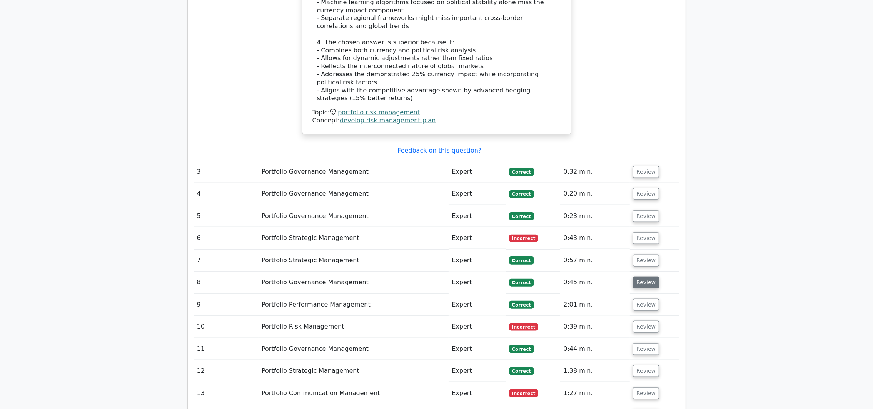
click at [645, 276] on button "Review" at bounding box center [646, 282] width 26 height 12
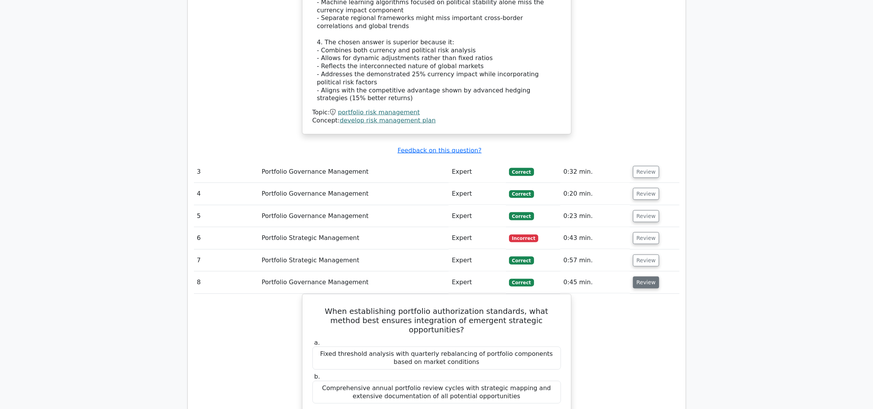
click at [645, 276] on button "Review" at bounding box center [646, 282] width 26 height 12
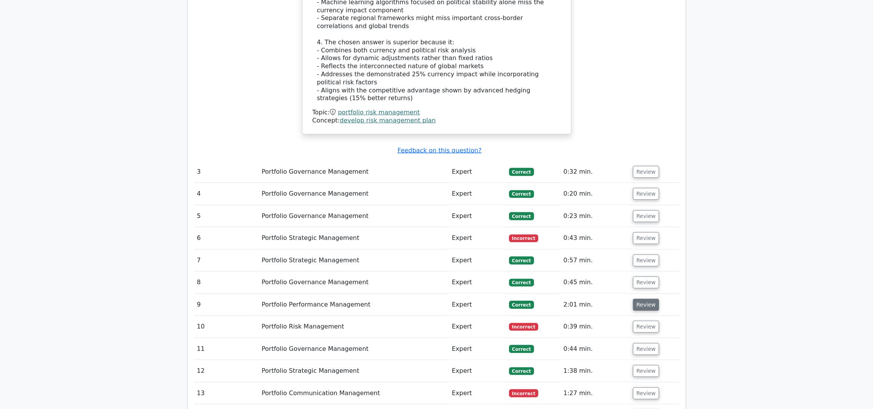
click at [643, 299] on button "Review" at bounding box center [646, 305] width 26 height 12
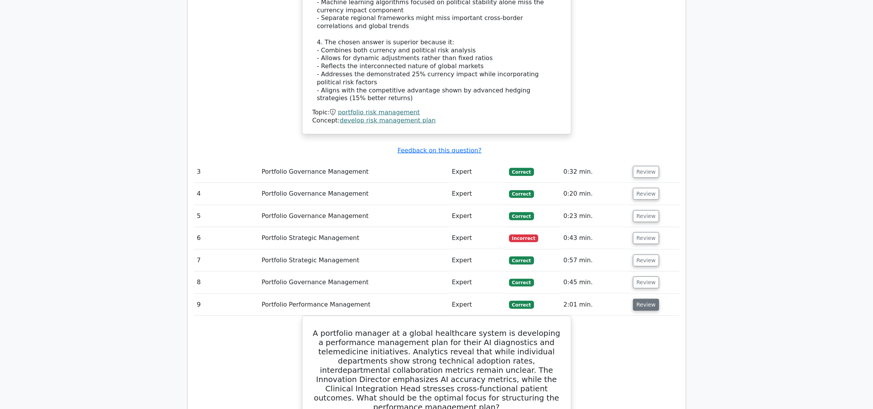
scroll to position [1385, 0]
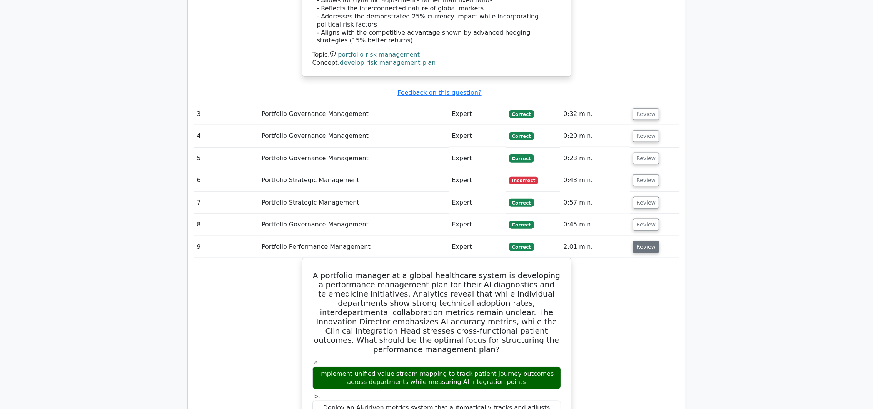
click at [645, 241] on button "Review" at bounding box center [646, 247] width 26 height 12
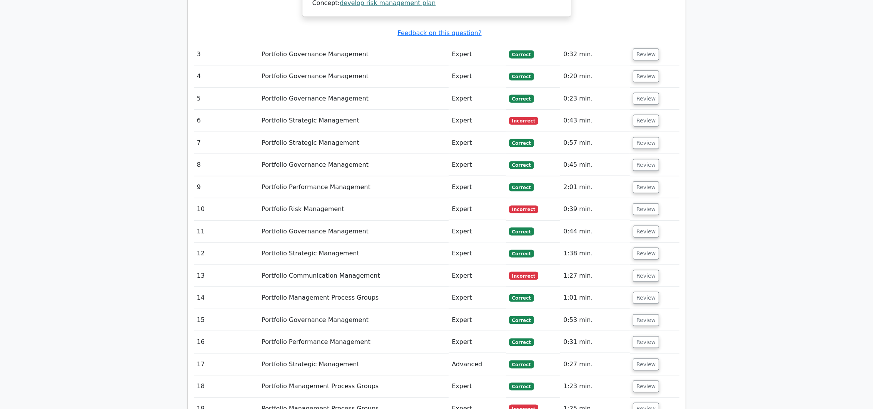
scroll to position [1500, 0]
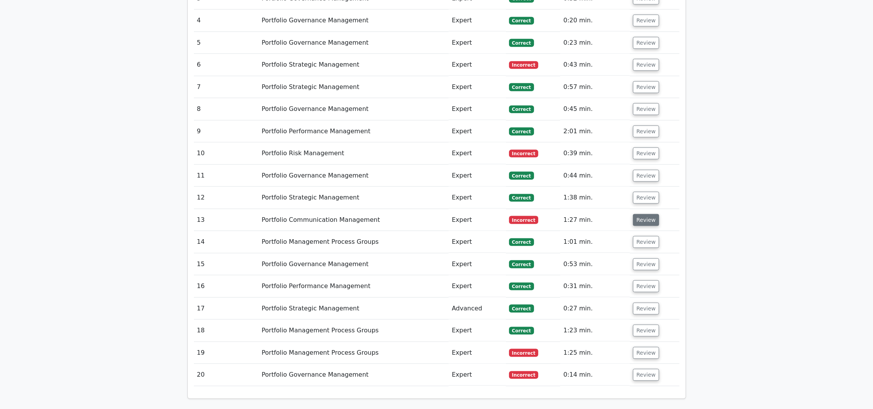
click at [636, 214] on button "Review" at bounding box center [646, 220] width 26 height 12
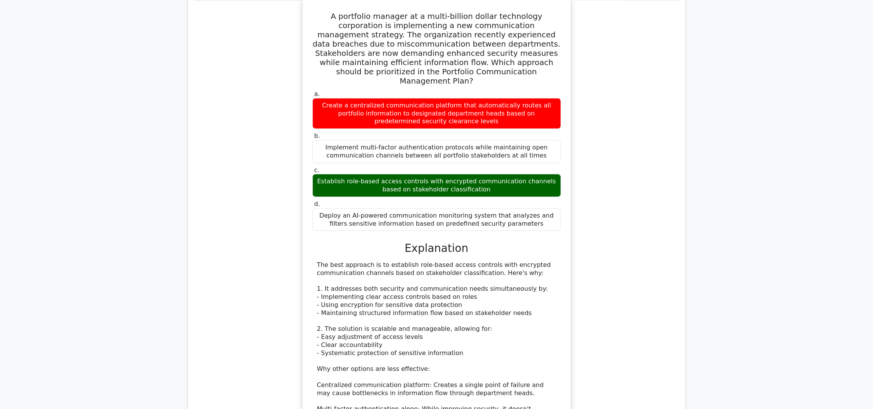
scroll to position [1731, 0]
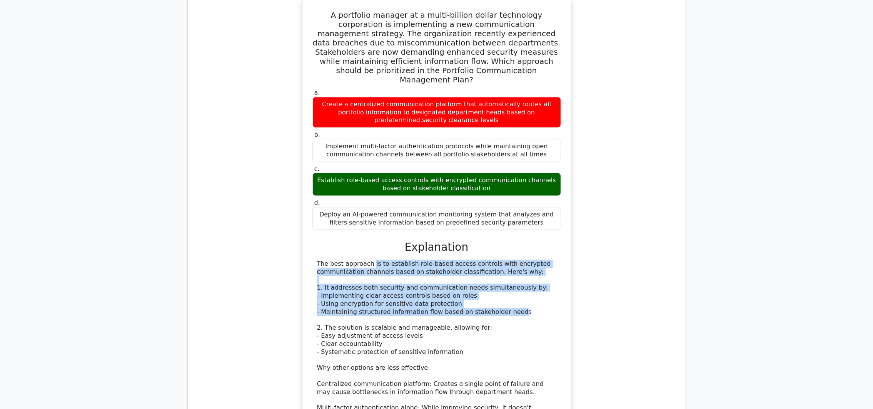
drag, startPoint x: 320, startPoint y: 202, endPoint x: 504, endPoint y: 256, distance: 191.2
click at [504, 256] on div "a. Create a centralized communication platform that automatically routes all po…" at bounding box center [437, 284] width 250 height 394
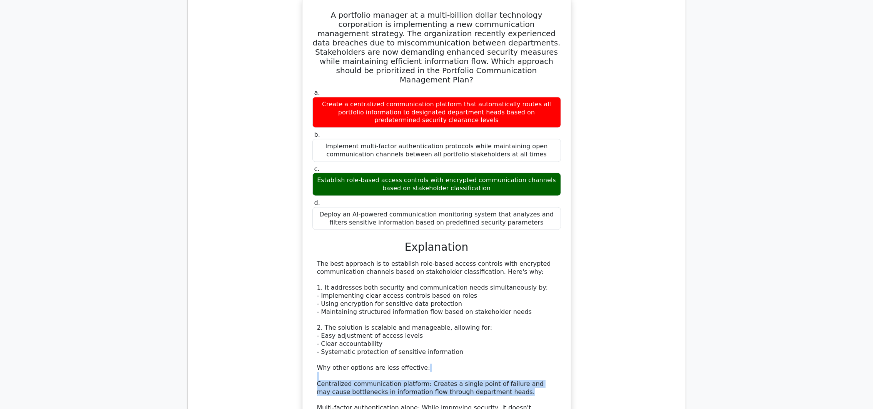
drag, startPoint x: 504, startPoint y: 256, endPoint x: 493, endPoint y: 333, distance: 78.1
click at [493, 333] on div "The best approach is to establish role-based access controls with encrypted com…" at bounding box center [436, 360] width 239 height 200
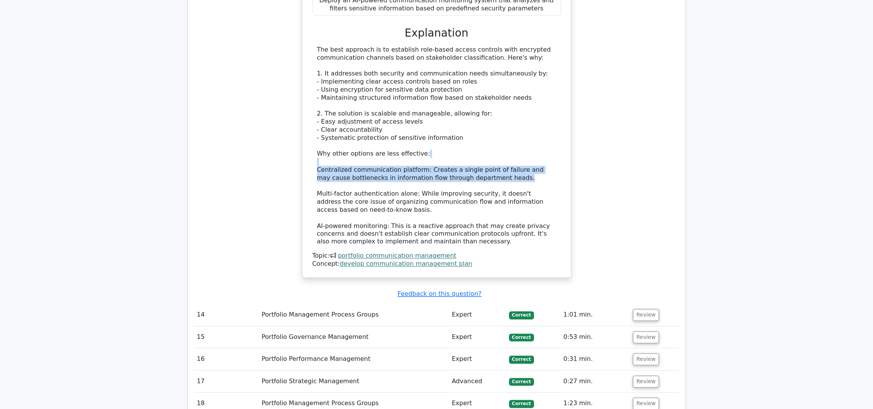
scroll to position [2077, 0]
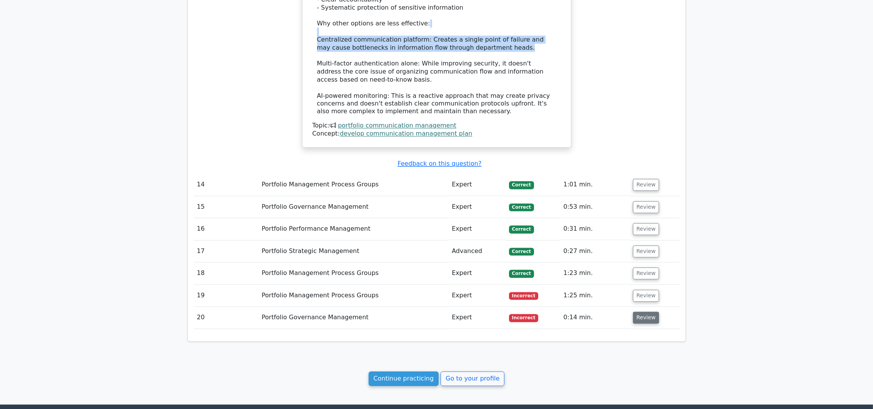
click at [634, 312] on button "Review" at bounding box center [646, 318] width 26 height 12
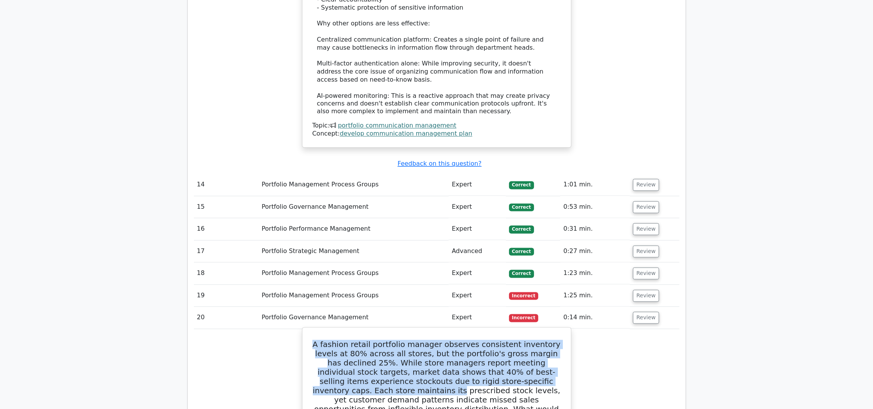
drag, startPoint x: 311, startPoint y: 288, endPoint x: 559, endPoint y: 322, distance: 251.3
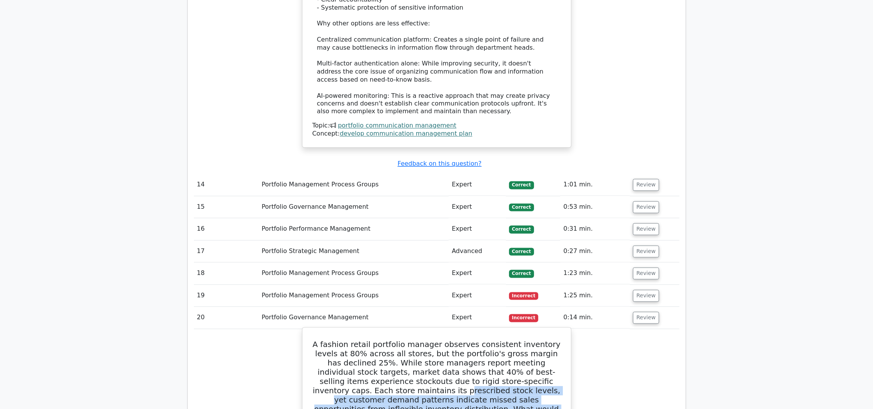
drag, startPoint x: 317, startPoint y: 336, endPoint x: 555, endPoint y: 349, distance: 238.5
click at [555, 349] on h5 "A fashion retail portfolio manager observes consistent inventory levels at 80% …" at bounding box center [437, 381] width 250 height 83
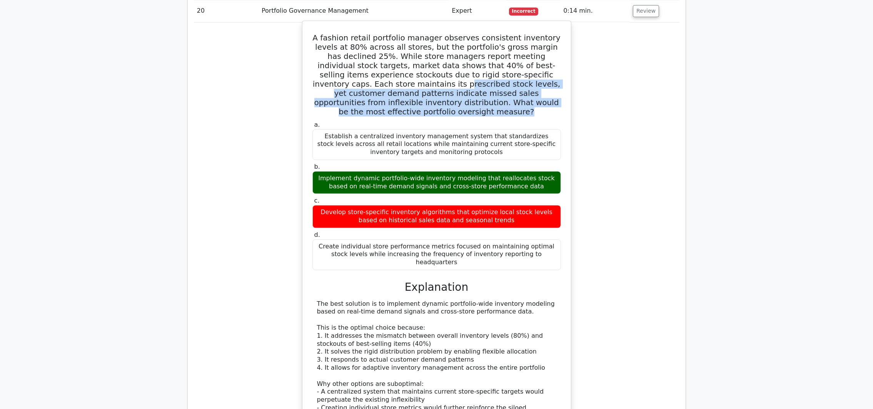
scroll to position [2251, 0]
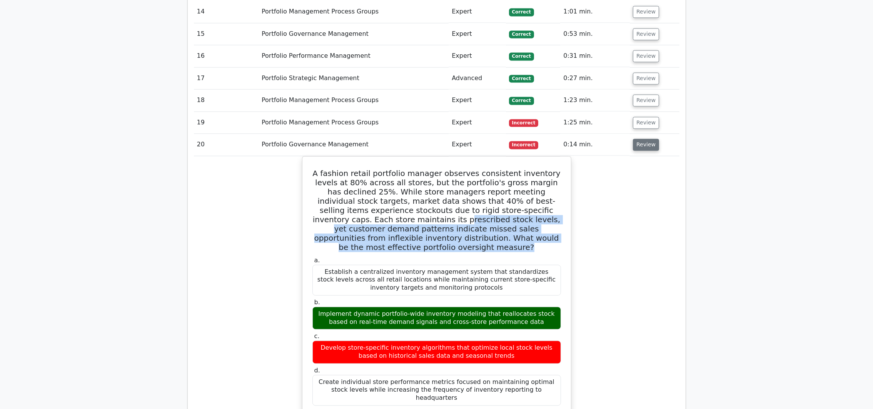
click at [654, 139] on button "Review" at bounding box center [646, 145] width 26 height 12
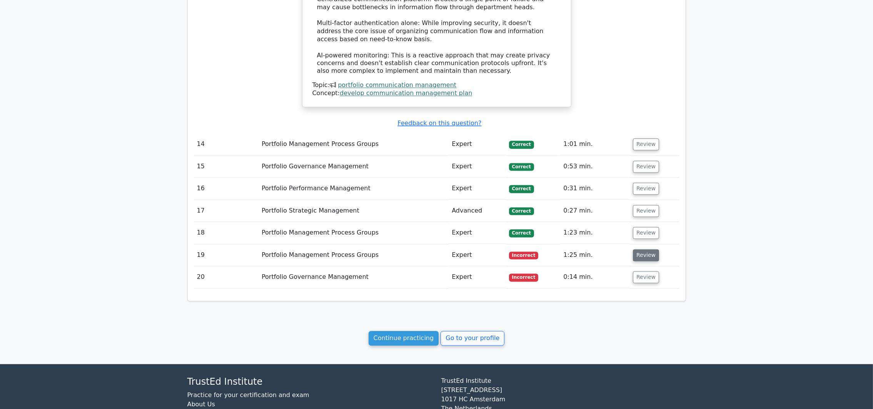
click at [647, 249] on button "Review" at bounding box center [646, 255] width 26 height 12
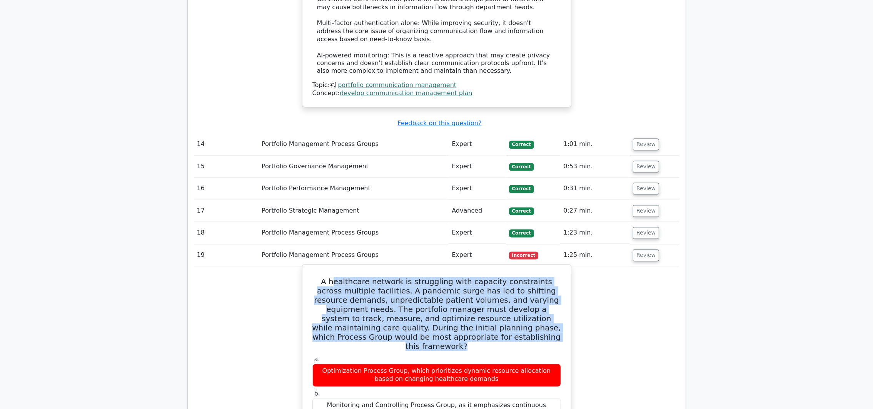
drag, startPoint x: 332, startPoint y: 227, endPoint x: 561, endPoint y: 279, distance: 235.6
click at [561, 279] on h5 "A healthcare network is struggling with capacity constraints across multiple fa…" at bounding box center [437, 314] width 250 height 74
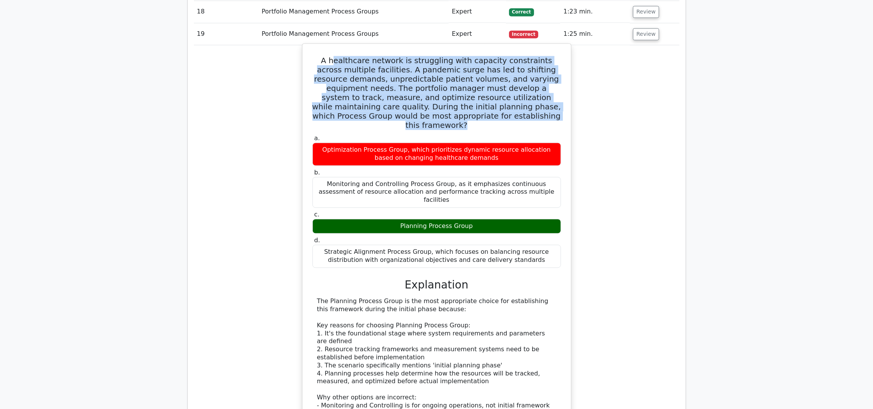
scroll to position [2349, 0]
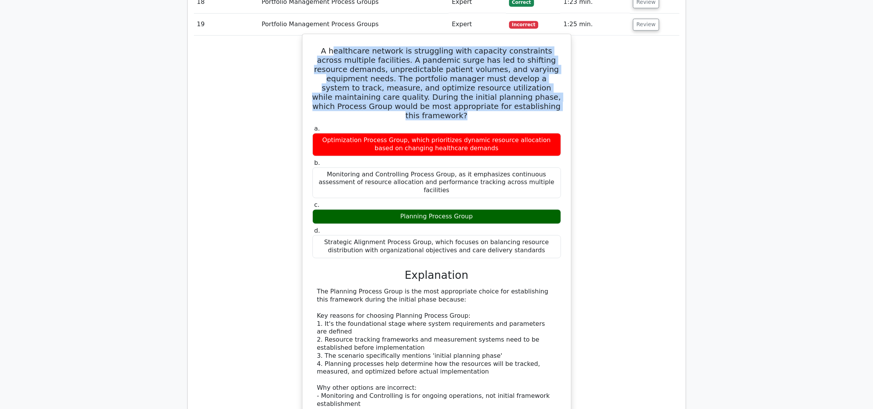
drag, startPoint x: 317, startPoint y: 222, endPoint x: 462, endPoint y: 229, distance: 146.0
click at [462, 287] on div "The Planning Process Group is the most appropriate choice for establishing this…" at bounding box center [436, 407] width 239 height 240
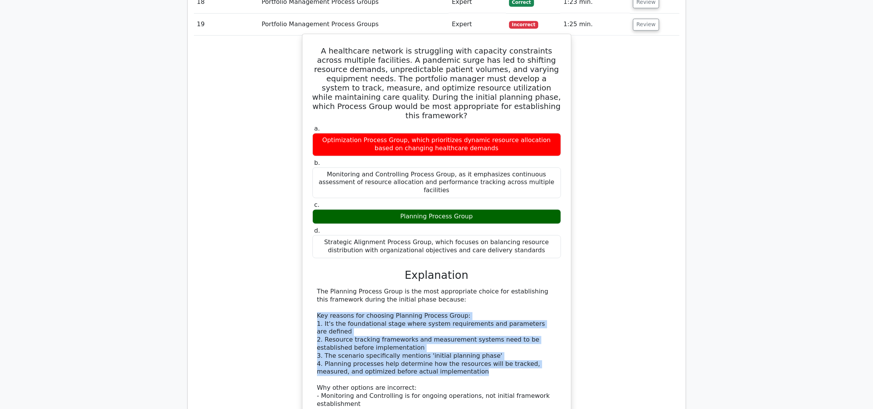
drag, startPoint x: 318, startPoint y: 241, endPoint x: 454, endPoint y: 291, distance: 145.3
click at [454, 291] on div "The Planning Process Group is the most appropriate choice for establishing this…" at bounding box center [436, 407] width 239 height 240
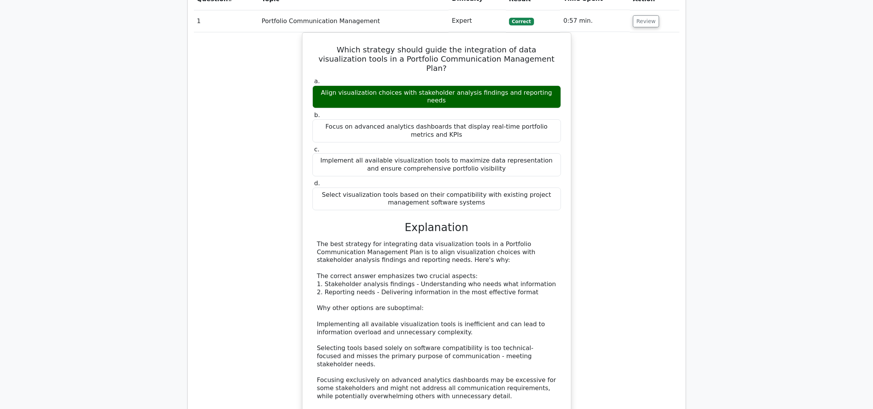
scroll to position [271, 0]
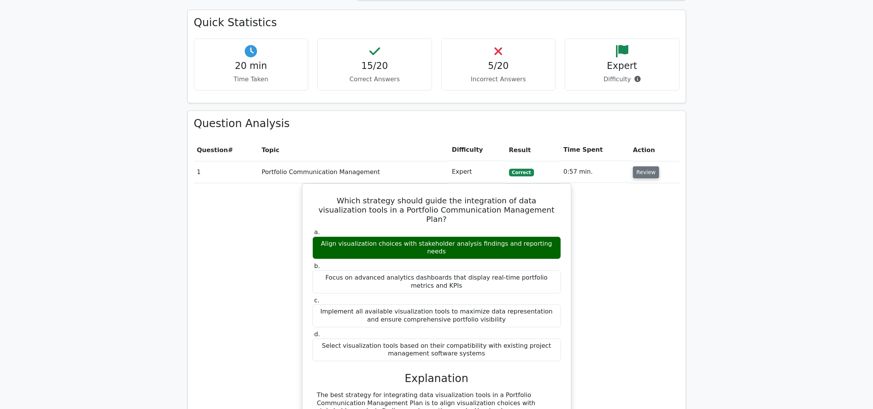
click at [639, 172] on button "Review" at bounding box center [646, 172] width 26 height 12
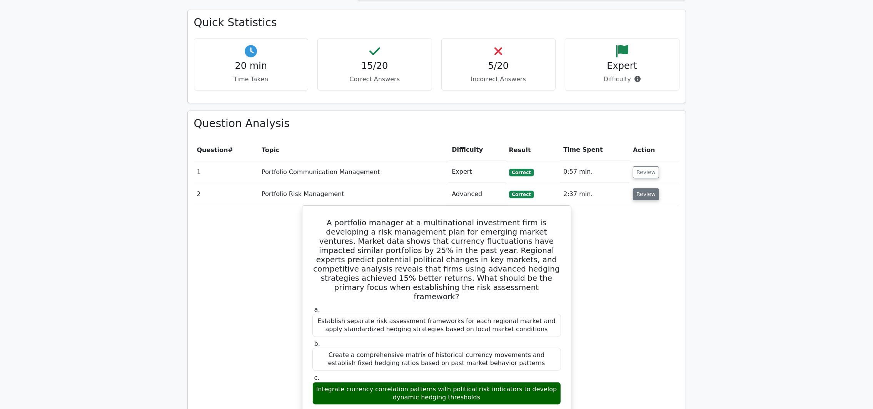
click at [642, 197] on button "Review" at bounding box center [646, 194] width 26 height 12
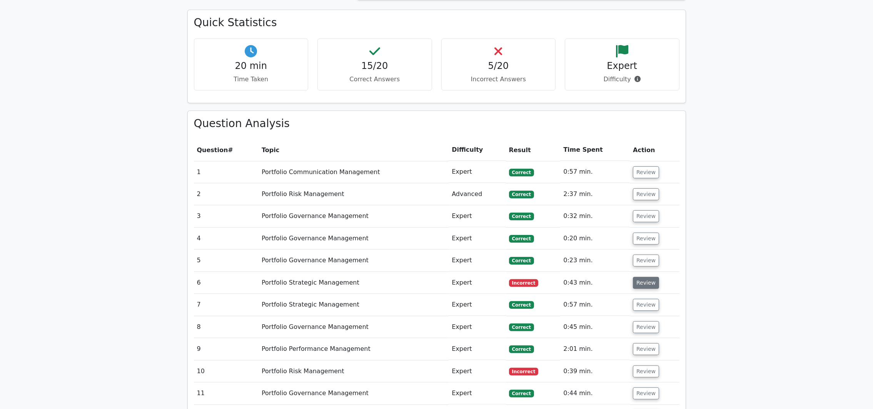
click at [636, 280] on button "Review" at bounding box center [646, 283] width 26 height 12
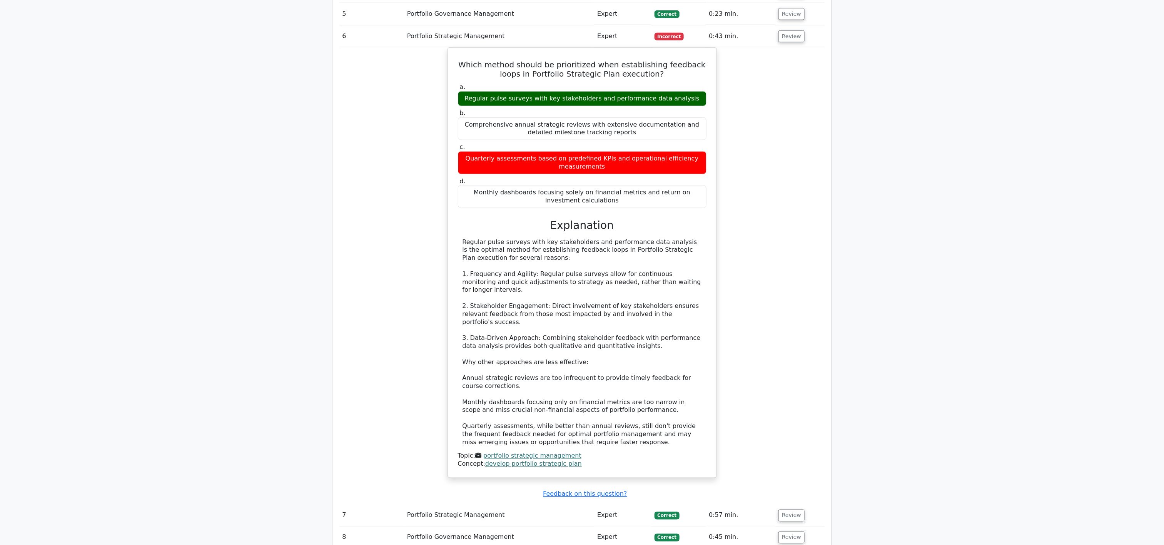
scroll to position [483, 0]
